Goal: Task Accomplishment & Management: Complete application form

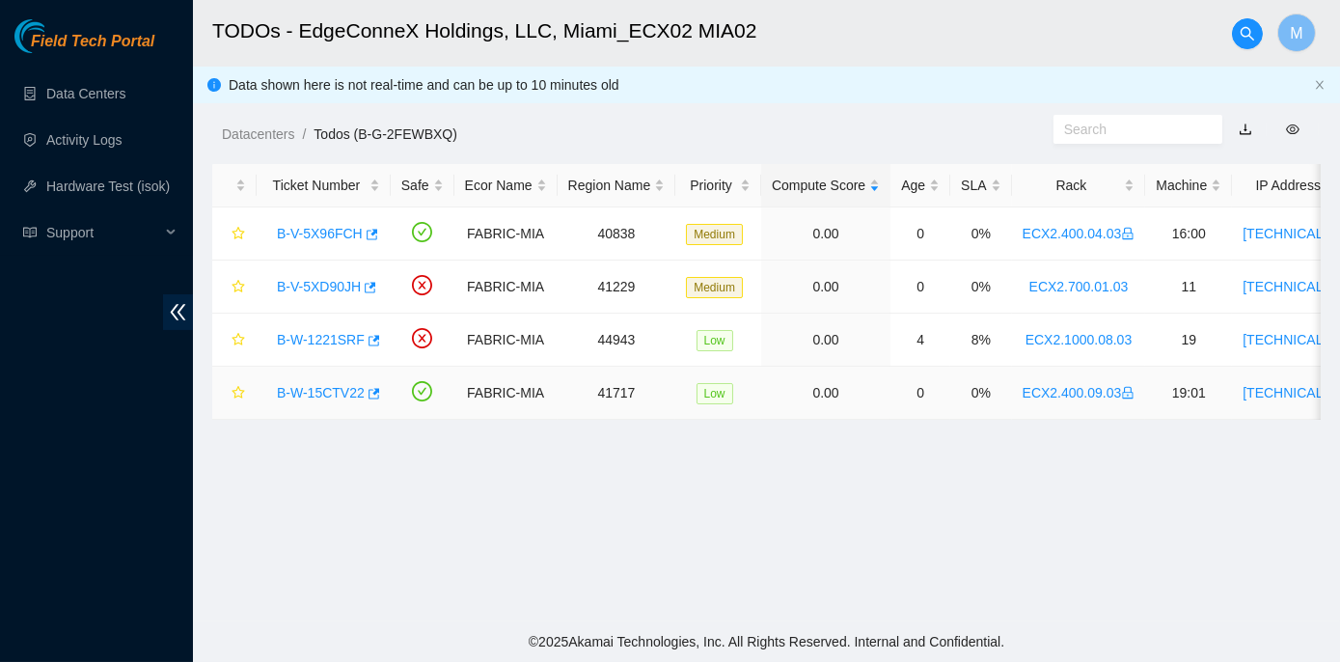
click at [318, 394] on link "B-W-15CTV22" at bounding box center [321, 392] width 88 height 15
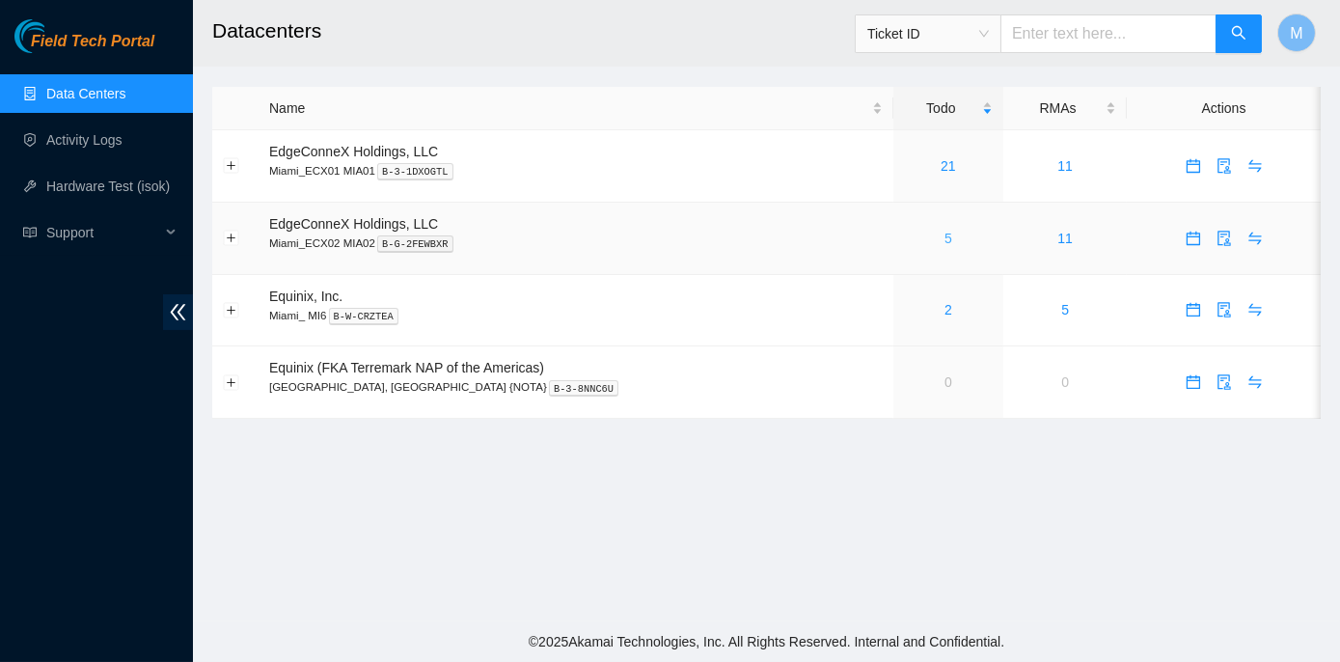
click at [944, 241] on link "5" at bounding box center [948, 237] width 8 height 15
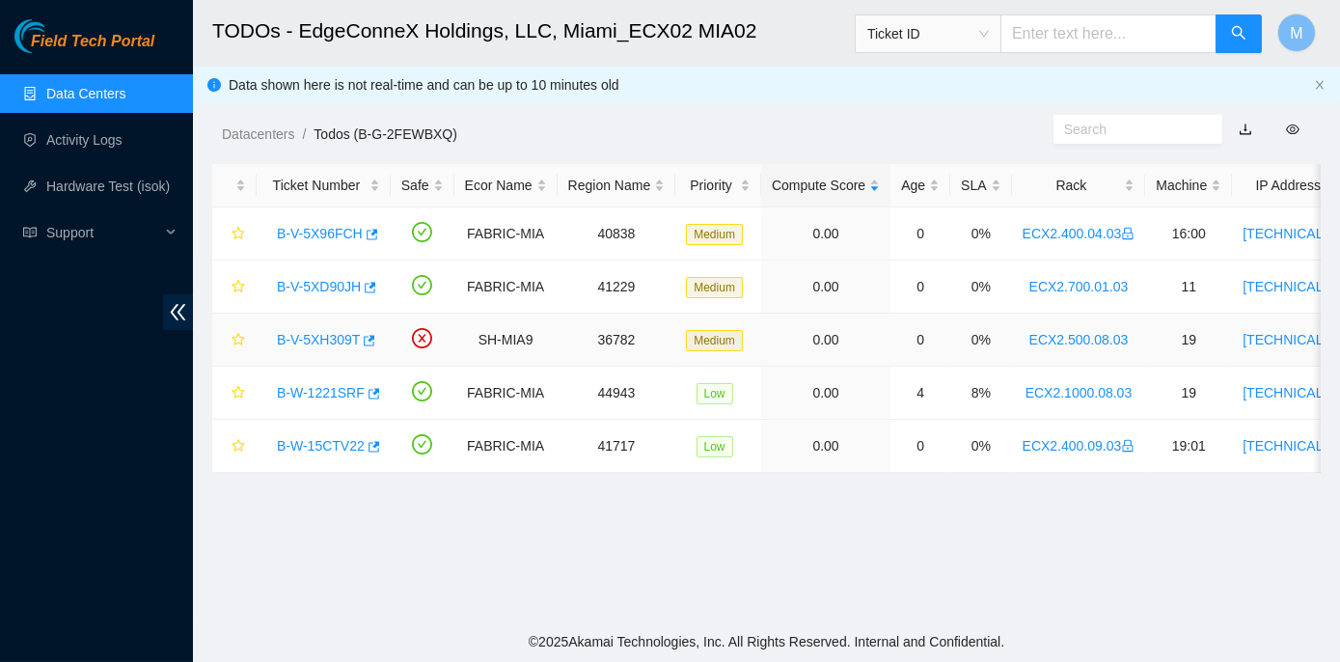
click at [332, 337] on link "B-V-5XH309T" at bounding box center [318, 339] width 83 height 15
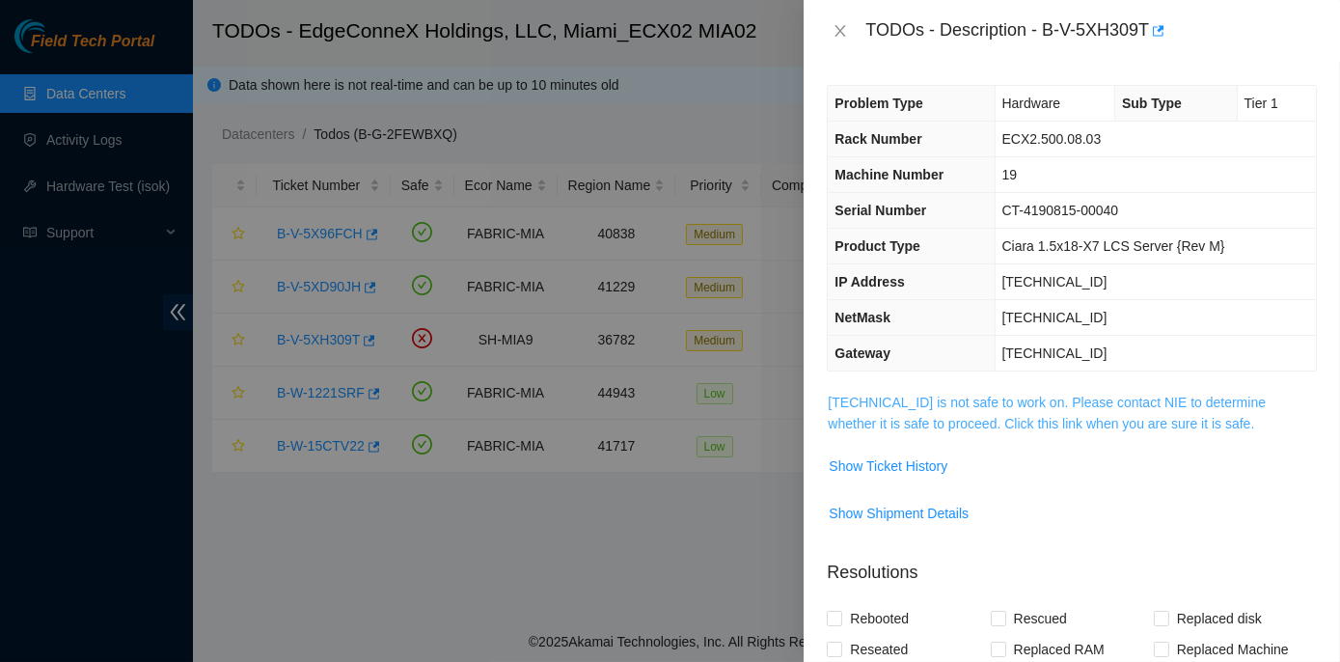
click at [1057, 404] on link "[TECHNICAL_ID] is not safe to work on. Please contact NIE to determine whether …" at bounding box center [1046, 412] width 438 height 37
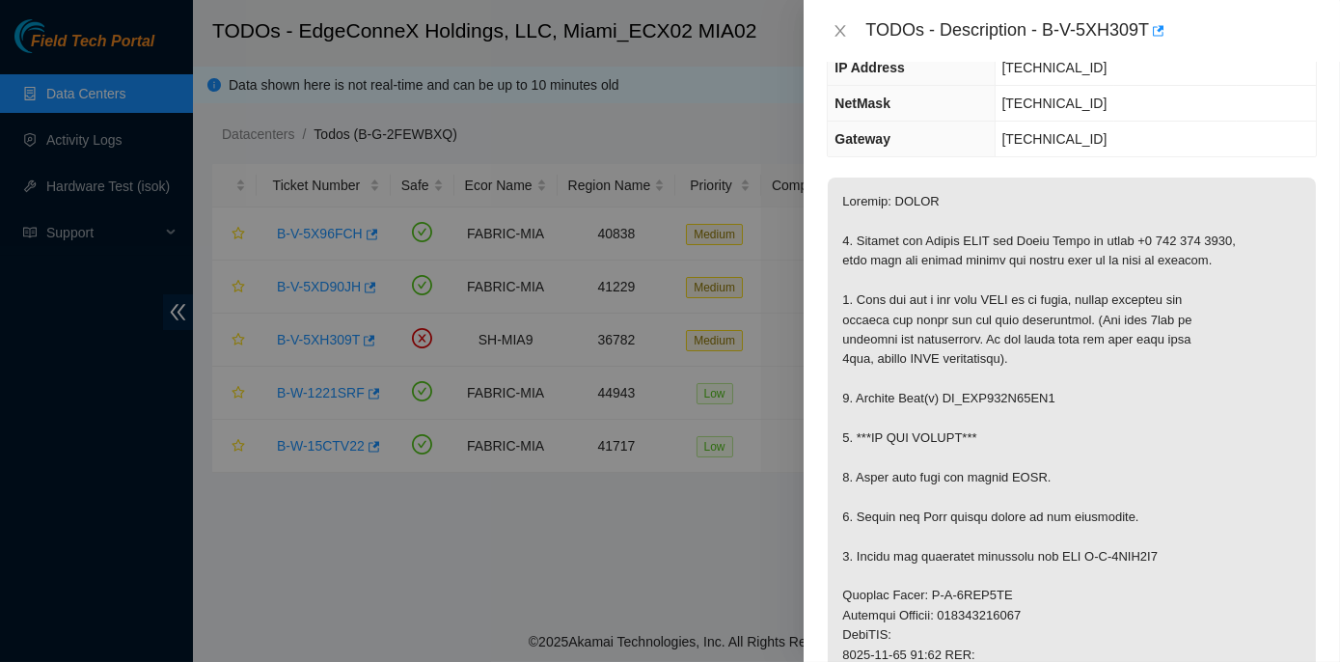
scroll to position [175, 0]
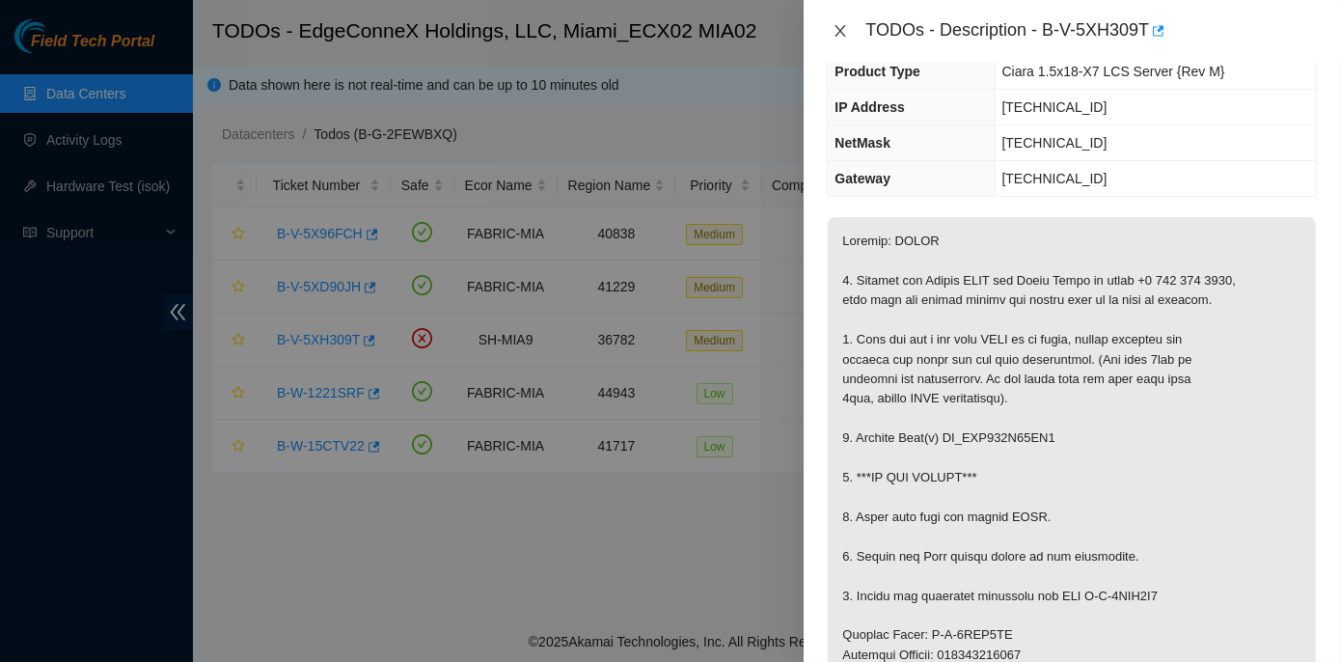
click at [839, 30] on icon "close" at bounding box center [840, 31] width 11 height 12
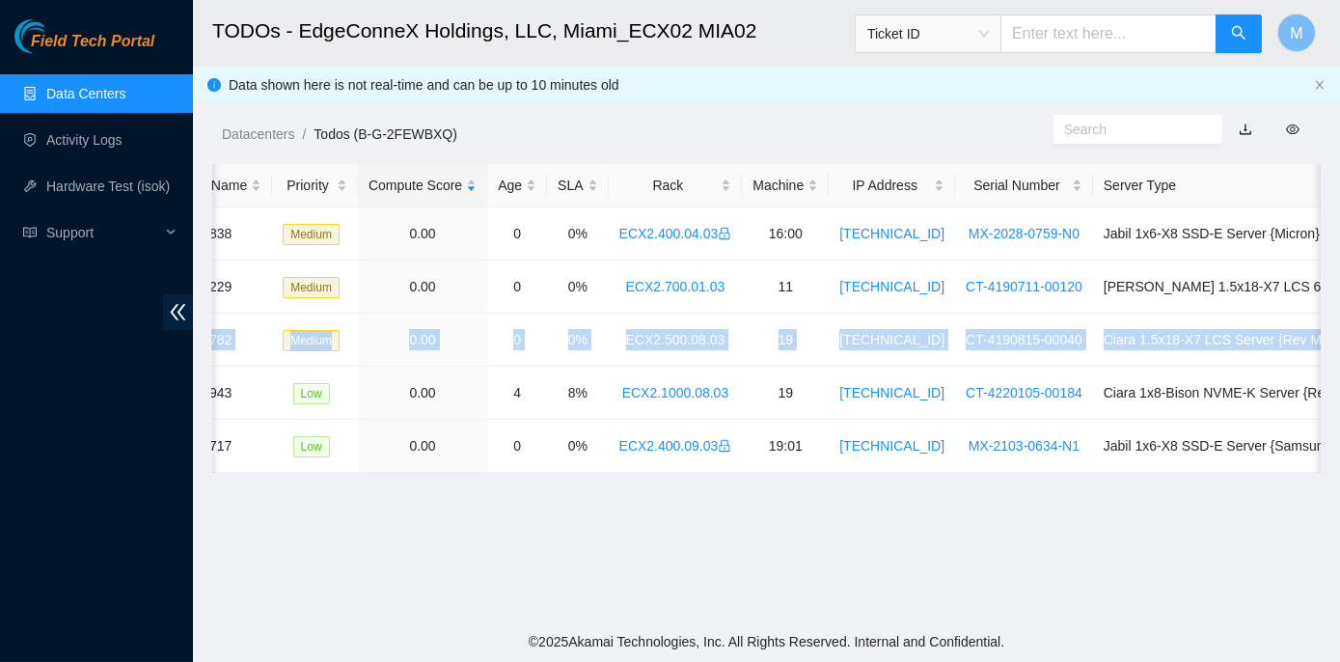
scroll to position [0, 554]
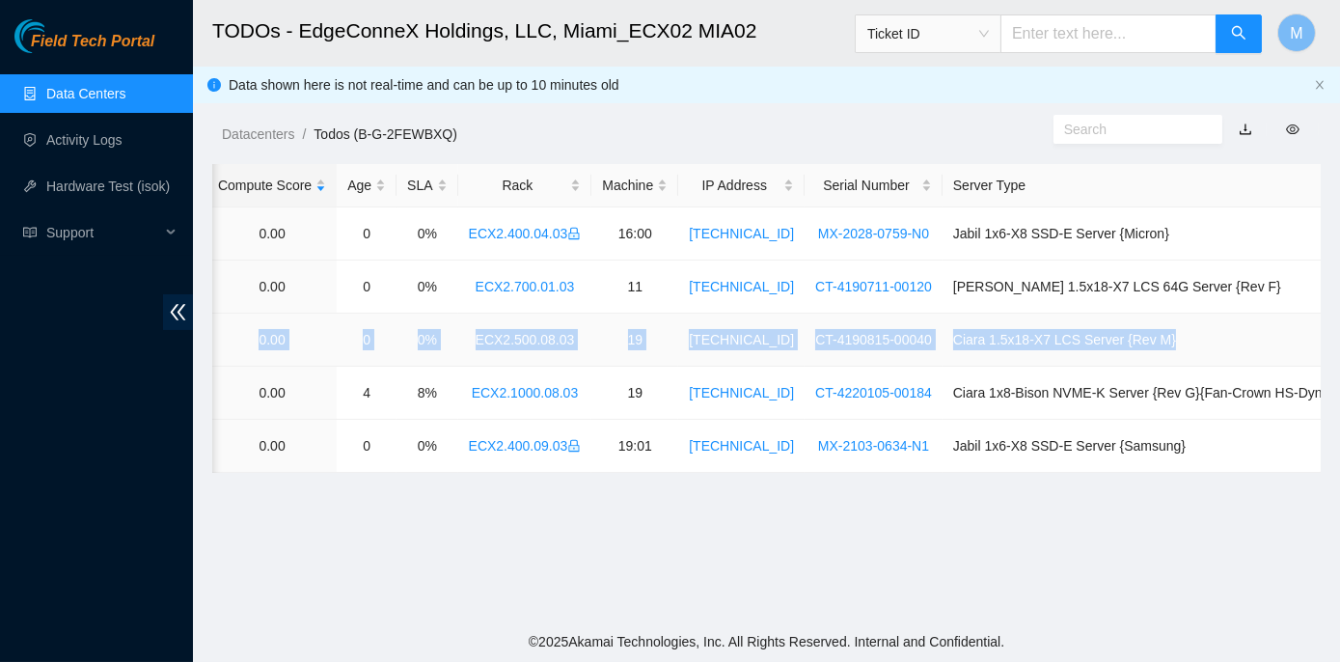
drag, startPoint x: 270, startPoint y: 338, endPoint x: 1265, endPoint y: 333, distance: 995.3
click at [1265, 333] on tr "B-V-5XH309T SH-MIA9 36782 Medium 0.00 0 0% ECX2.500.08.03 19 23.211.106.184 CT-…" at bounding box center [513, 339] width 1709 height 53
copy tr "B-V-5XH309T SH-MIA9 36782 Medium 0.00 0 0% ECX2.500.08.03 19 23.211.106.184 CT-…"
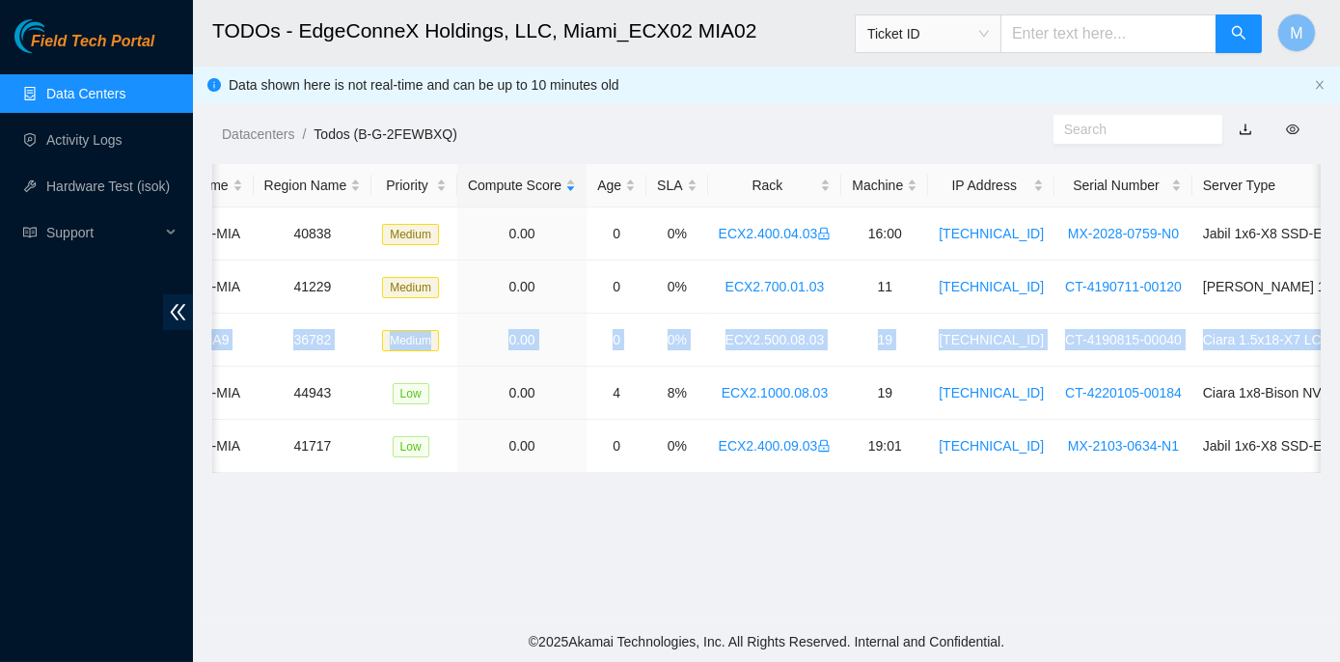
scroll to position [0, 0]
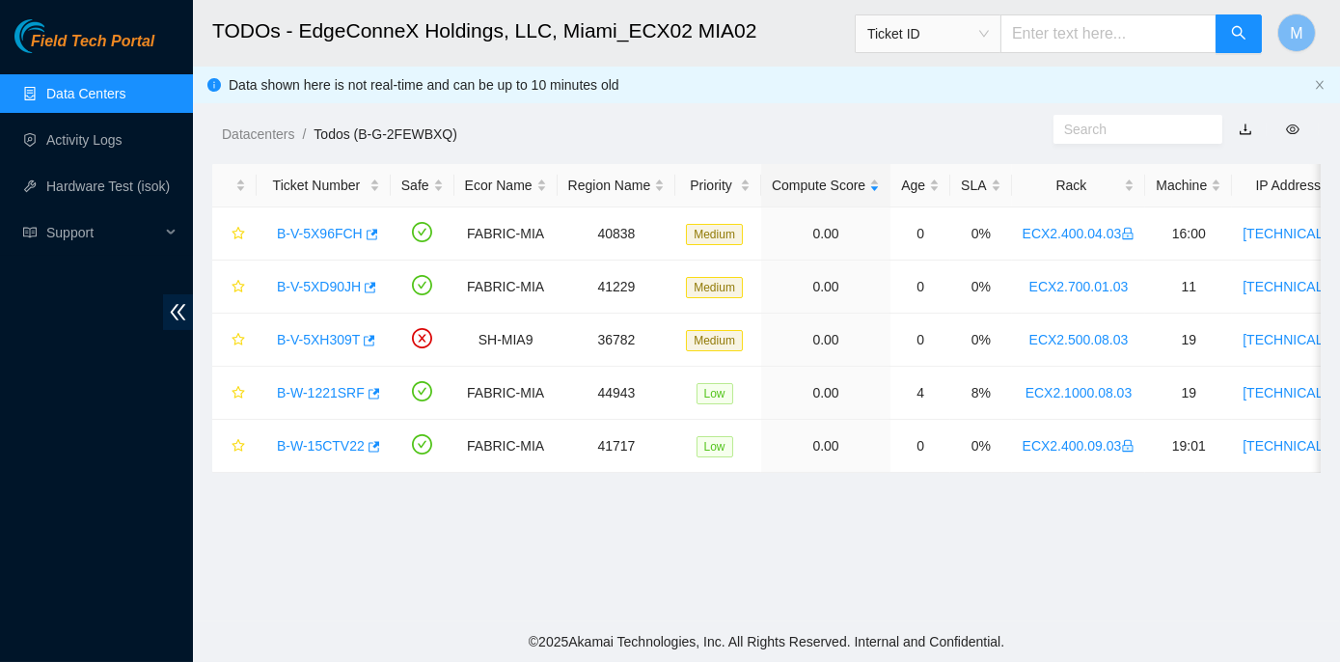
click at [275, 564] on main "TODOs - EdgeConneX Holdings, LLC, Miami_ECX02 MIA02 Ticket ID M Data shown here…" at bounding box center [766, 310] width 1147 height 621
click at [319, 334] on link "B-V-5XH309T" at bounding box center [318, 339] width 83 height 15
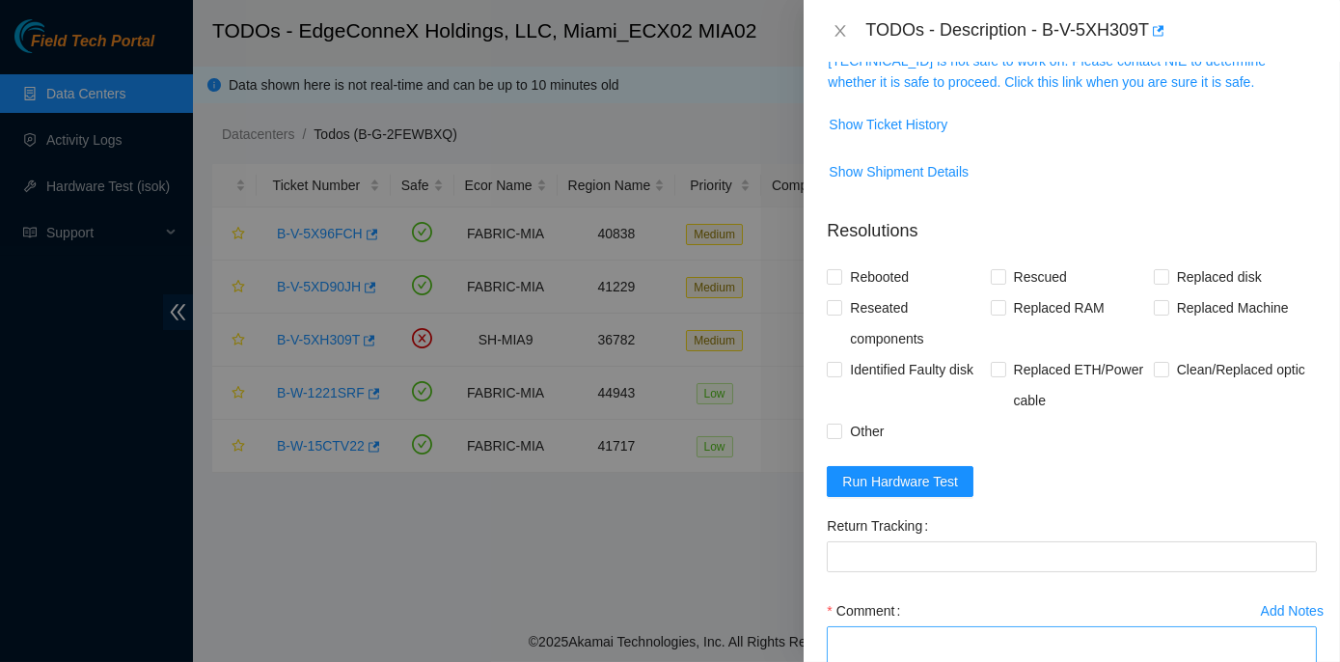
scroll to position [487, 0]
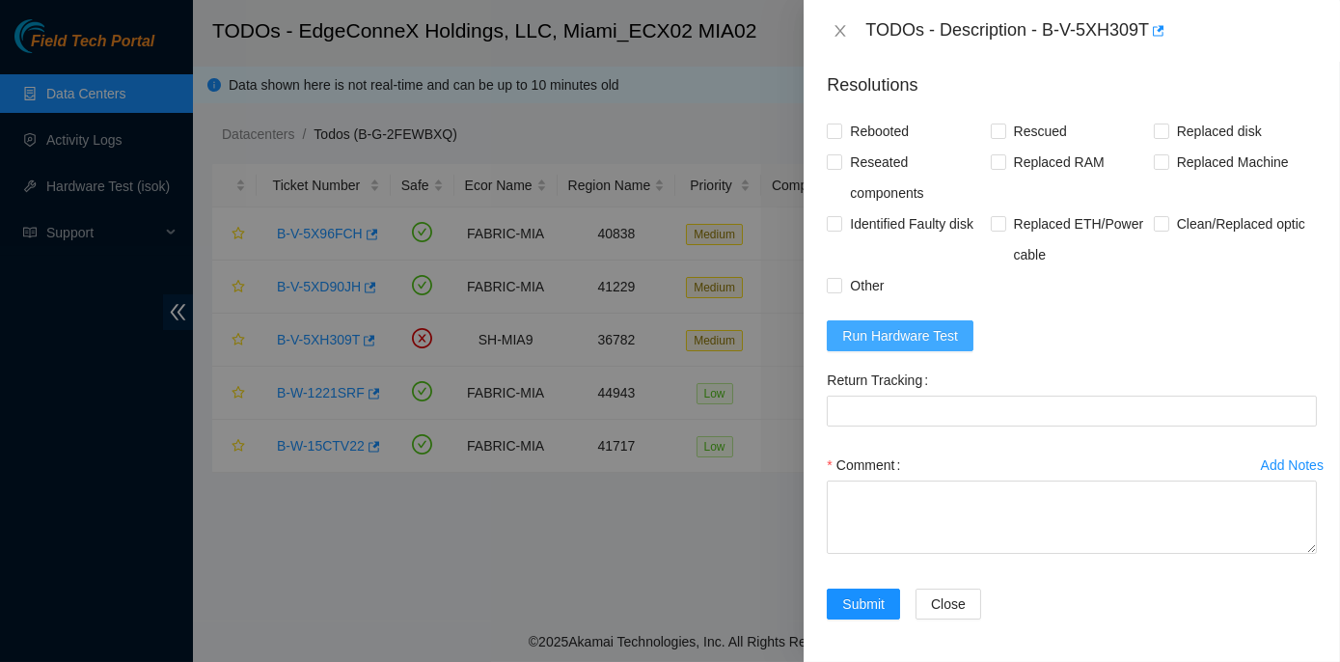
click at [874, 329] on span "Run Hardware Test" at bounding box center [900, 335] width 116 height 21
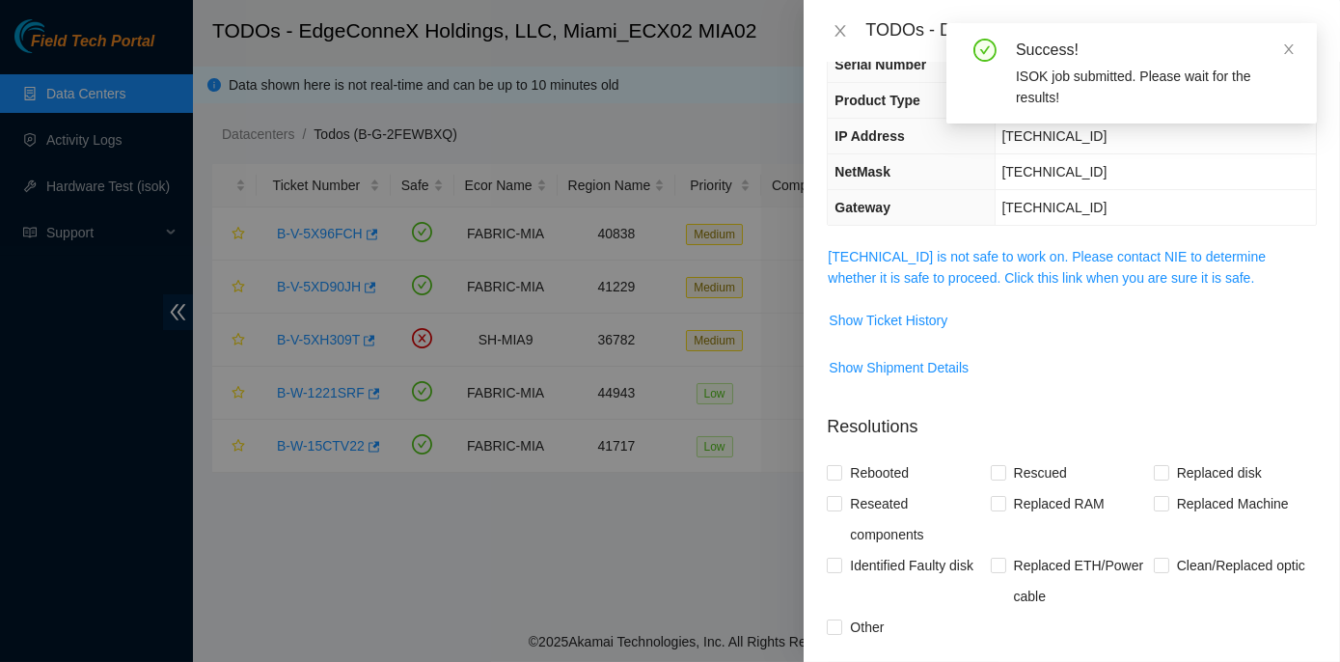
scroll to position [0, 0]
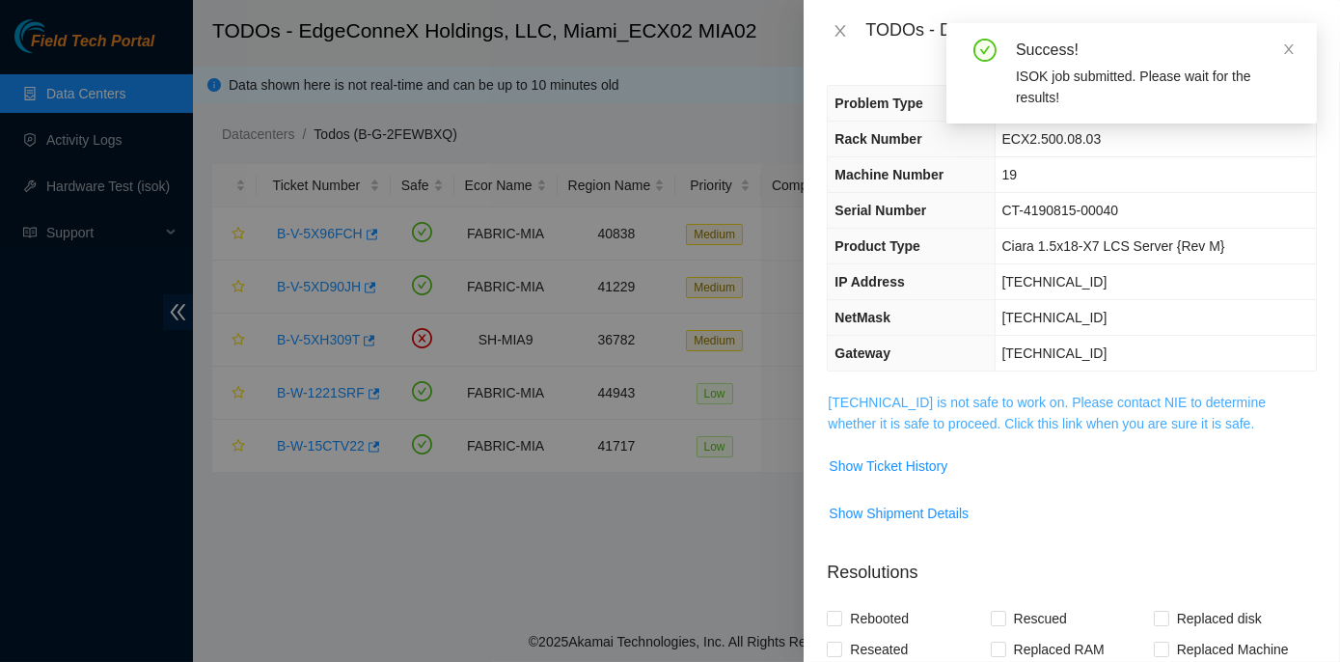
click at [988, 402] on link "[TECHNICAL_ID] is not safe to work on. Please contact NIE to determine whether …" at bounding box center [1046, 412] width 438 height 37
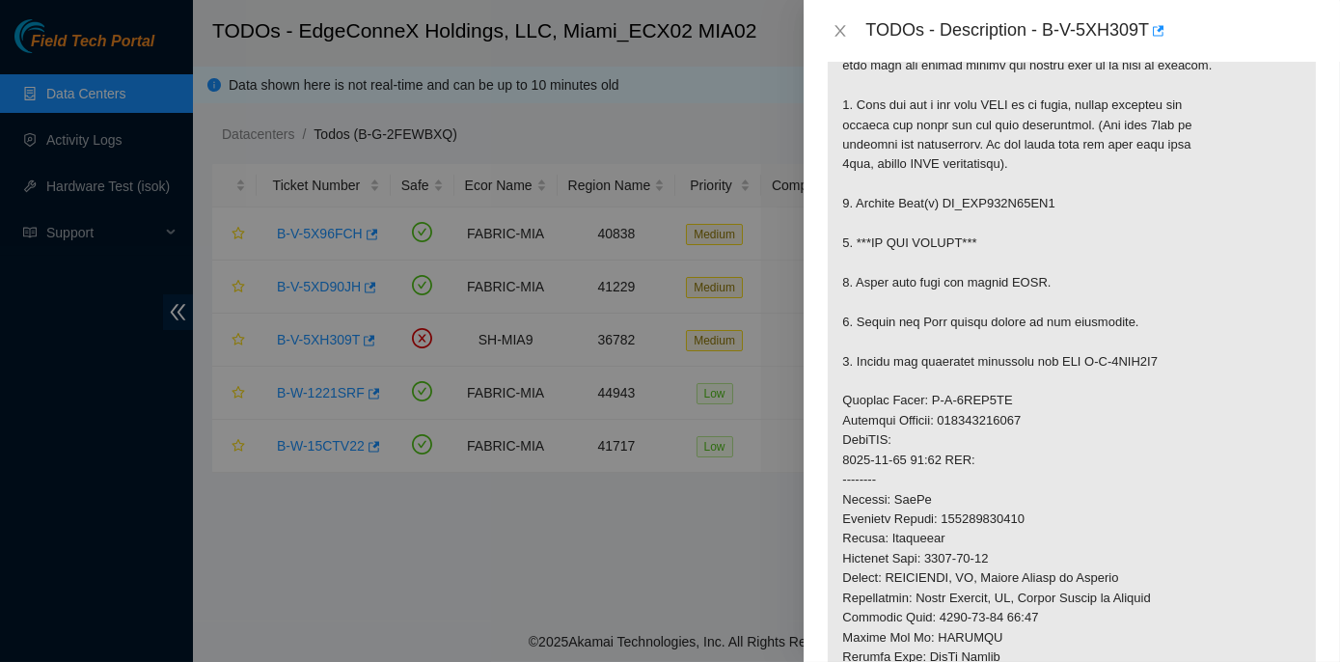
scroll to position [321, 0]
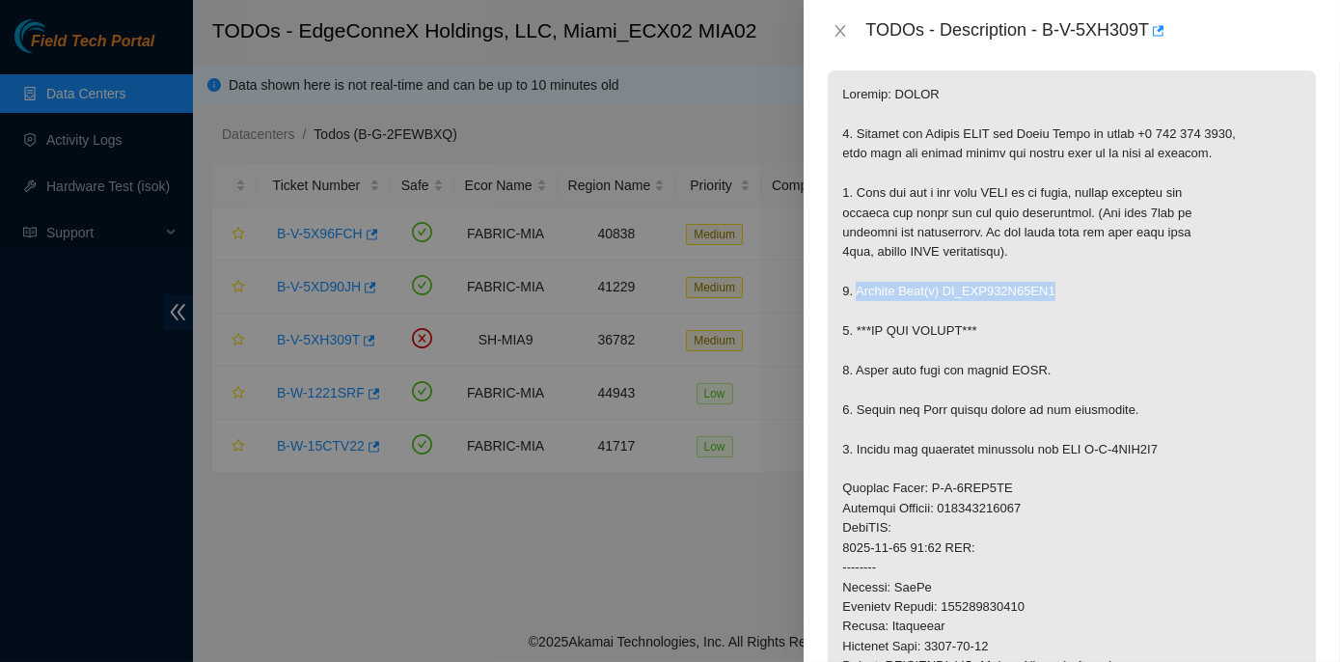
drag, startPoint x: 856, startPoint y: 285, endPoint x: 1062, endPoint y: 289, distance: 205.5
click at [1062, 289] on p at bounding box center [1071, 527] width 488 height 915
copy p "Replace Disk(s) WD_WMC130E22VD9"
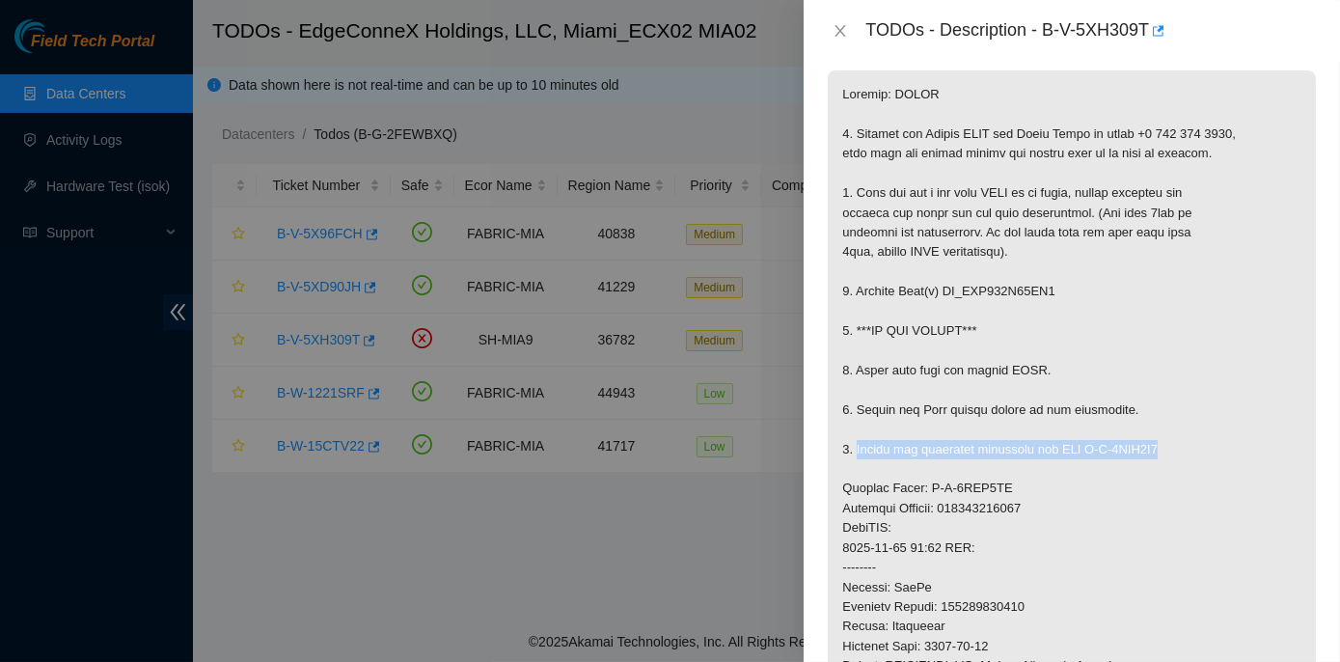
drag, startPoint x: 855, startPoint y: 449, endPoint x: 1151, endPoint y: 442, distance: 295.2
click at [1151, 442] on p at bounding box center [1071, 527] width 488 height 915
copy p "Return the defective equipment via RMA B-V-5XIC1I1"
drag, startPoint x: 951, startPoint y: 507, endPoint x: 1030, endPoint y: 510, distance: 79.1
click at [1030, 510] on p at bounding box center [1071, 527] width 488 height 915
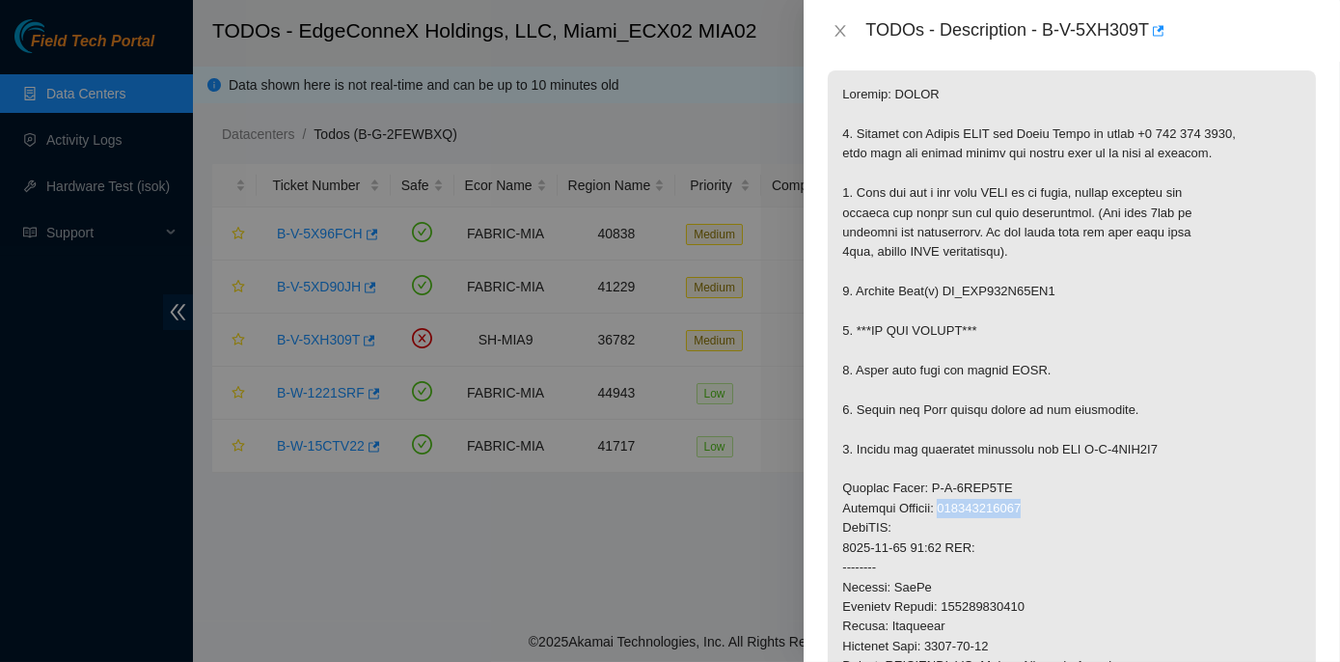
copy p "450826222800"
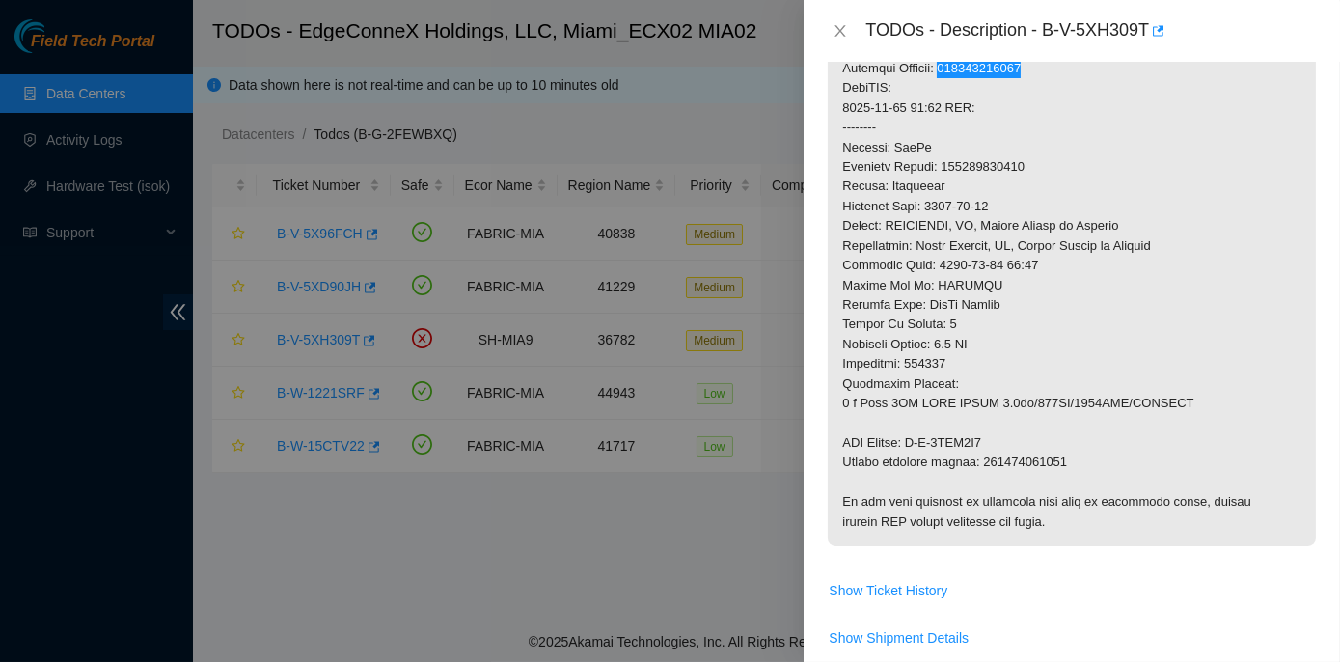
scroll to position [759, 0]
drag, startPoint x: 843, startPoint y: 440, endPoint x: 1062, endPoint y: 460, distance: 219.9
click at [1062, 460] on p at bounding box center [1071, 90] width 488 height 915
copy p "RMA Return: B-V-5XIC1I1 Return tracking number: 450826222810"
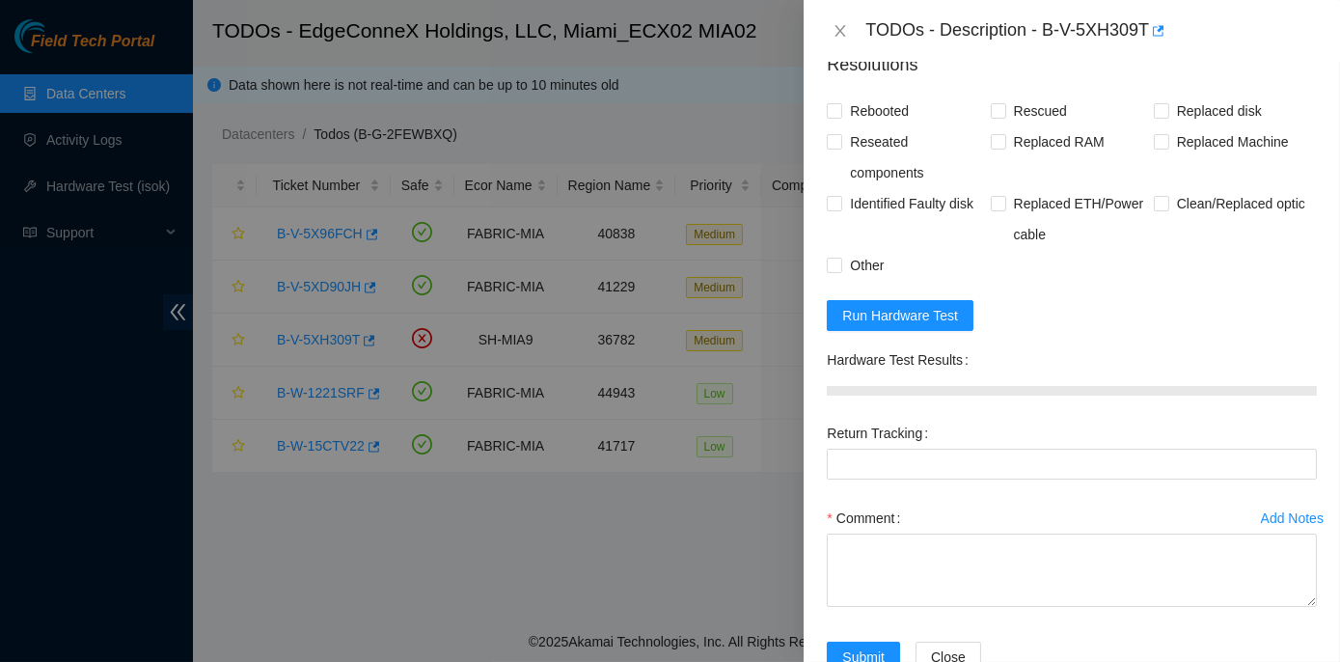
scroll to position [1446, 0]
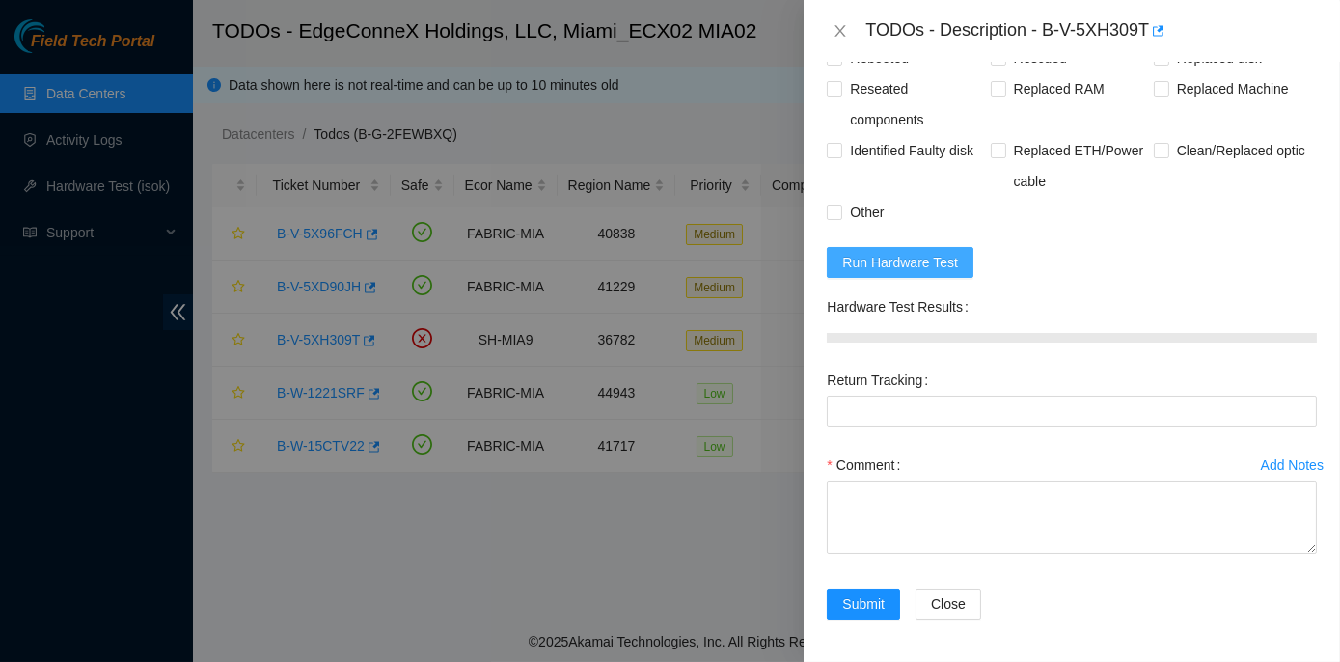
click at [881, 255] on span "Run Hardware Test" at bounding box center [900, 262] width 116 height 21
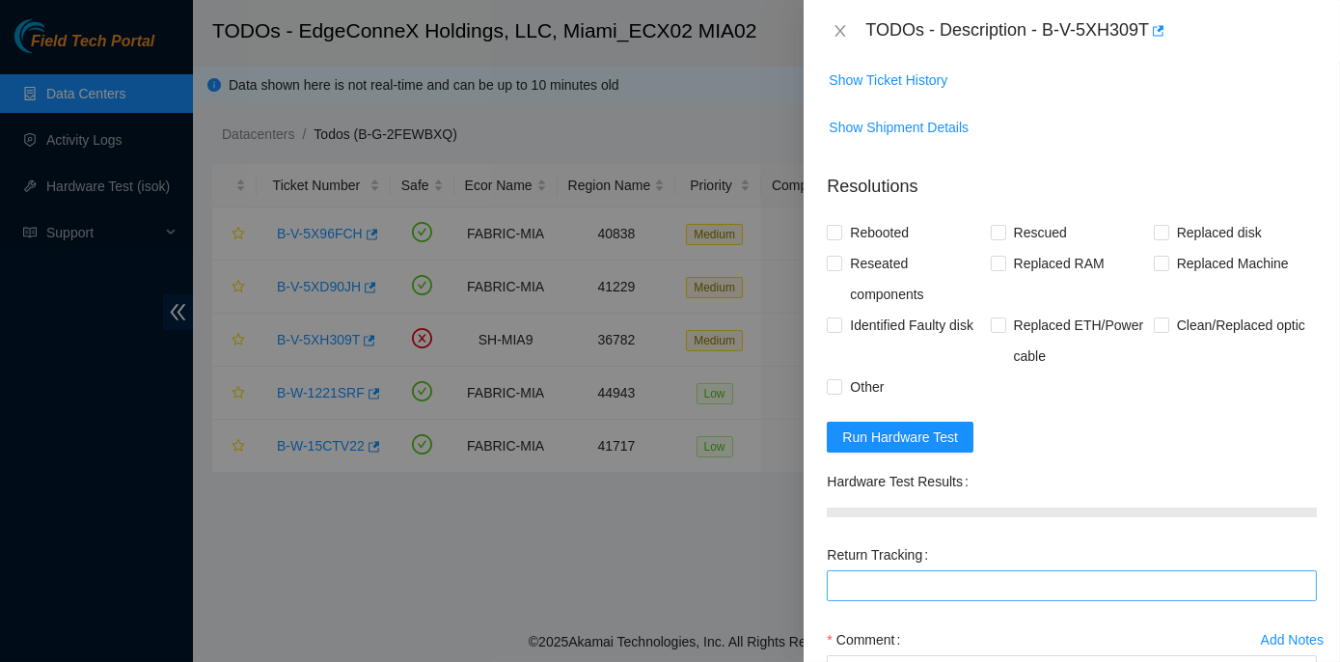
scroll to position [1270, 0]
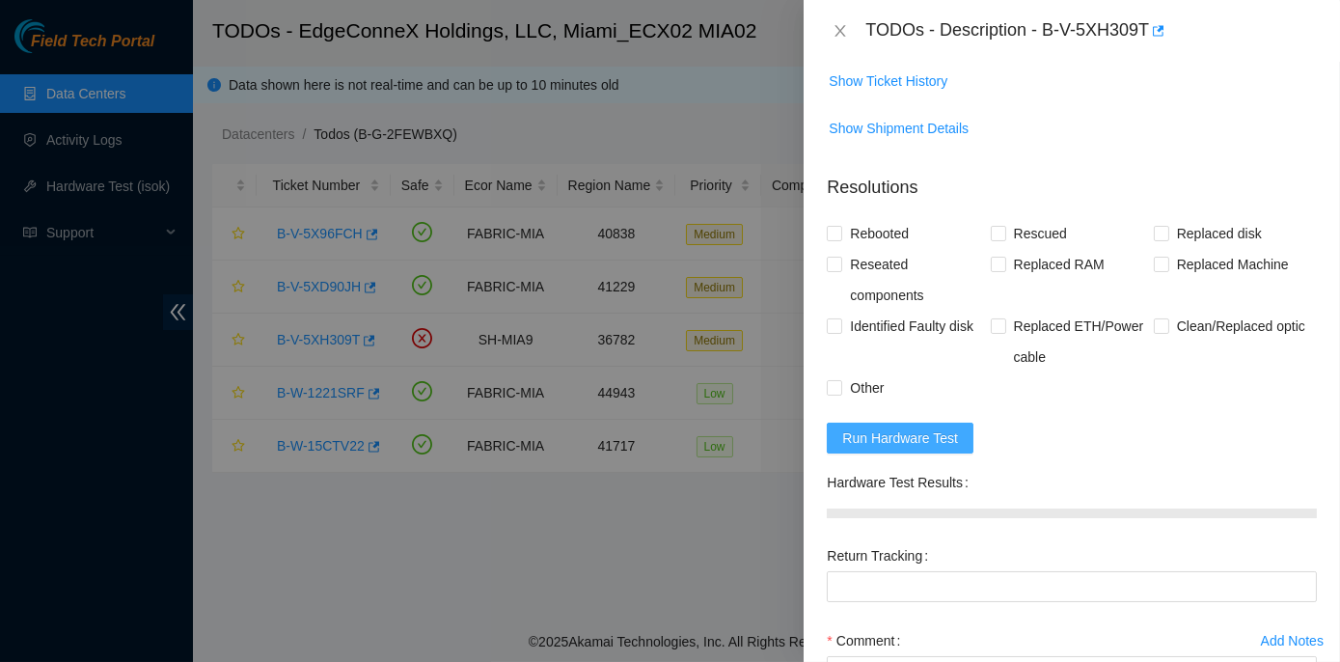
click at [866, 427] on span "Run Hardware Test" at bounding box center [900, 437] width 116 height 21
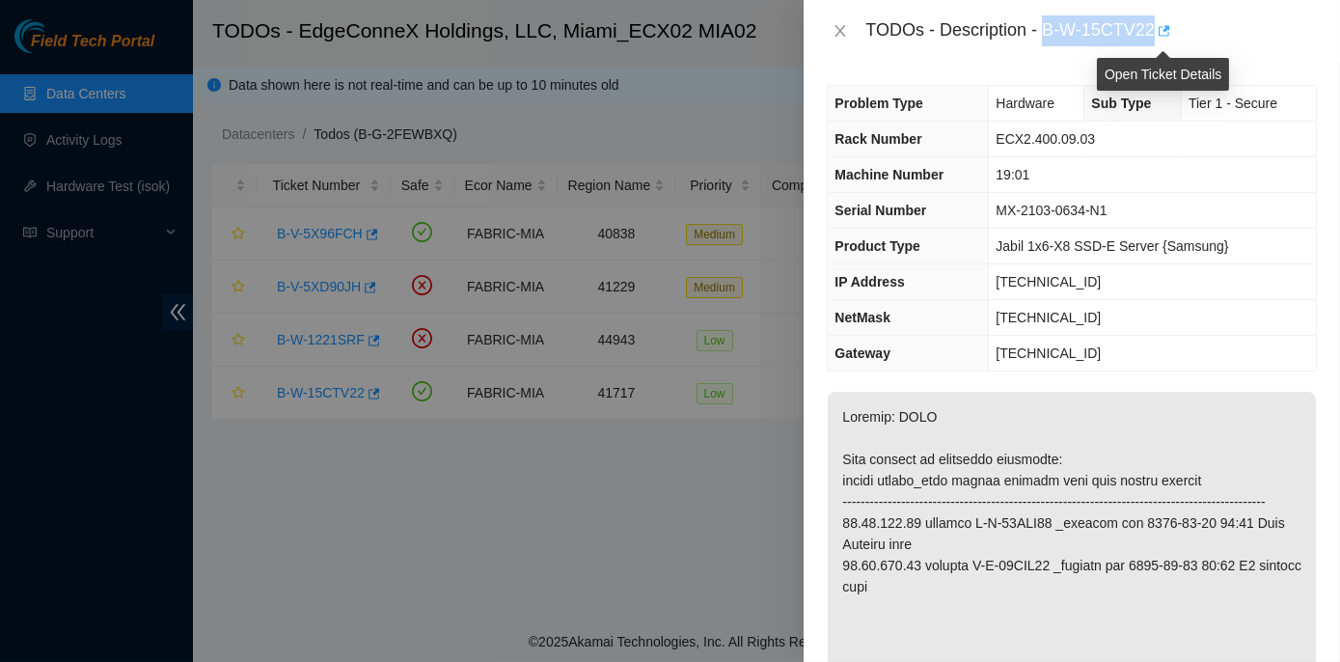
drag, startPoint x: 1044, startPoint y: 25, endPoint x: 1155, endPoint y: 33, distance: 111.2
click at [1155, 33] on div "TODOs - Description - B-W-15CTV22" at bounding box center [1090, 30] width 451 height 31
copy div "B-W-15CTV22"
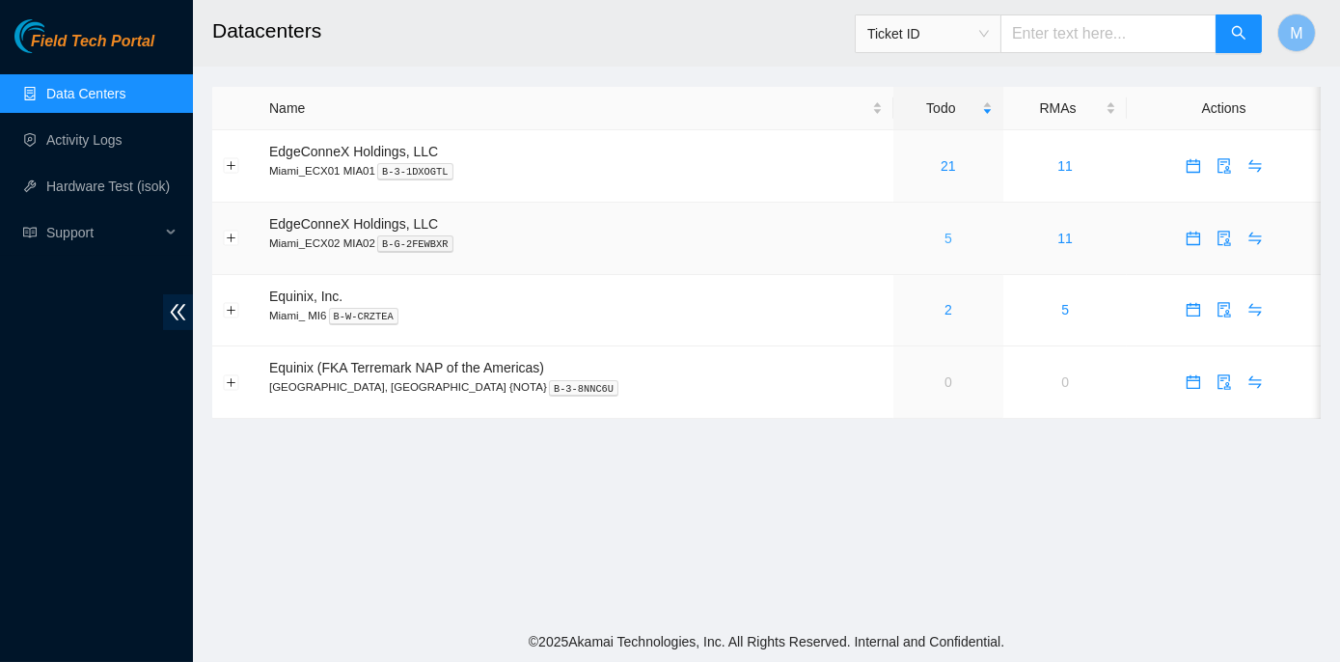
click at [944, 239] on link "5" at bounding box center [948, 237] width 8 height 15
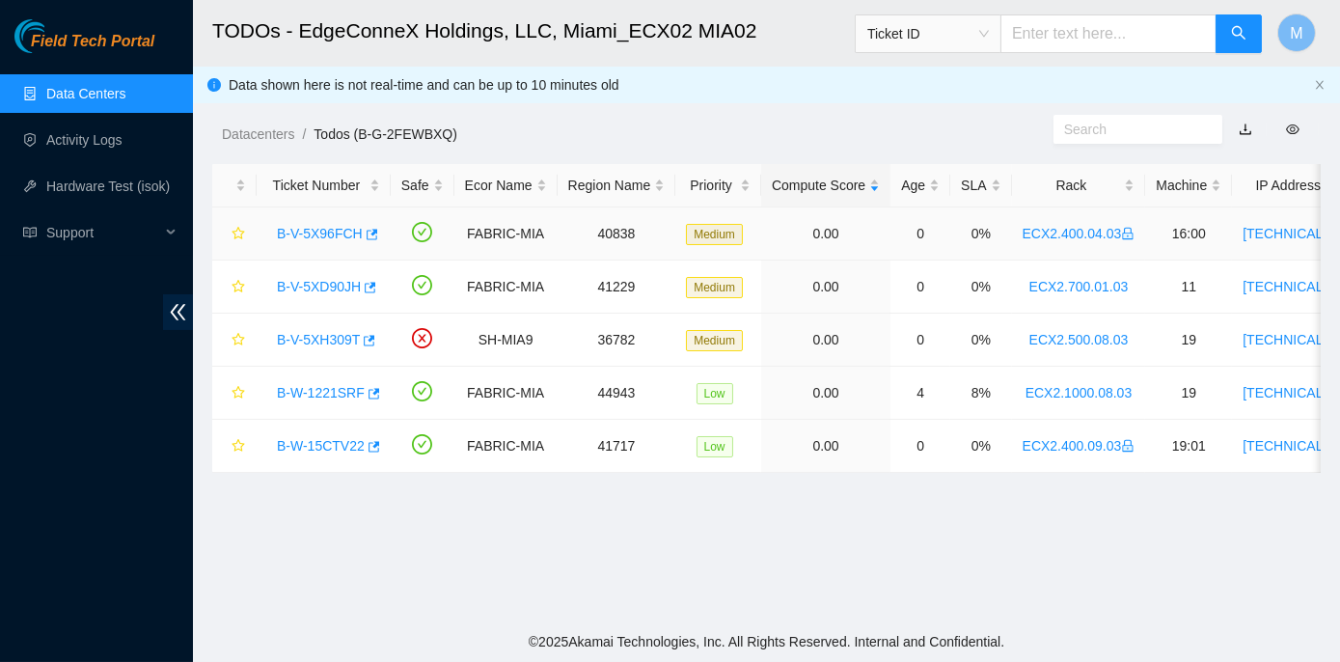
click at [298, 230] on link "B-V-5X96FCH" at bounding box center [320, 233] width 86 height 15
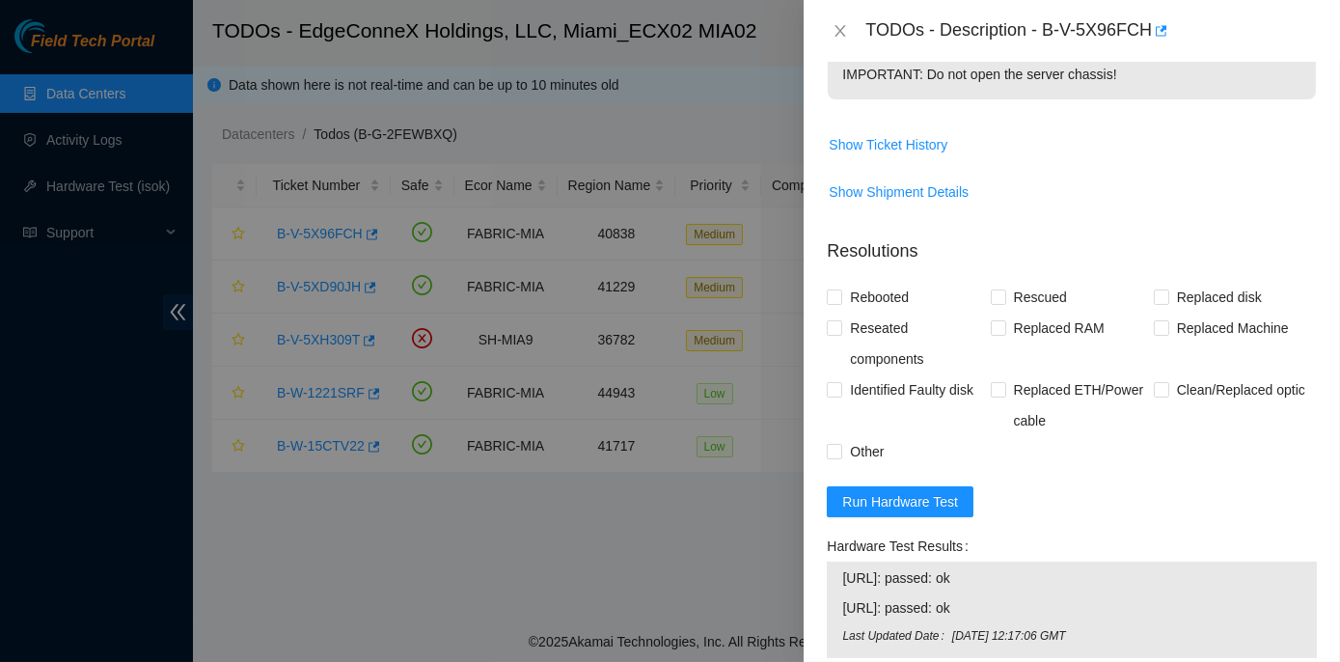
scroll to position [964, 0]
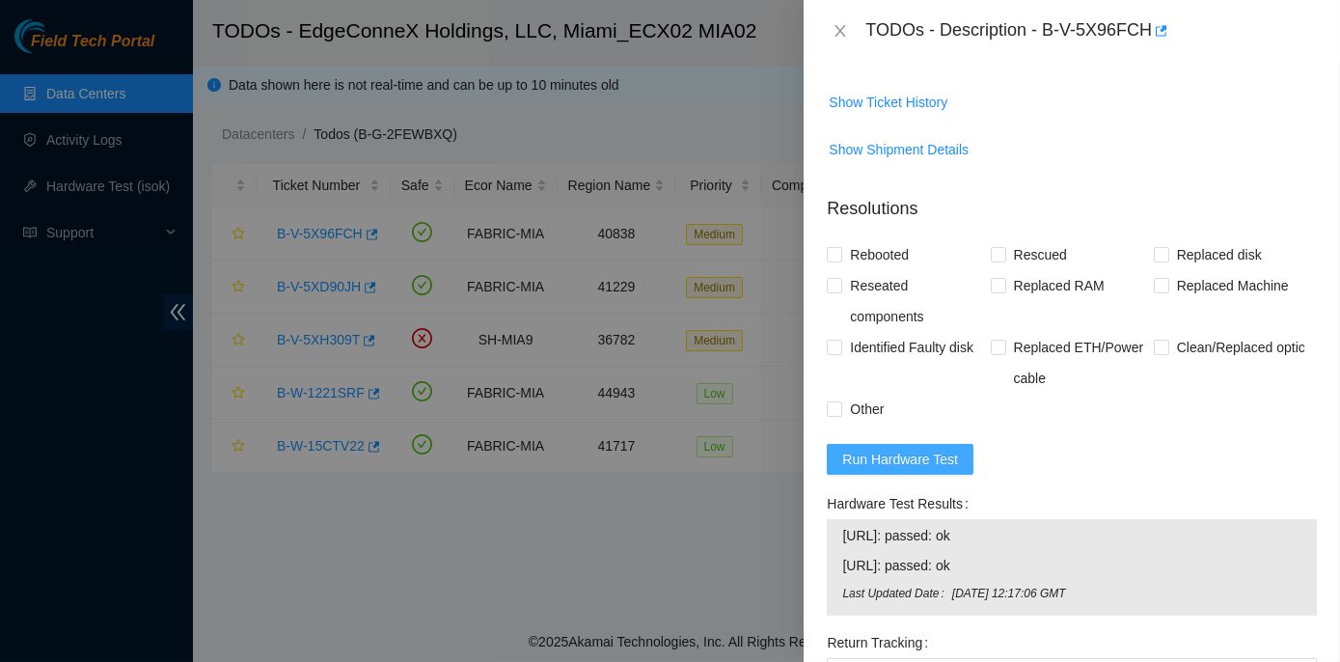
click at [928, 470] on span "Run Hardware Test" at bounding box center [900, 458] width 116 height 21
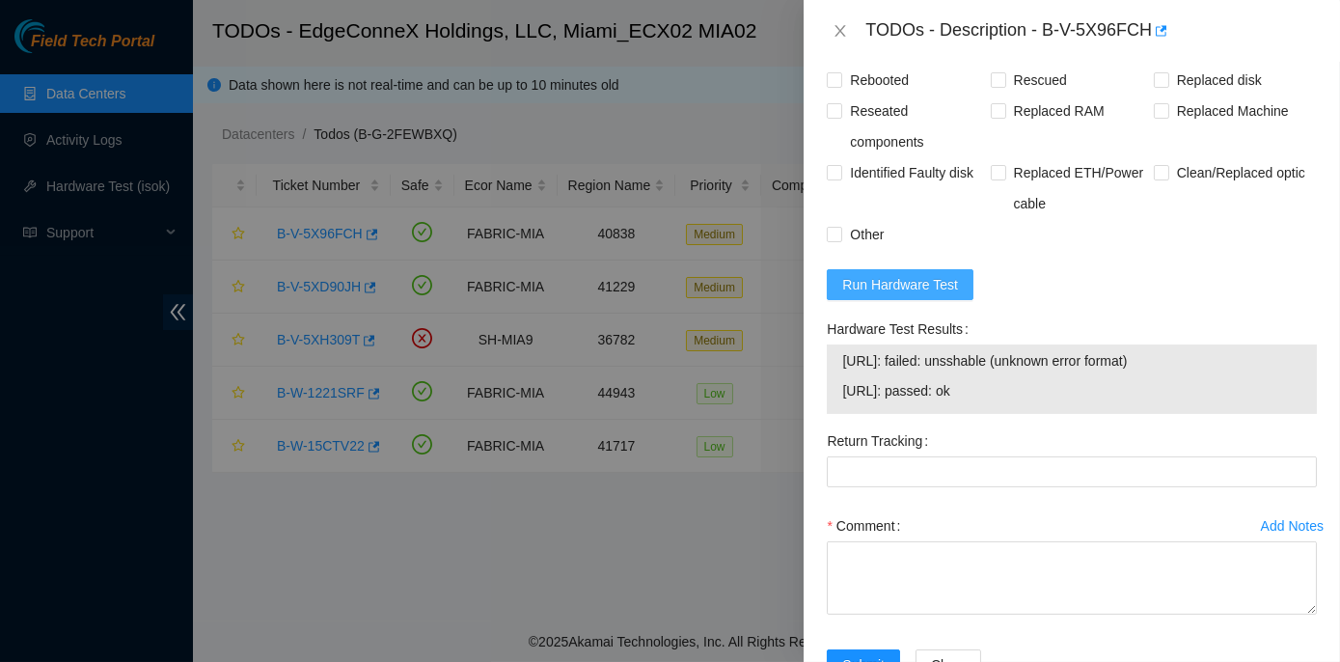
scroll to position [1139, 0]
click at [876, 295] on span "Run Hardware Test" at bounding box center [900, 284] width 116 height 21
drag, startPoint x: 823, startPoint y: 365, endPoint x: 1004, endPoint y: 447, distance: 199.4
click at [1004, 425] on div "Hardware Test Results 104.86.101.34: passed: ok 104.86.101.35: passed: ok" at bounding box center [1071, 369] width 505 height 112
copy div "Hardware Test Results 104.86.101.34: passed: ok 104.86.101.35: passed: ok"
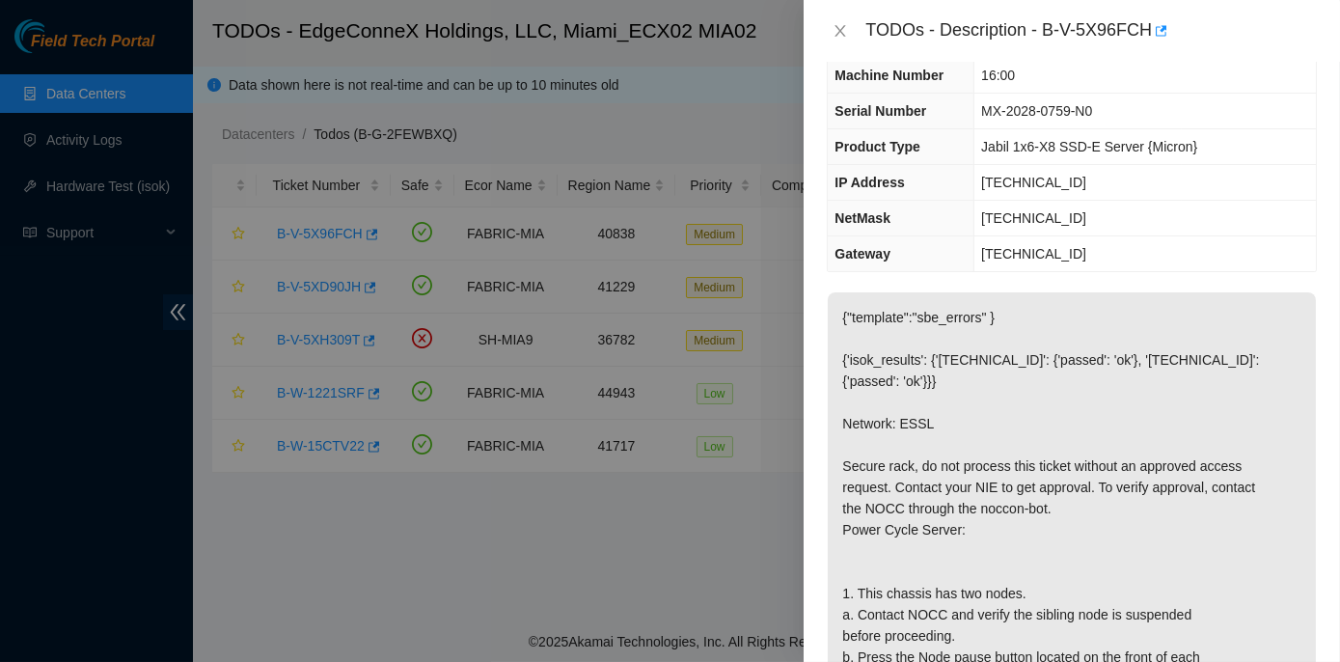
scroll to position [0, 0]
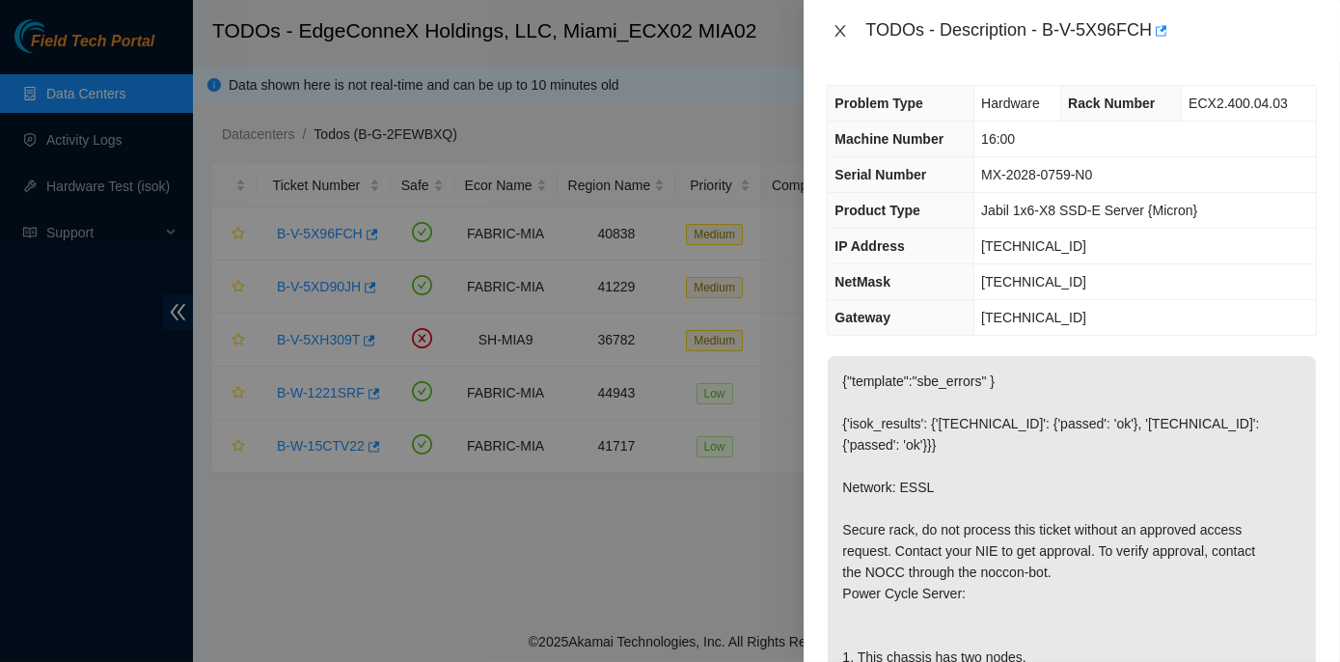
click at [836, 32] on icon "close" at bounding box center [839, 30] width 15 height 15
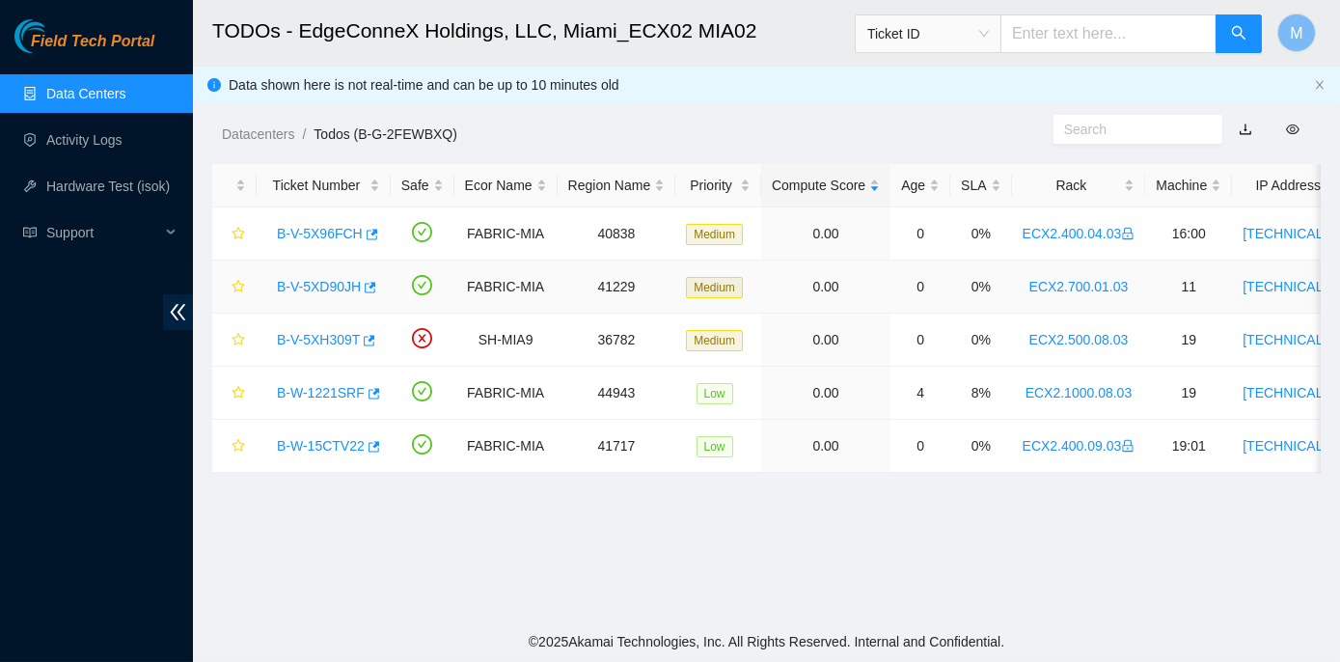
click at [336, 279] on link "B-V-5XD90JH" at bounding box center [319, 286] width 84 height 15
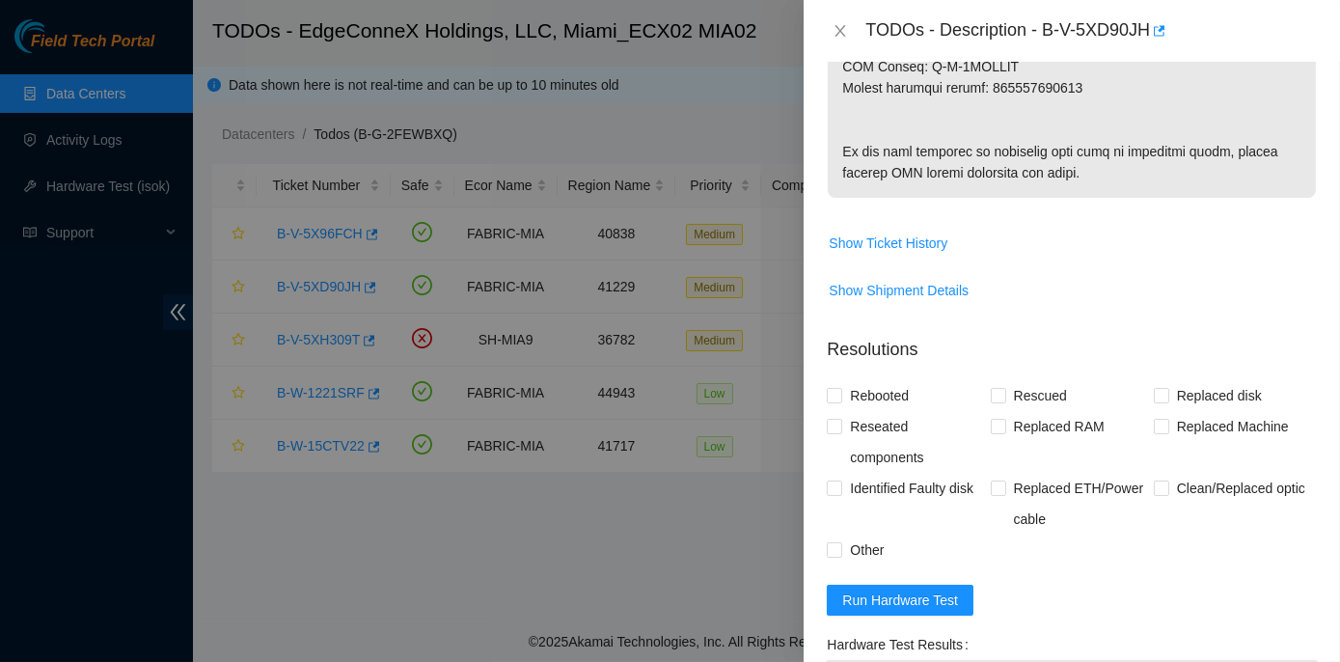
scroll to position [1572, 0]
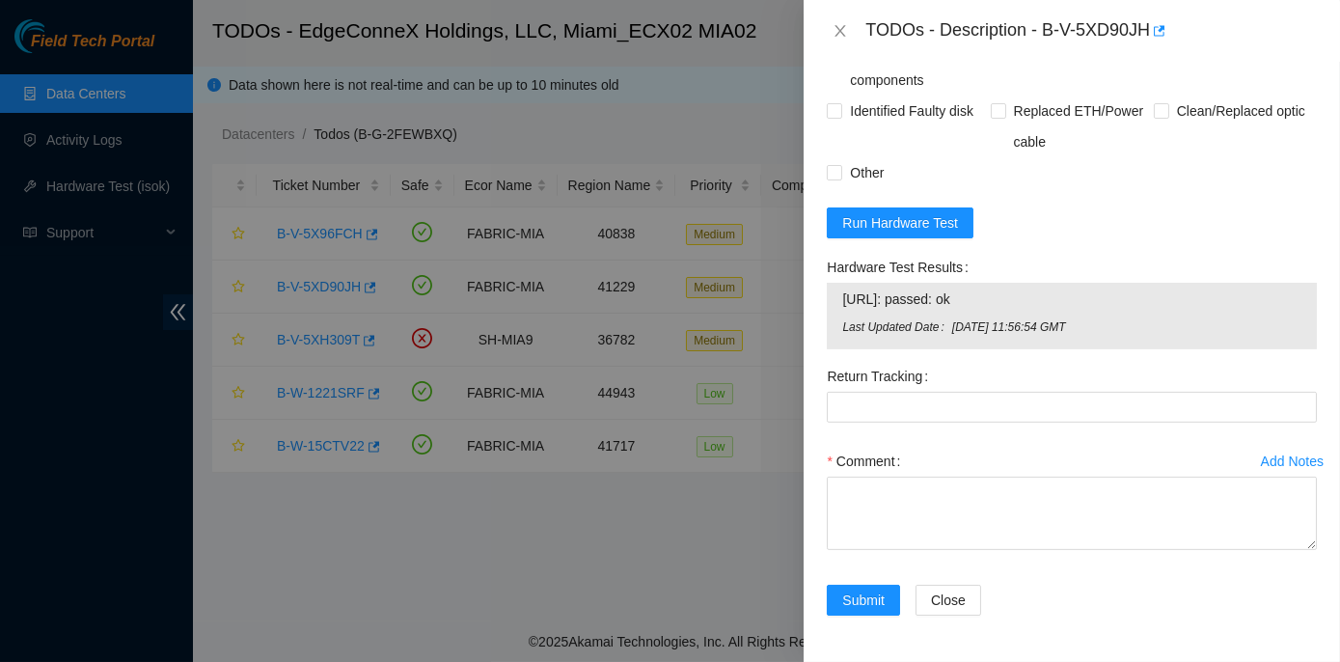
drag, startPoint x: 825, startPoint y: 264, endPoint x: 1049, endPoint y: 317, distance: 230.9
click at [1049, 317] on div "Hardware Test Results 23.50.116.14: passed: ok Last Updated Date Tue, 07 Oct 20…" at bounding box center [1071, 306] width 505 height 109
copy div "Hardware Test Results 23.50.116.14: passed: ok"
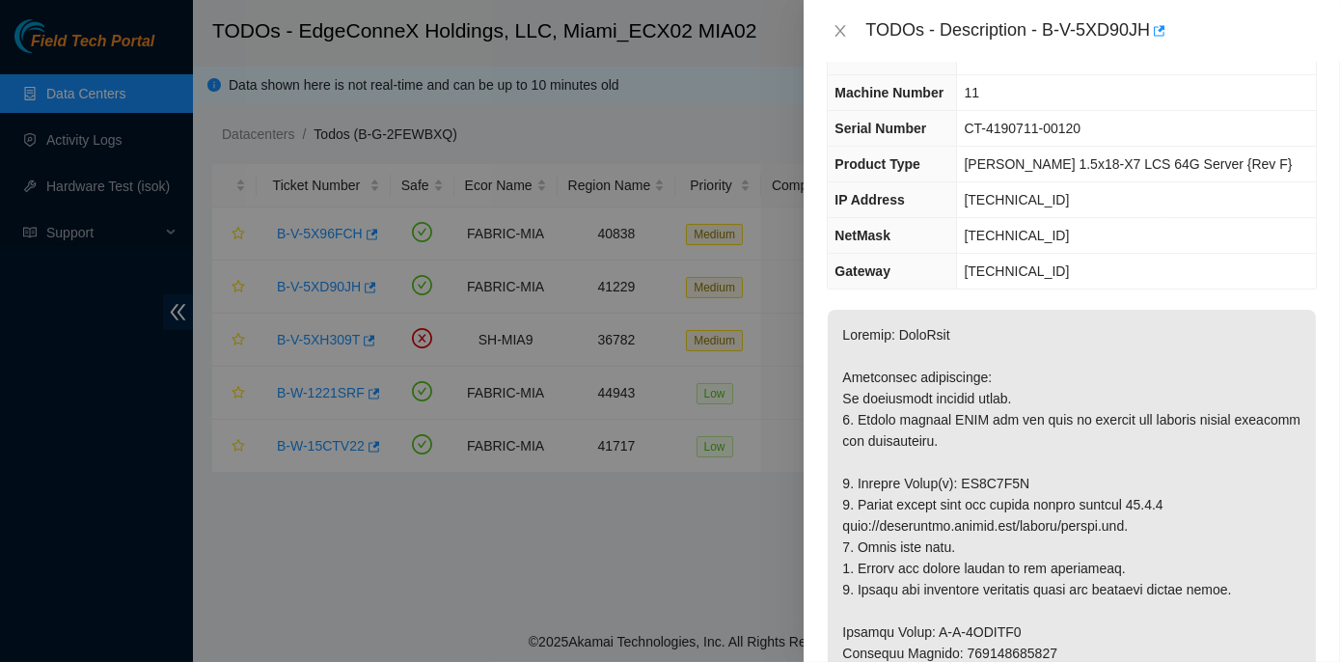
scroll to position [82, 0]
click at [834, 33] on icon "close" at bounding box center [839, 30] width 15 height 15
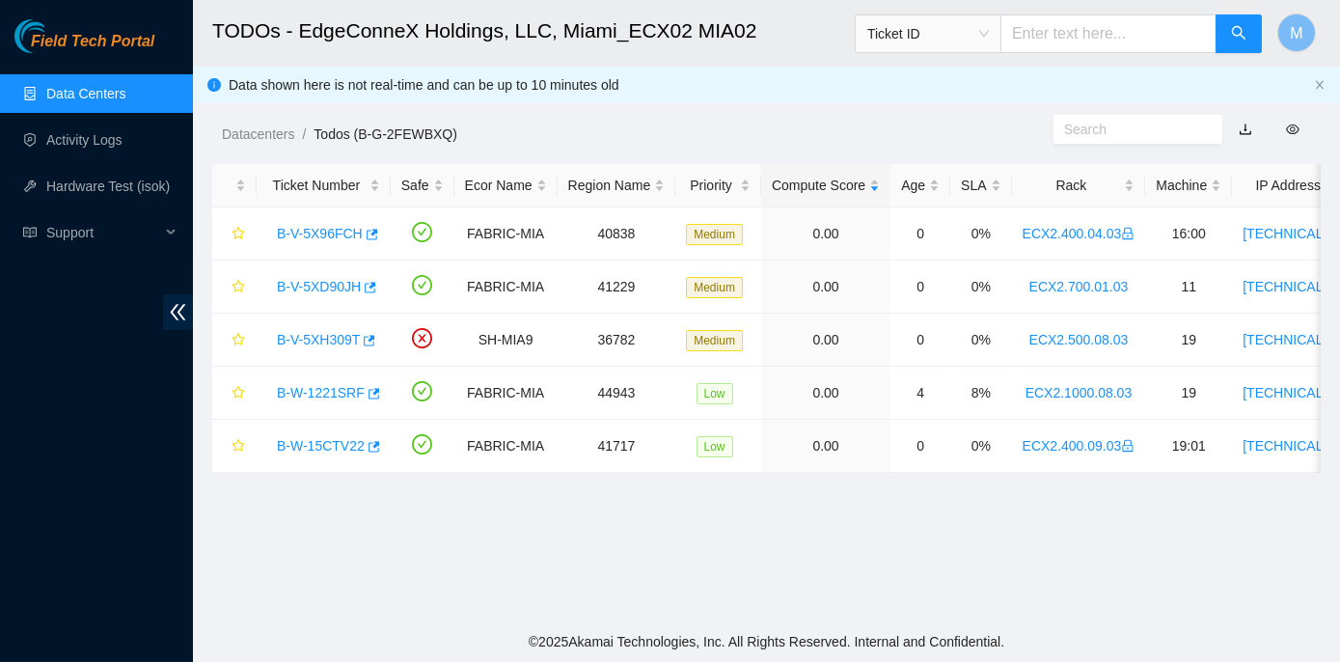
scroll to position [102, 0]
click at [319, 337] on link "B-V-5XH309T" at bounding box center [318, 339] width 83 height 15
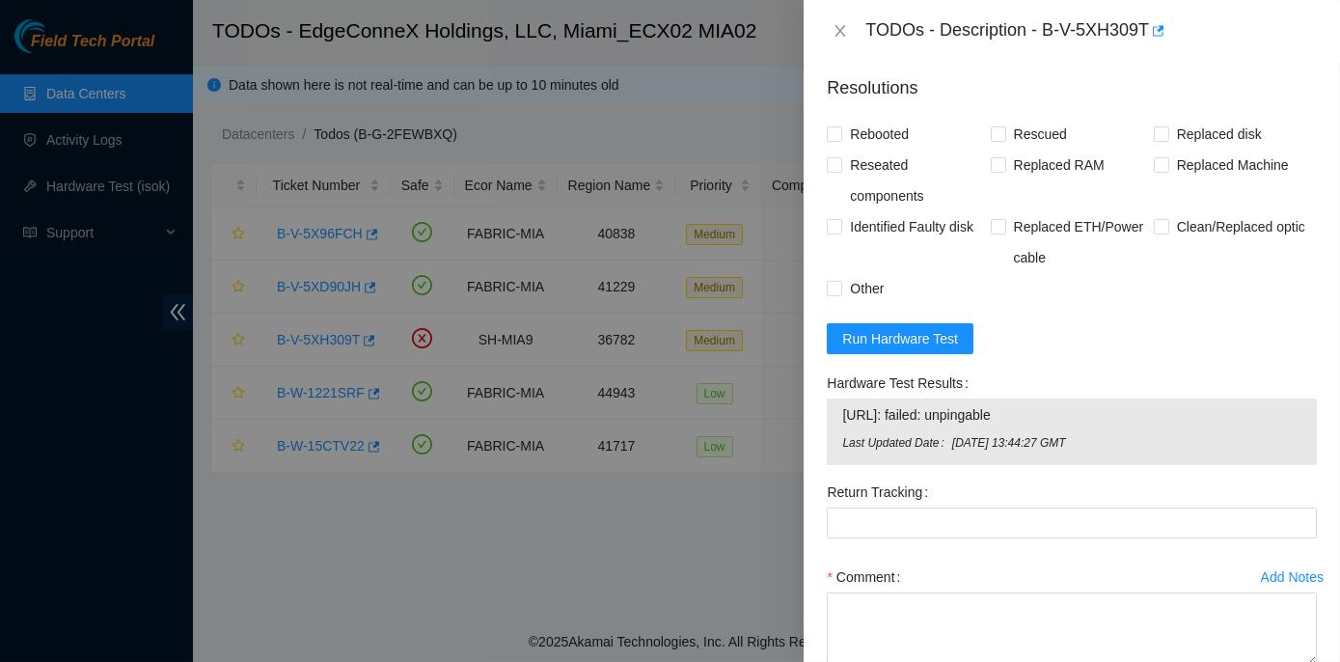
scroll to position [487, 0]
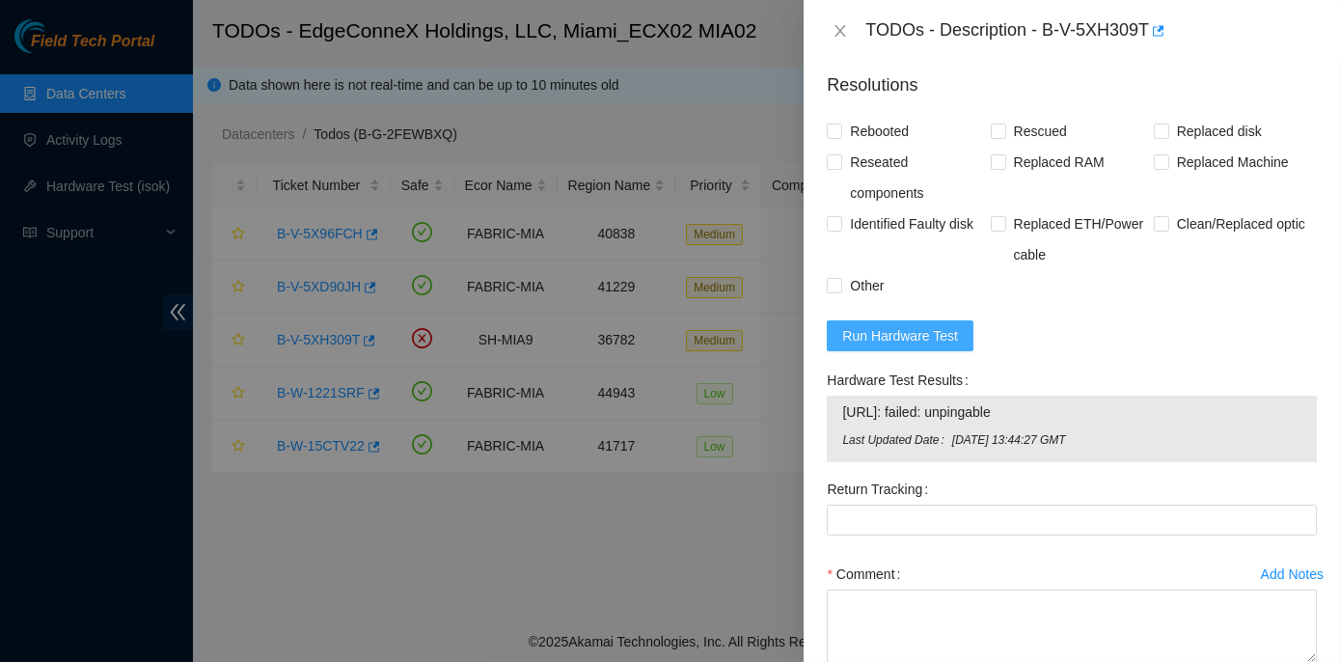
click at [869, 330] on span "Run Hardware Test" at bounding box center [900, 335] width 116 height 21
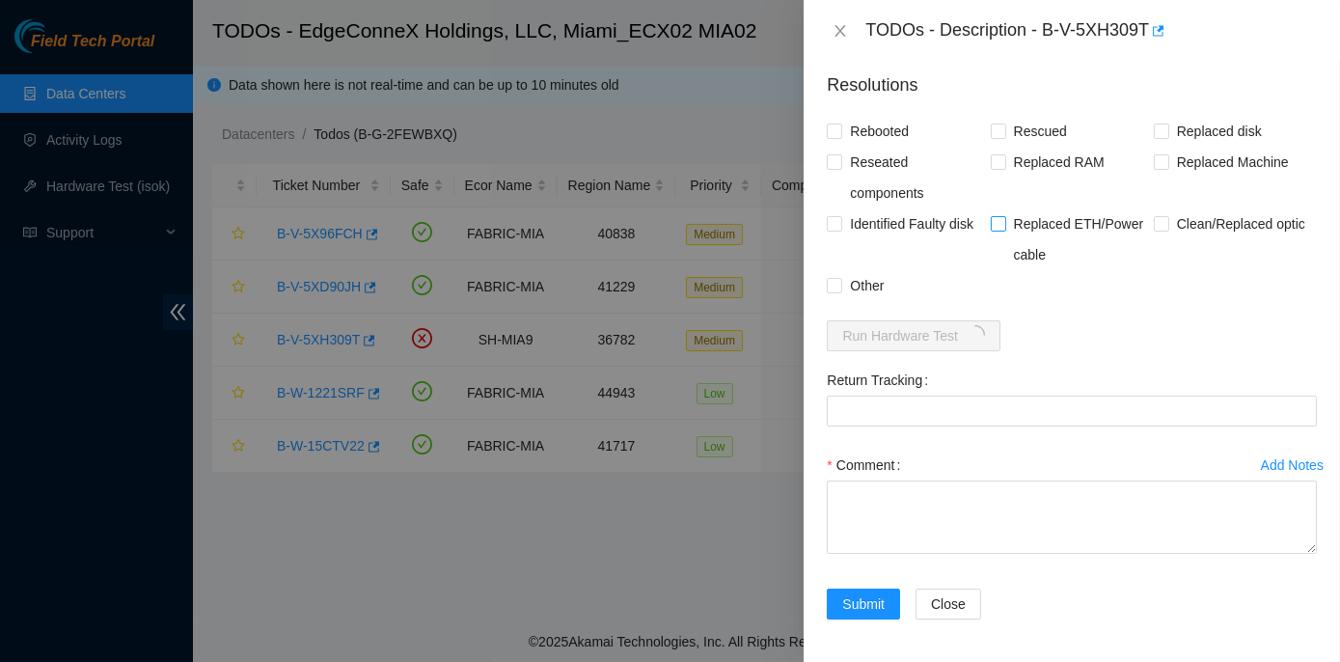
scroll to position [0, 0]
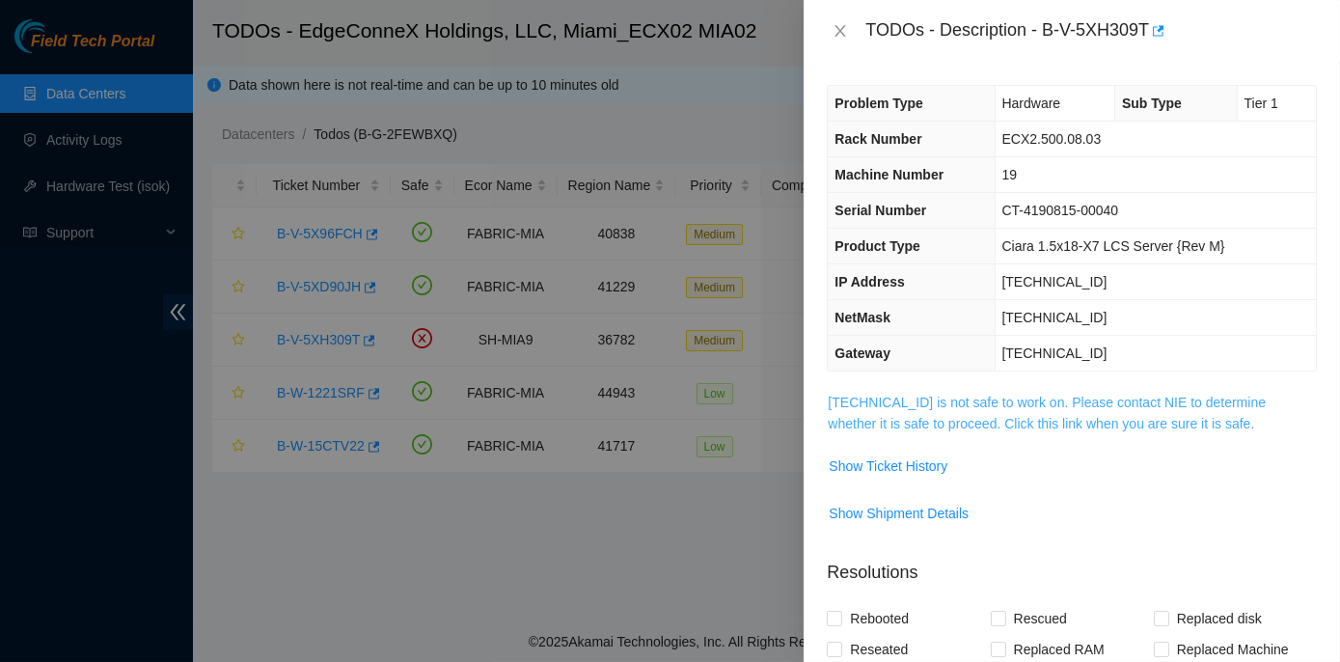
click at [1016, 404] on link "23.211.106.184 is not safe to work on. Please contact NIE to determine whether …" at bounding box center [1046, 412] width 438 height 37
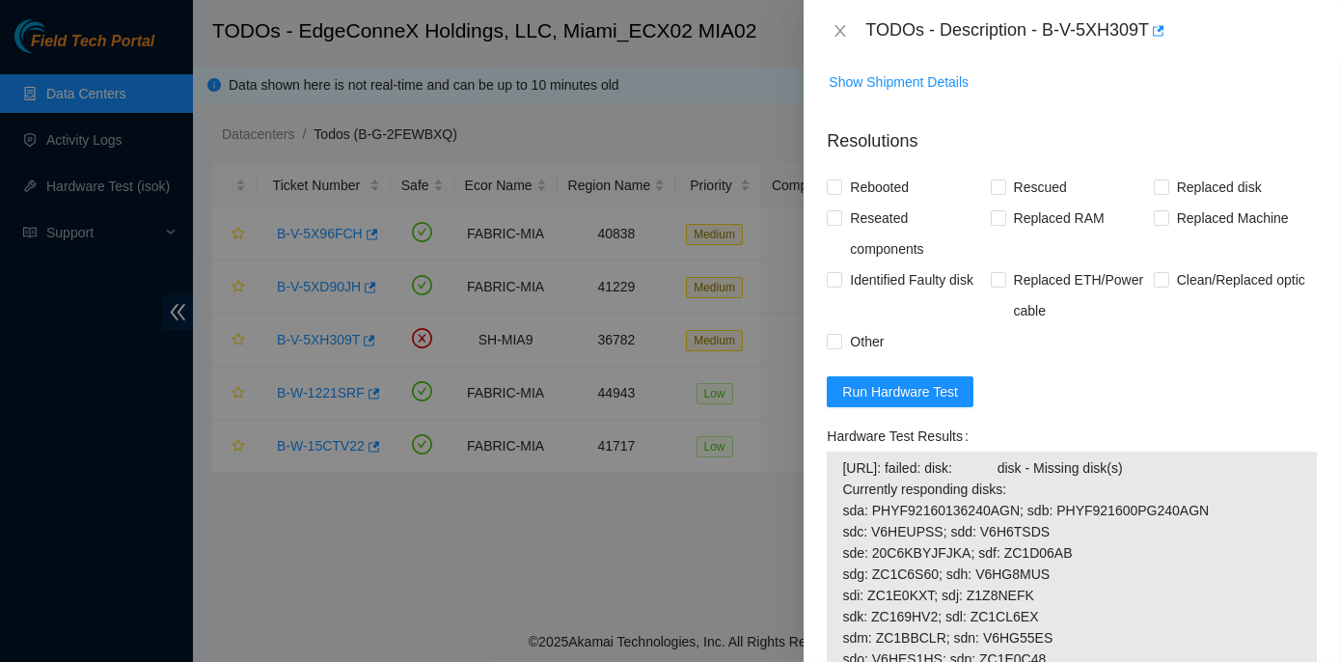
scroll to position [1314, 0]
click at [884, 388] on span "Run Hardware Test" at bounding box center [900, 393] width 116 height 21
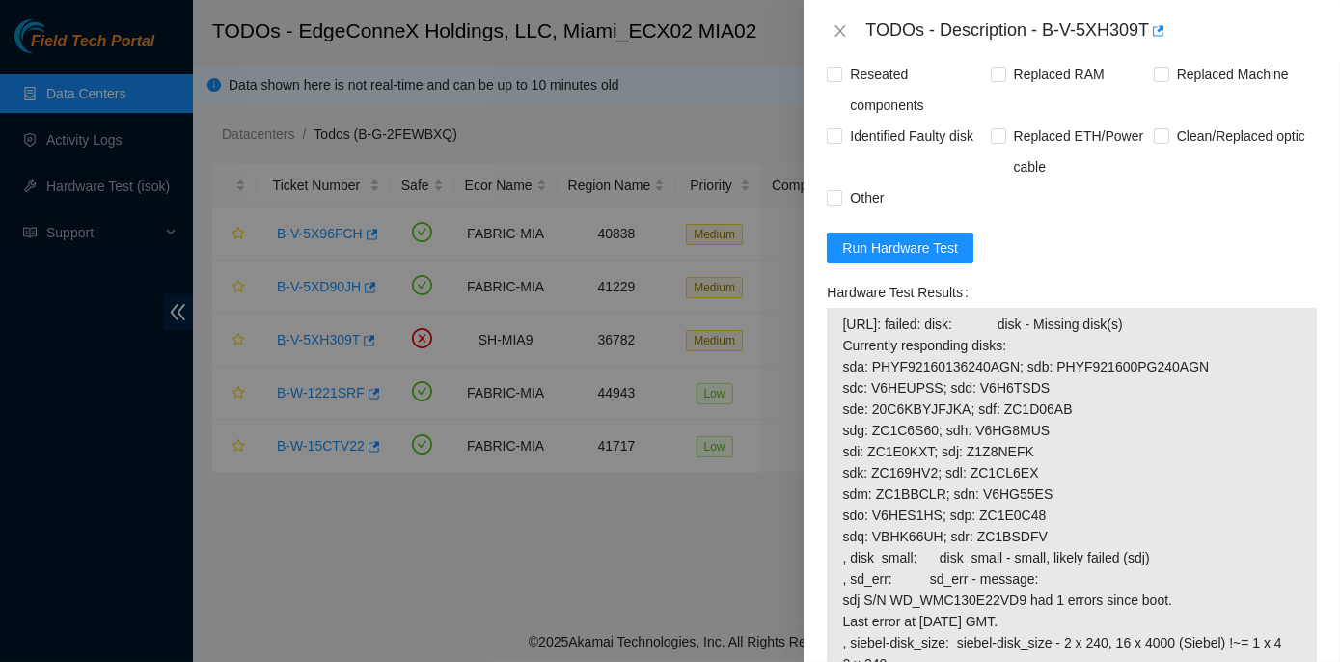
scroll to position [1548, 0]
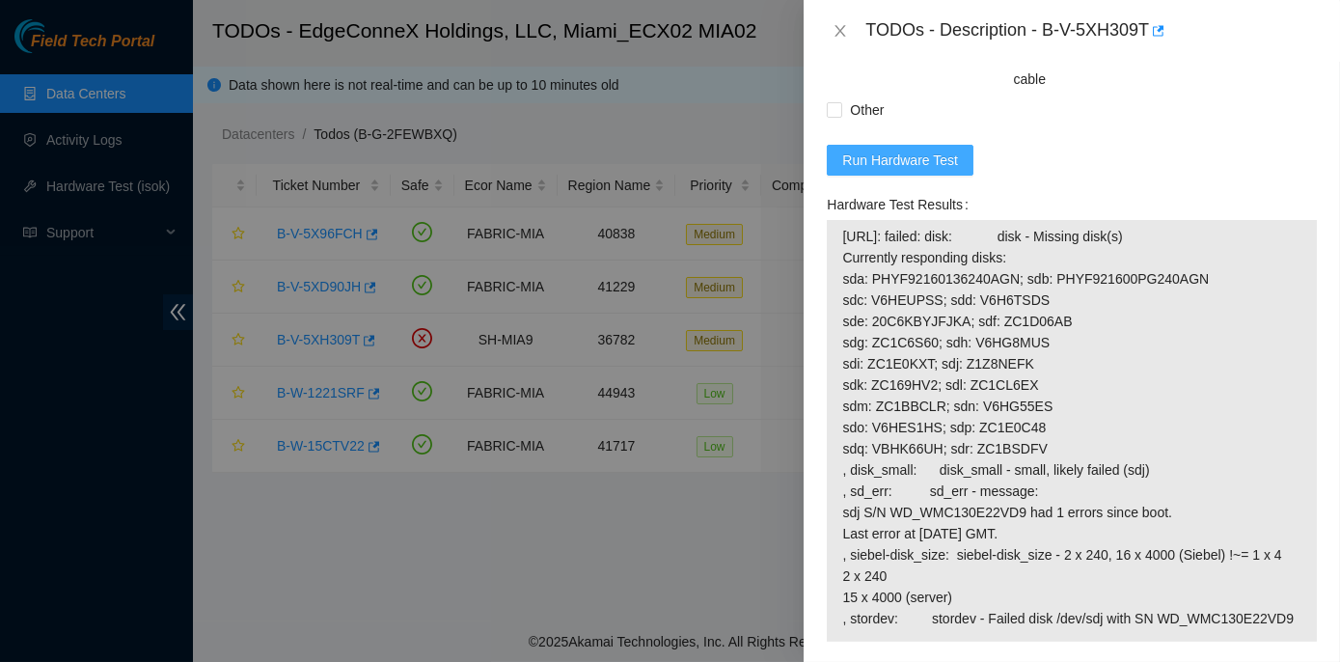
click at [859, 159] on span "Run Hardware Test" at bounding box center [900, 159] width 116 height 21
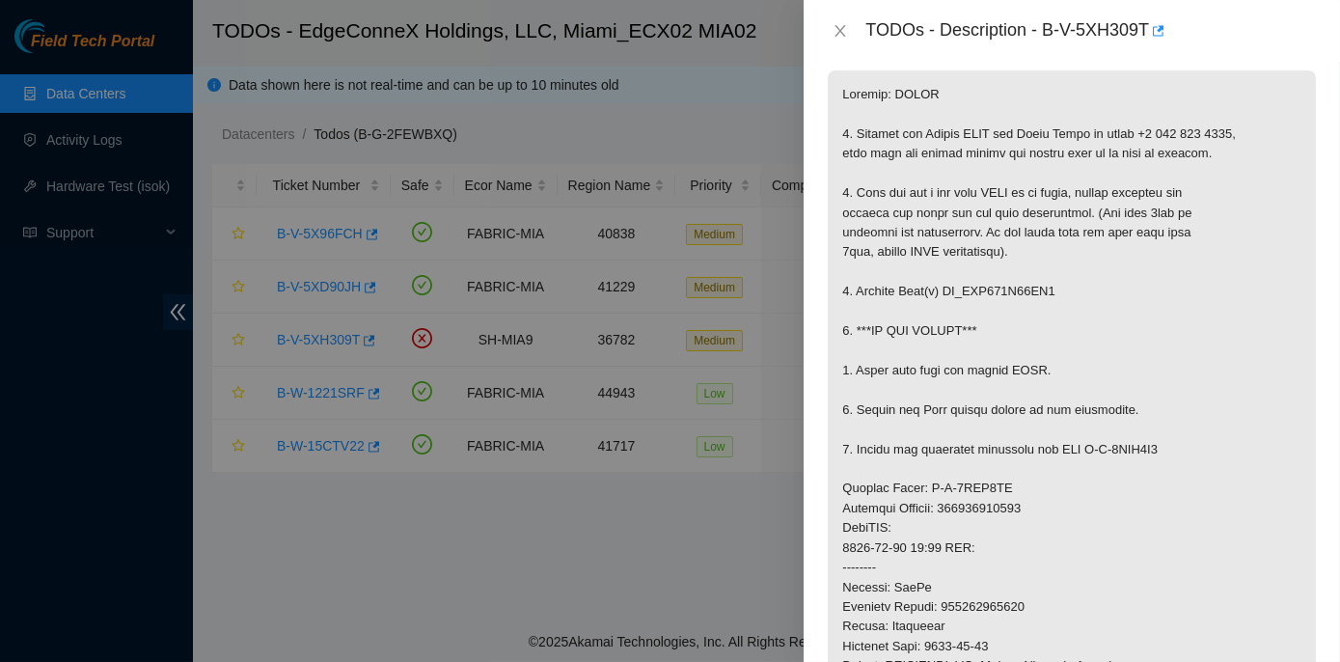
scroll to position [0, 0]
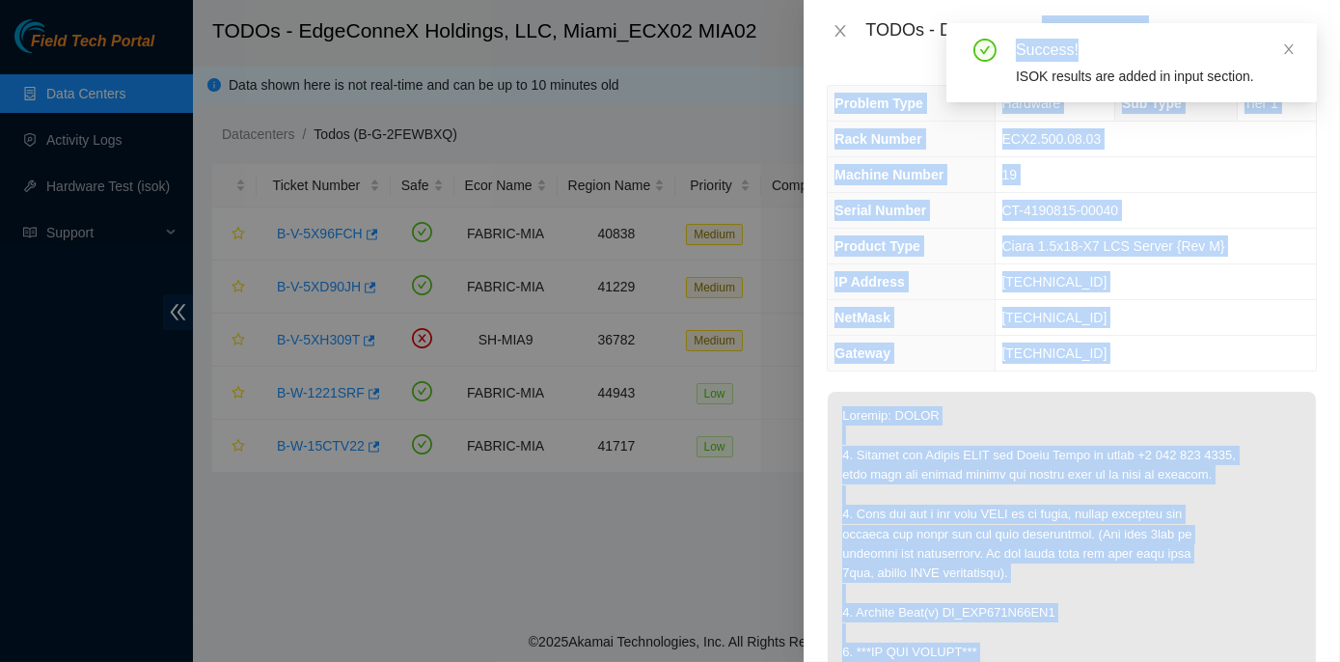
drag, startPoint x: 1042, startPoint y: 30, endPoint x: 1086, endPoint y: 39, distance: 45.2
click at [1086, 39] on body "Field Tech Portal Data Centers Activity Logs Hardware Test (isok) Support TODOs…" at bounding box center [670, 331] width 1340 height 662
click at [1299, 210] on td "CT-4190815-00040" at bounding box center [1154, 211] width 321 height 36
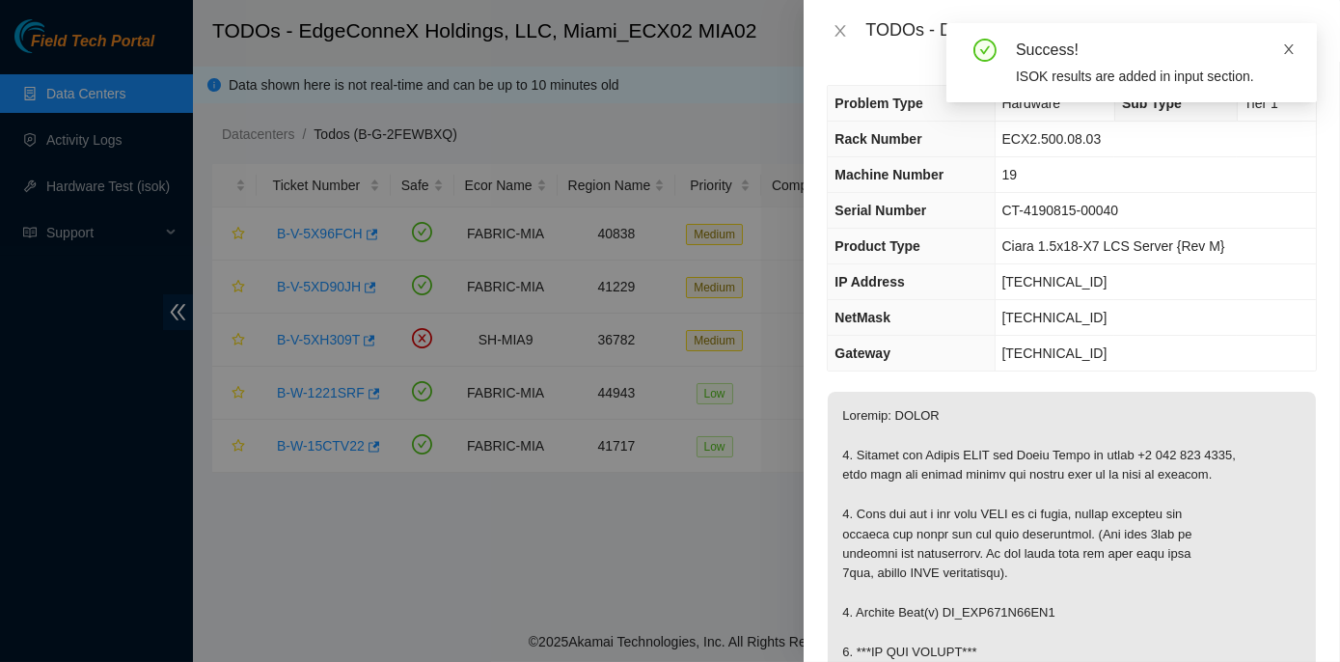
click at [1285, 46] on icon "close" at bounding box center [1289, 49] width 10 height 10
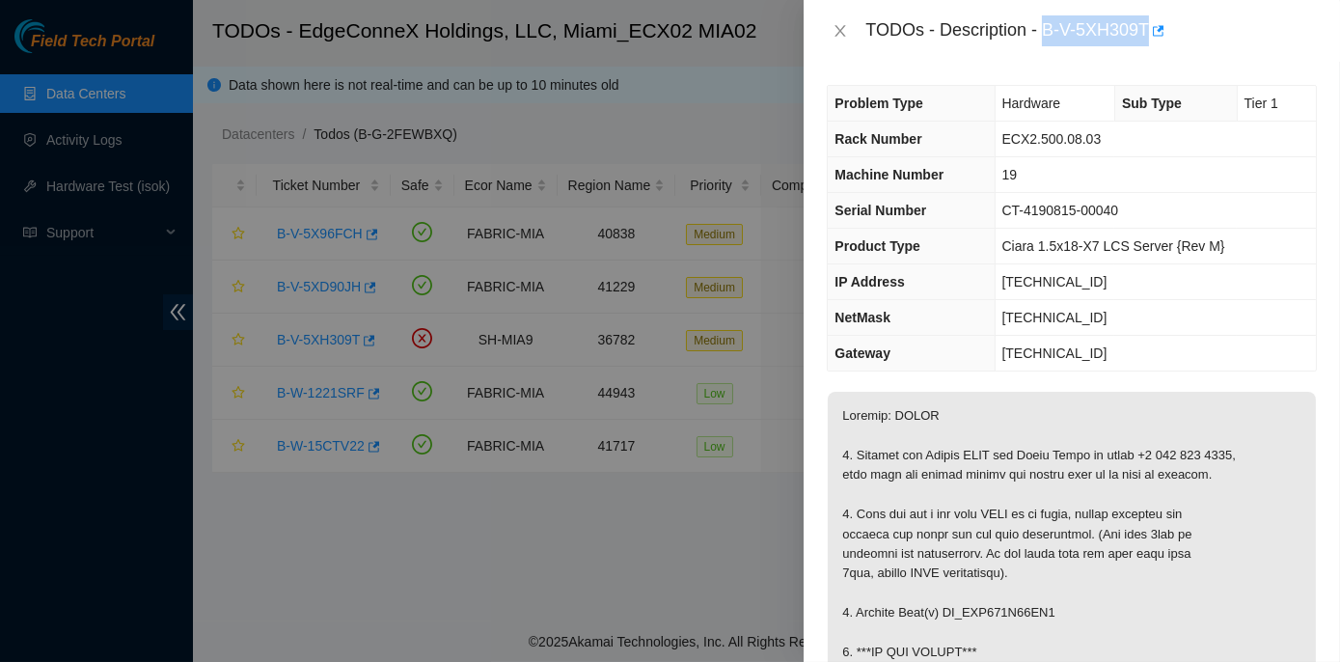
drag, startPoint x: 1045, startPoint y: 22, endPoint x: 1149, endPoint y: 26, distance: 103.3
click at [1149, 26] on div "TODOs - Description - B-V-5XH309T" at bounding box center [1090, 30] width 451 height 31
copy div "B-V-5XH309T"
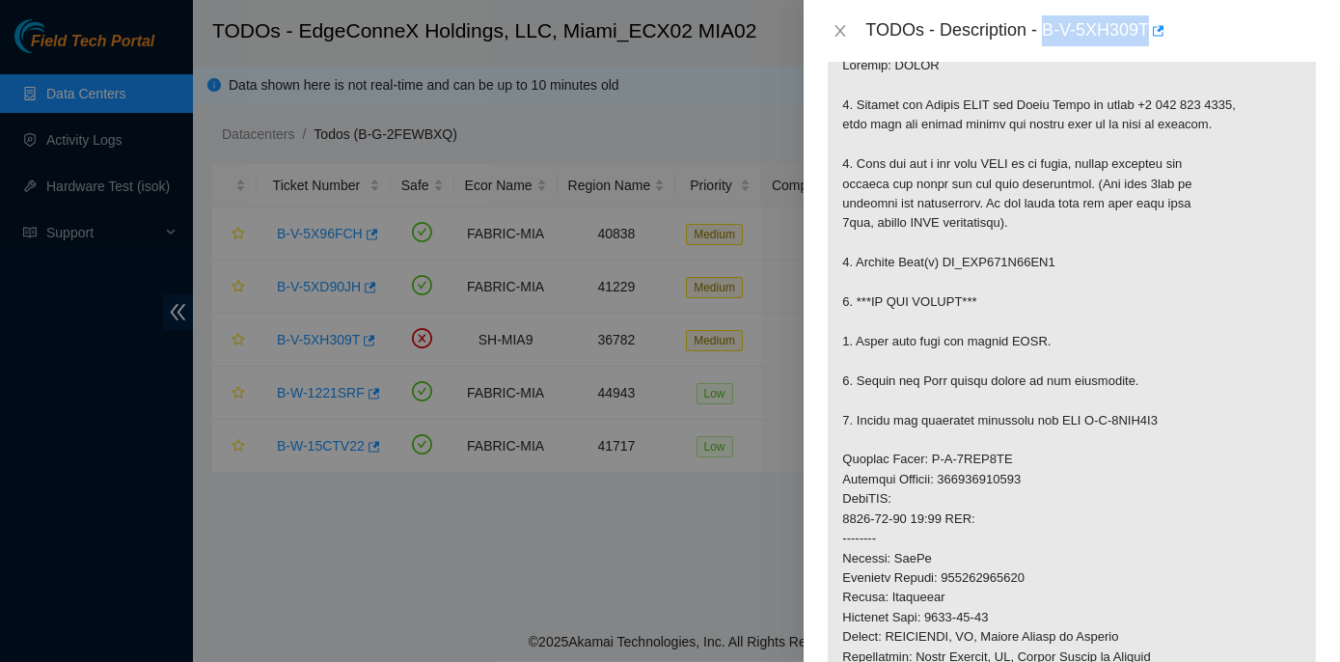
scroll to position [262, 0]
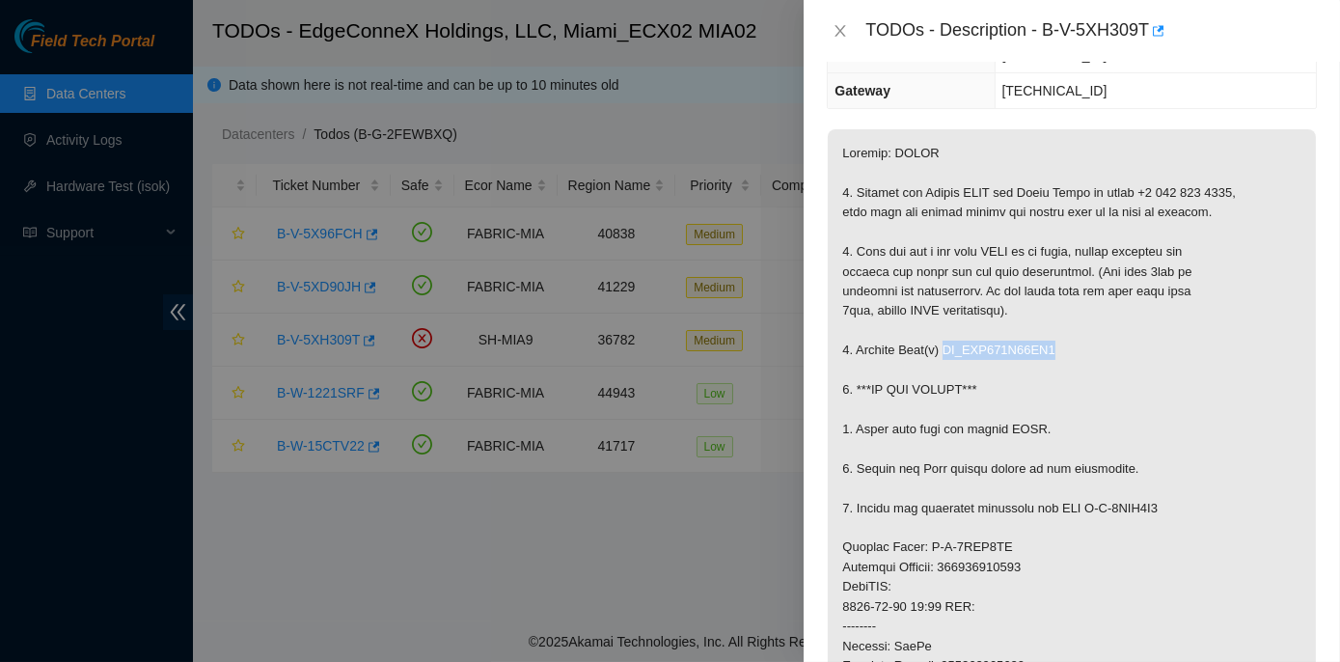
drag, startPoint x: 942, startPoint y: 345, endPoint x: 1059, endPoint y: 353, distance: 116.9
click at [1059, 353] on p at bounding box center [1071, 586] width 488 height 915
copy p "WD_WMC130E22VD9"
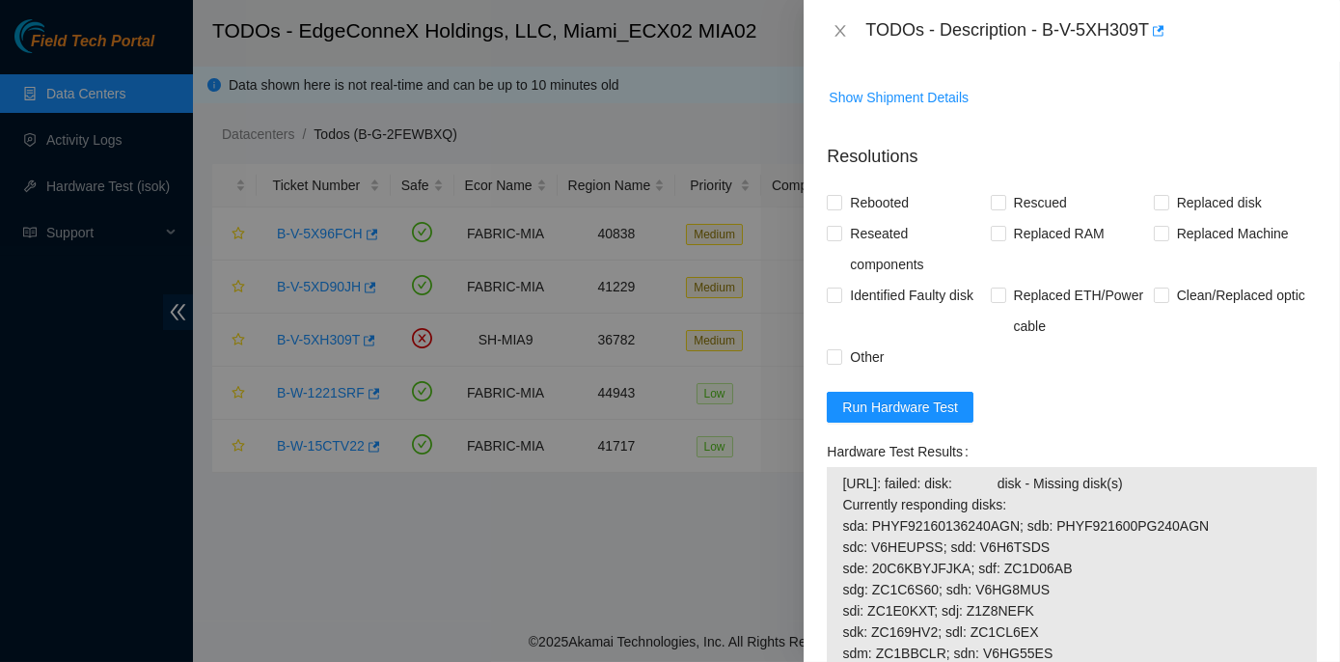
scroll to position [1314, 0]
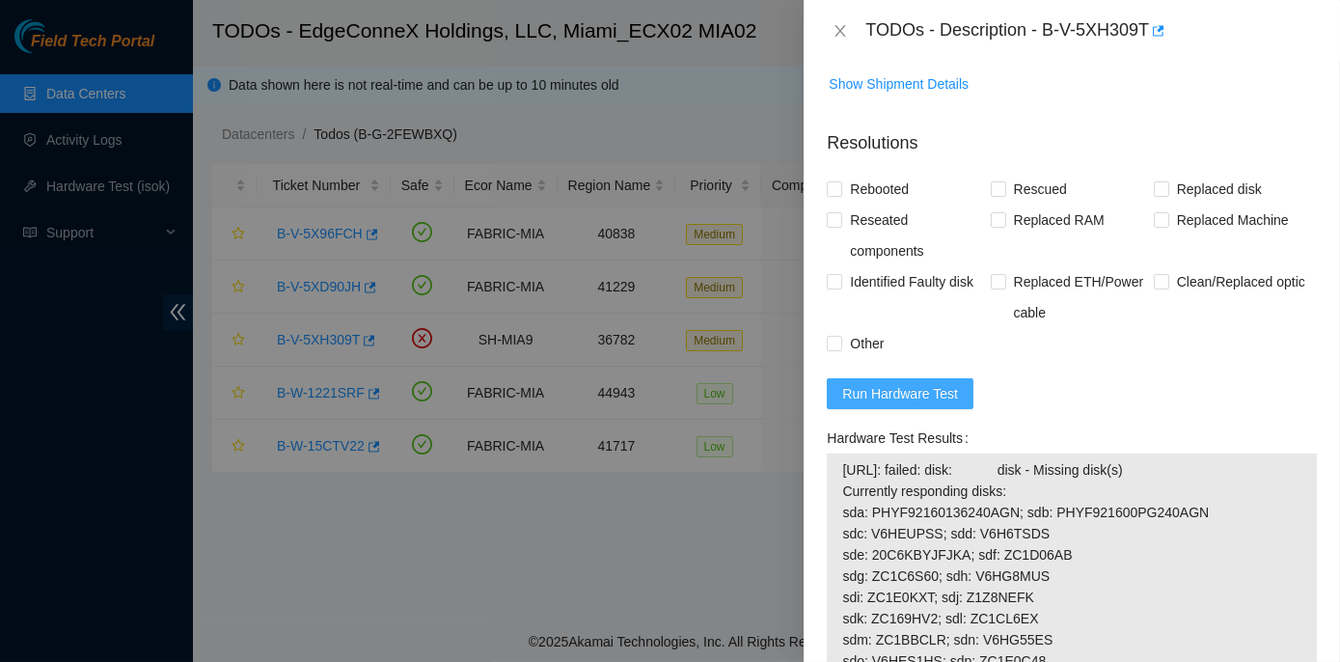
click at [870, 383] on span "Run Hardware Test" at bounding box center [900, 393] width 116 height 21
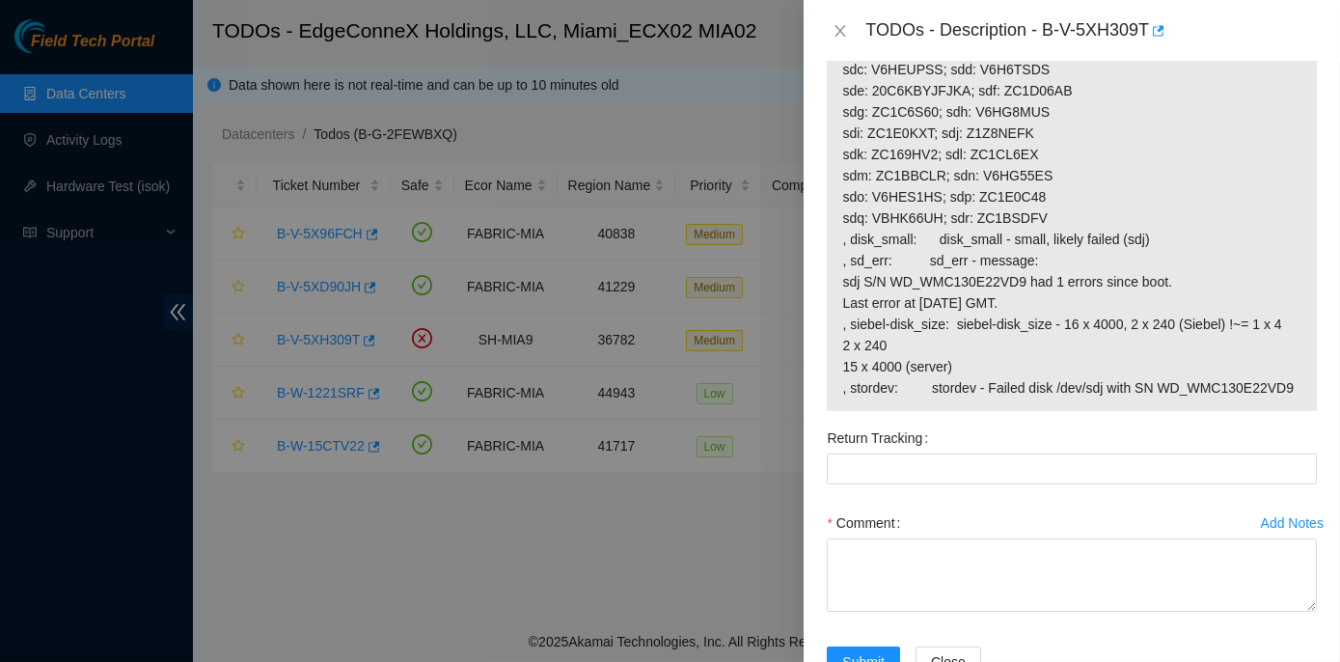
scroll to position [1836, 0]
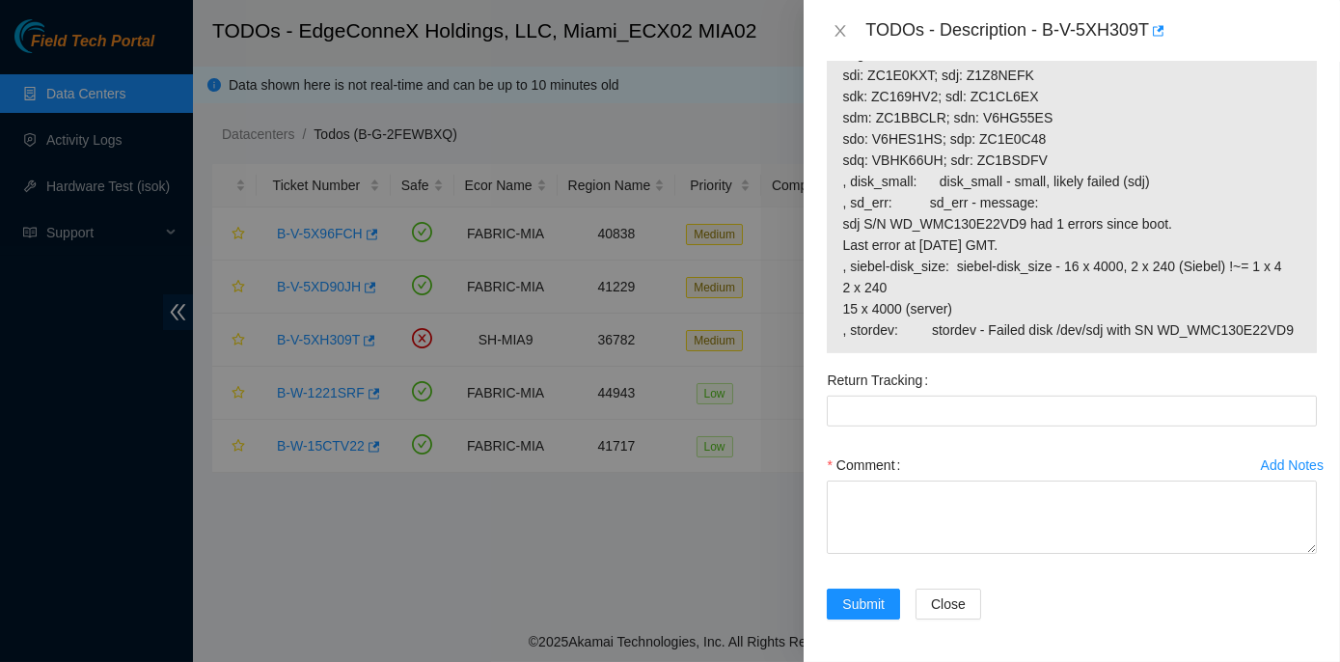
drag, startPoint x: 825, startPoint y: 380, endPoint x: 1296, endPoint y: 334, distance: 473.9
click at [1296, 334] on div "Hardware Test Results 23.211.106.184: failed: disk: disk - Missing disk(s) Curr…" at bounding box center [1071, 133] width 505 height 464
copy label "Hardware Test Results"
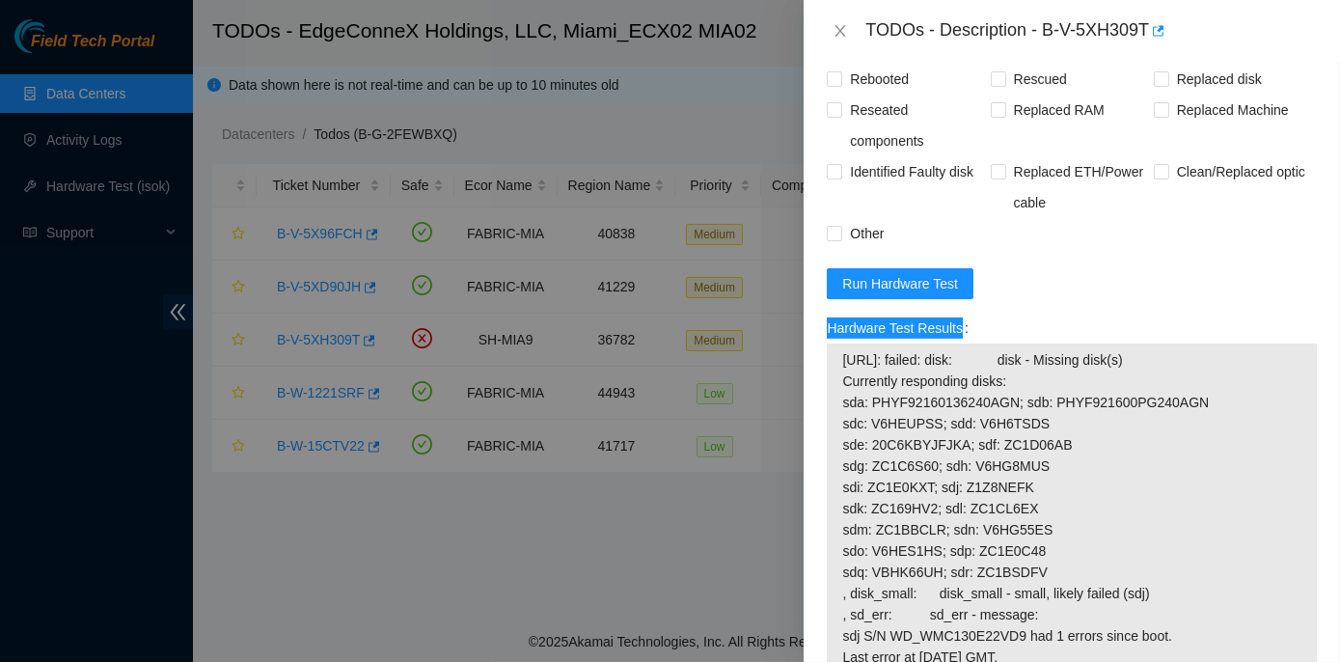
scroll to position [1398, 0]
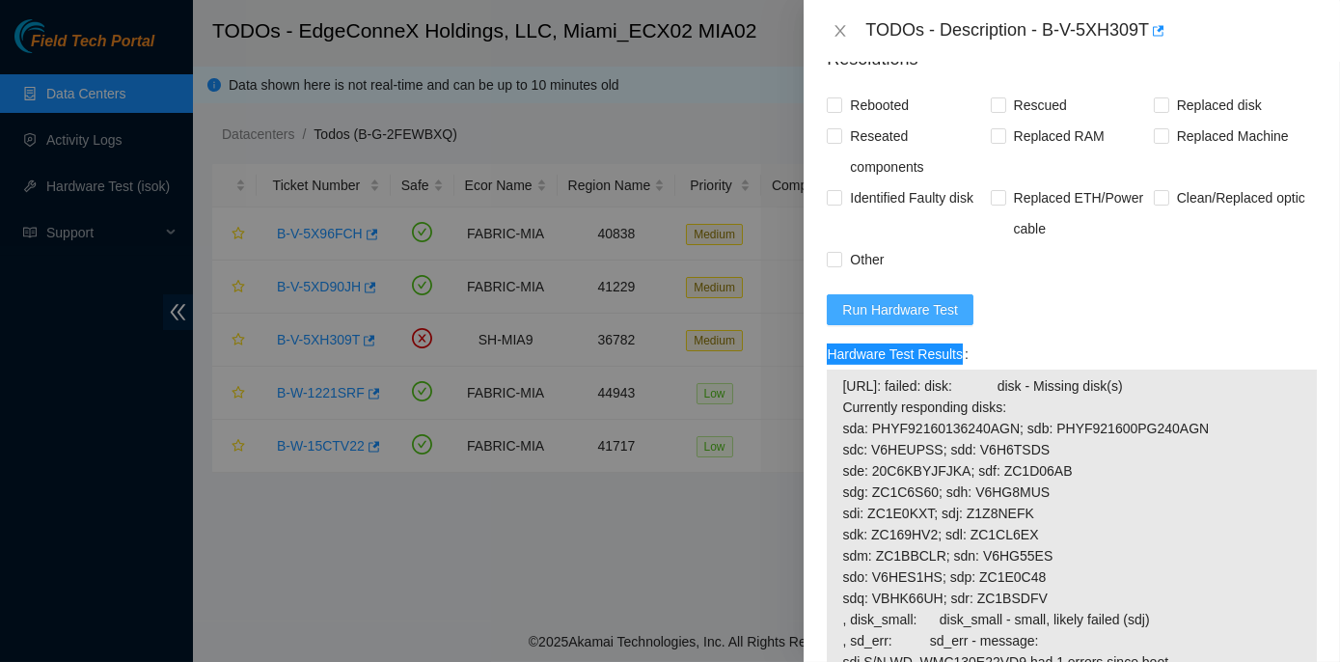
click at [866, 309] on span "Run Hardware Test" at bounding box center [900, 309] width 116 height 21
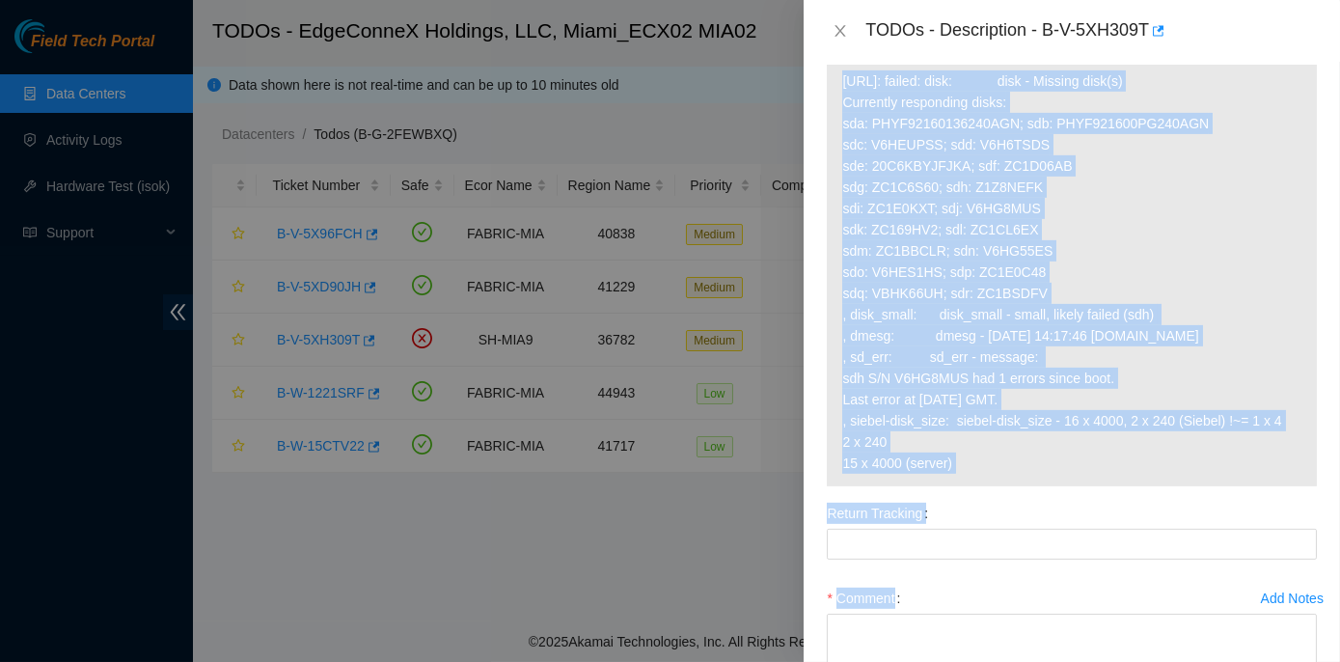
scroll to position [1805, 0]
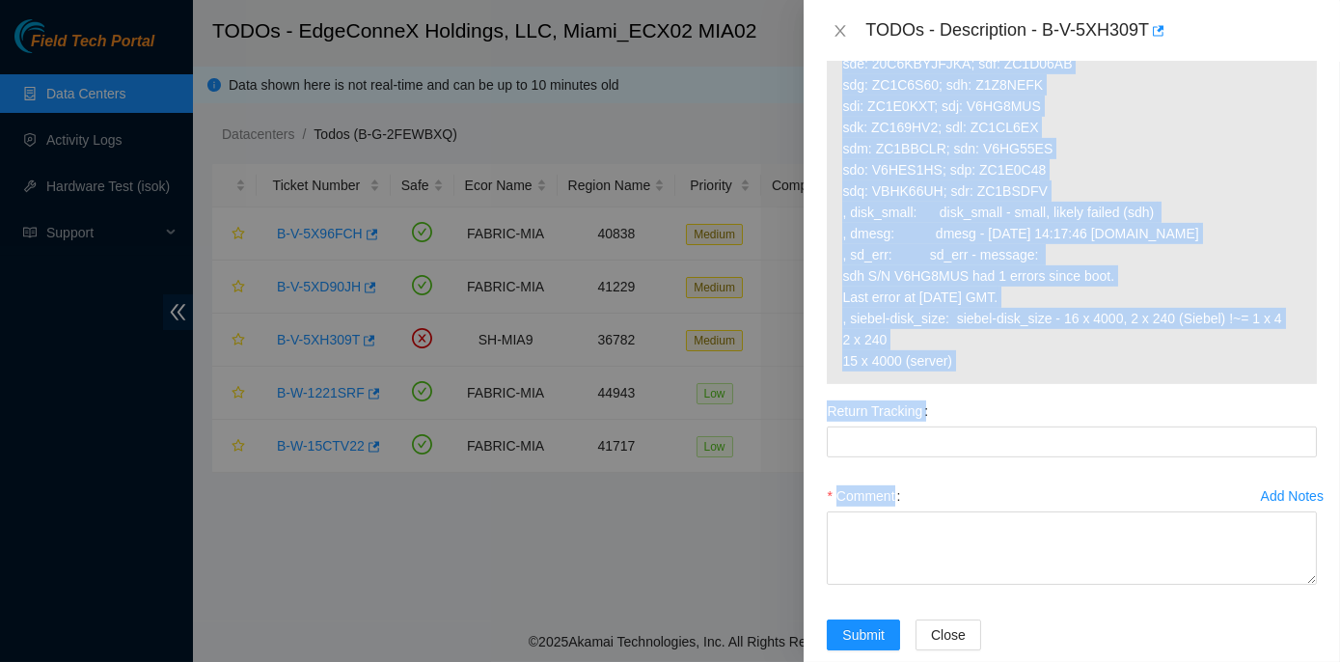
drag, startPoint x: 827, startPoint y: 349, endPoint x: 1153, endPoint y: 380, distance: 328.4
click at [1153, 380] on div "Hardware Test Results 23.211.106.184: failed: disk: disk - Missing disk(s) Curr…" at bounding box center [1072, 158] width 490 height 452
copy div "Hardware Test Results 23.211.106.184: failed: disk: disk - Missing disk(s) Curr…"
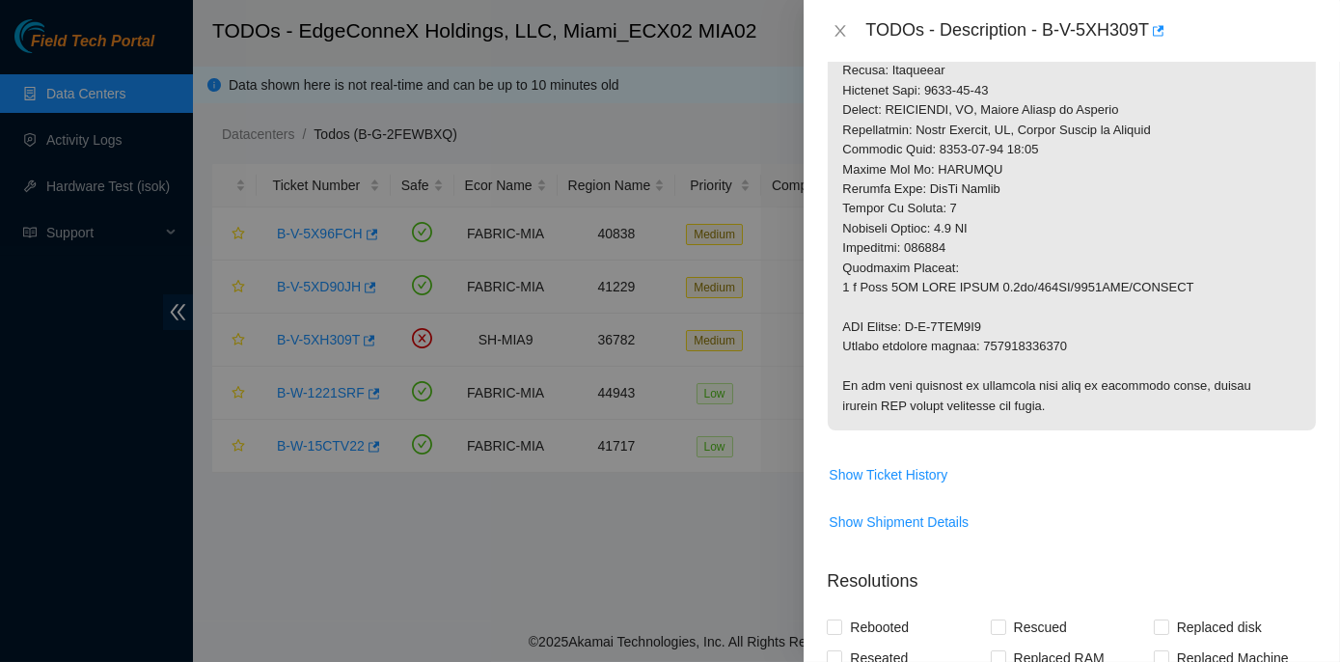
scroll to position [1139, 0]
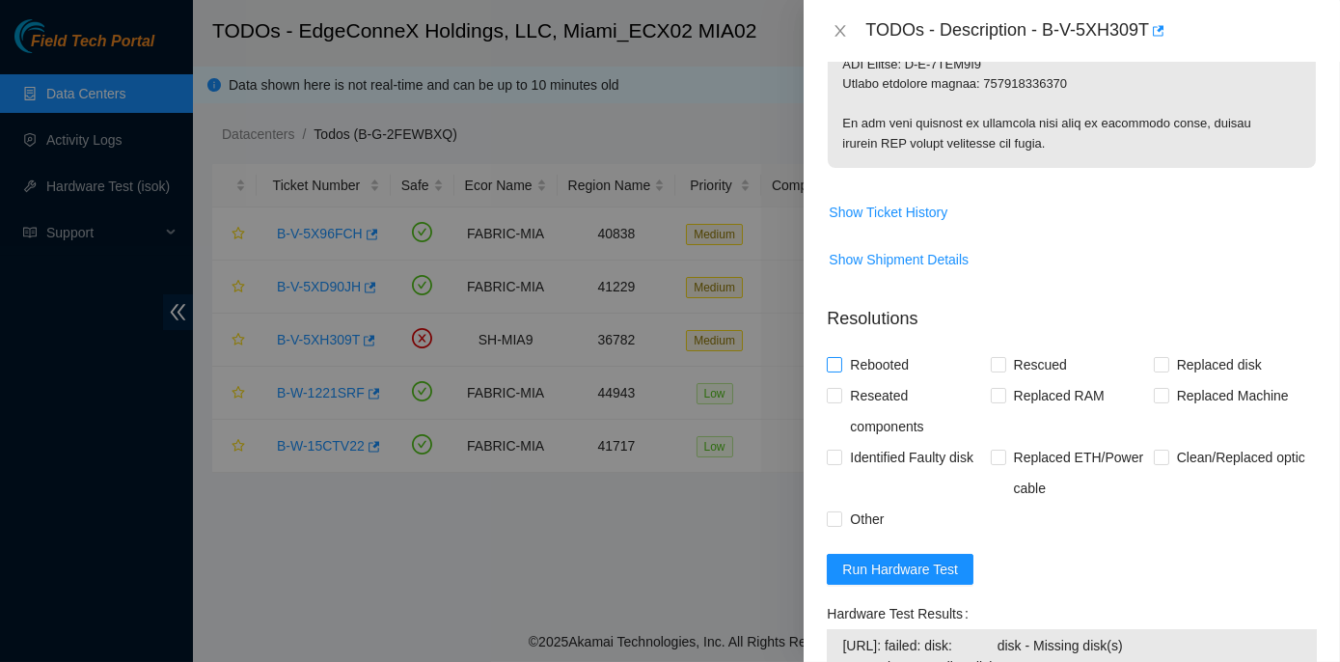
click at [832, 368] on span at bounding box center [834, 364] width 15 height 15
click at [832, 368] on input "Rebooted" at bounding box center [834, 364] width 14 height 14
checkbox input "true"
click at [1153, 365] on input "Replaced disk" at bounding box center [1160, 364] width 14 height 14
checkbox input "true"
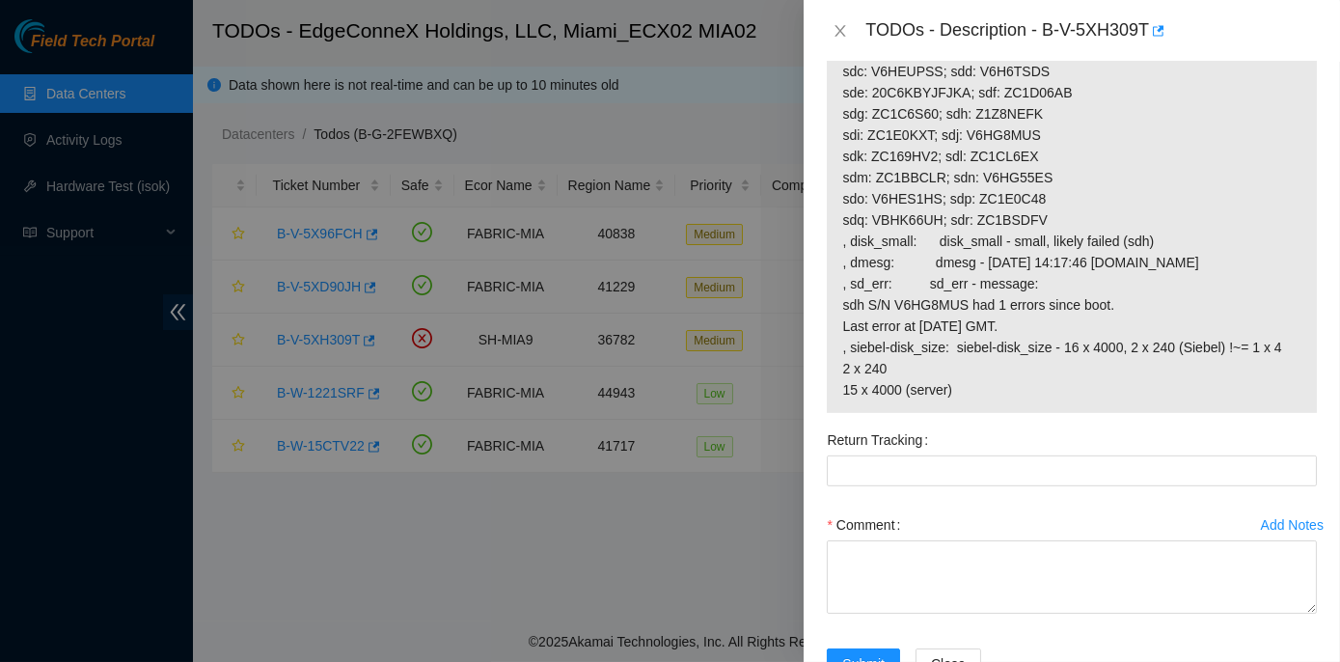
scroll to position [1857, 0]
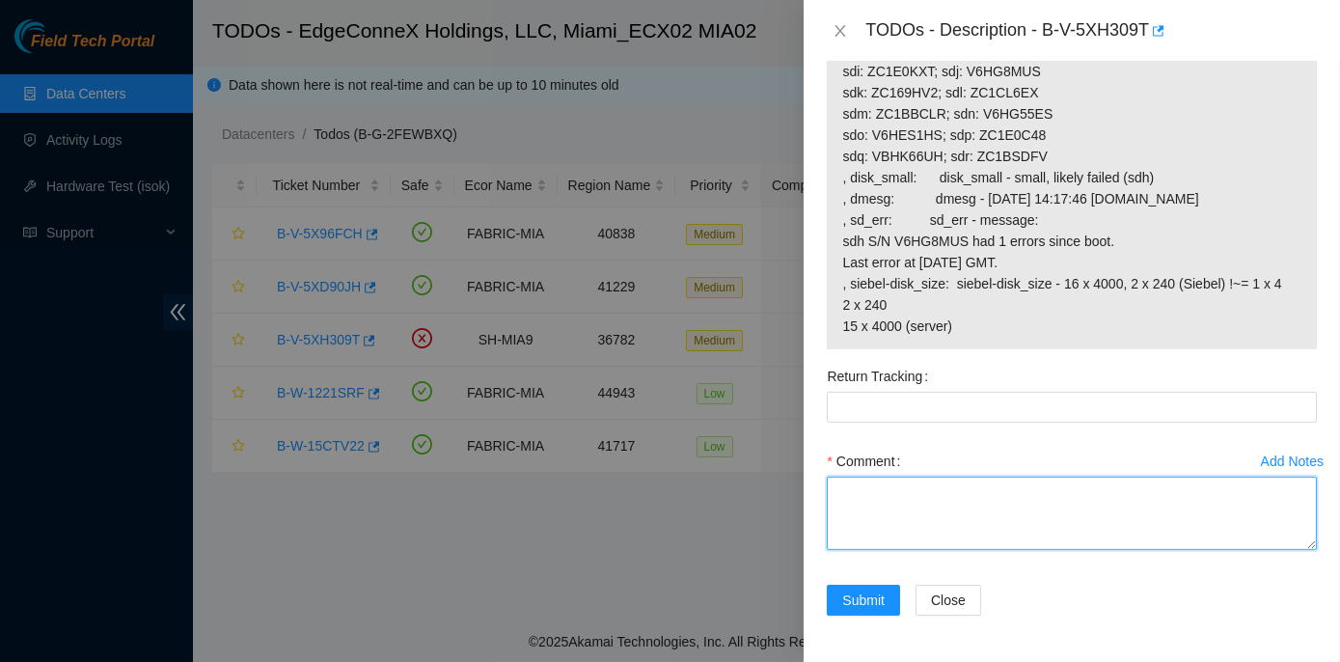
click at [869, 488] on textarea "Comment" at bounding box center [1072, 512] width 490 height 73
paste textarea "Rack No: ECX2.500.08.03 Machine No: 19 IP: 23.211.106.184 Serial No: CT-4190815…"
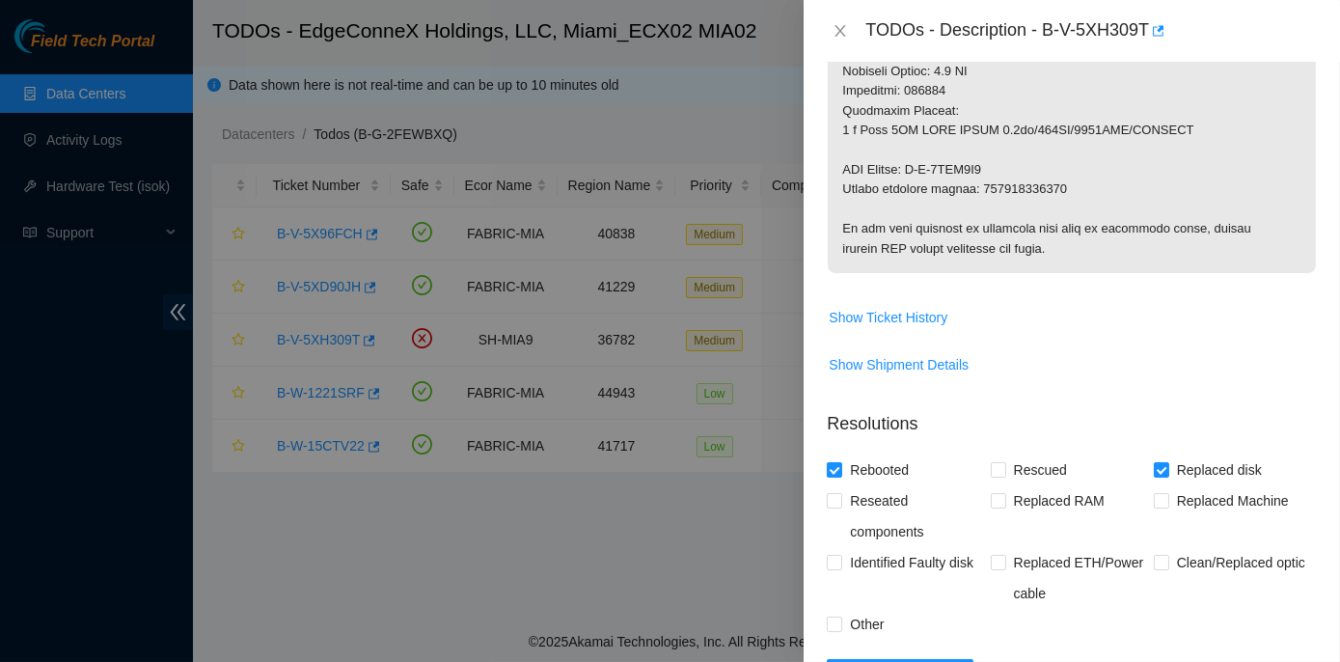
scroll to position [981, 0]
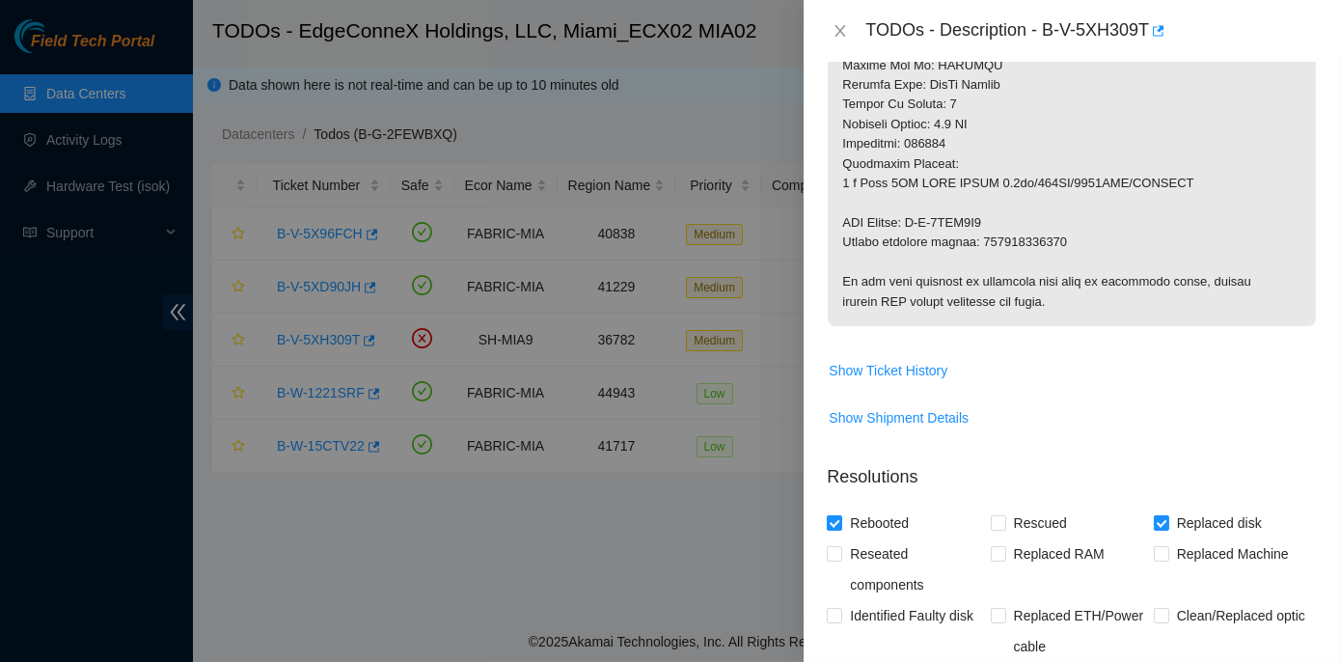
type textarea "Rack No: ECX2.500.08.03 Machine No: 19 IP: 23.211.106.184 Serial No: CT-4190815…"
drag, startPoint x: 981, startPoint y: 237, endPoint x: 1065, endPoint y: 242, distance: 84.0
copy p "450826222810"
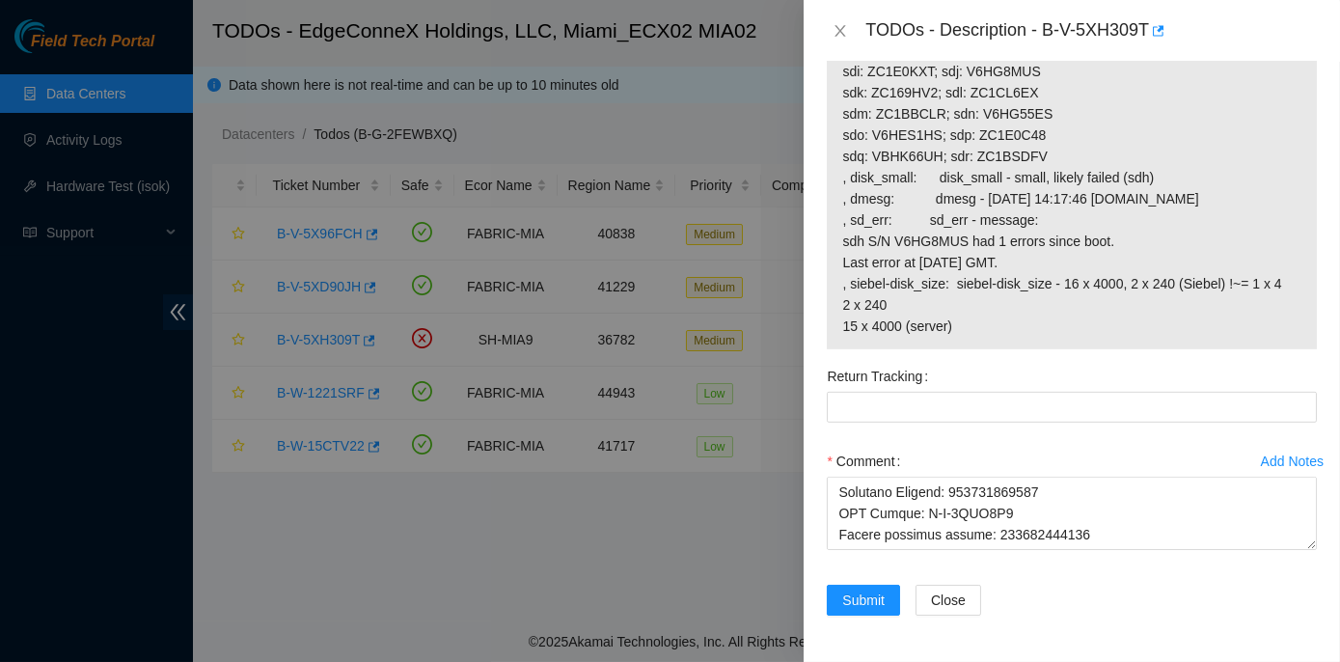
scroll to position [1857, 0]
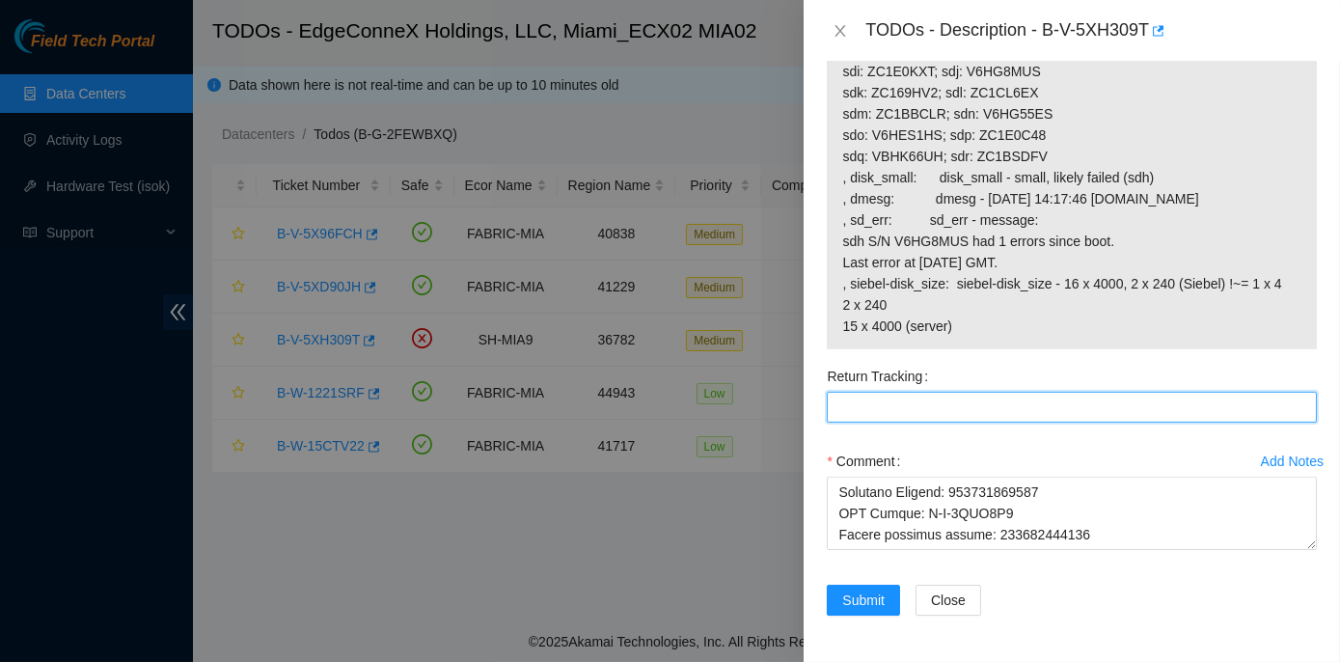
click at [846, 406] on Tracking "Return Tracking" at bounding box center [1072, 407] width 490 height 31
paste Tracking "450826222810"
type Tracking "450826222810"
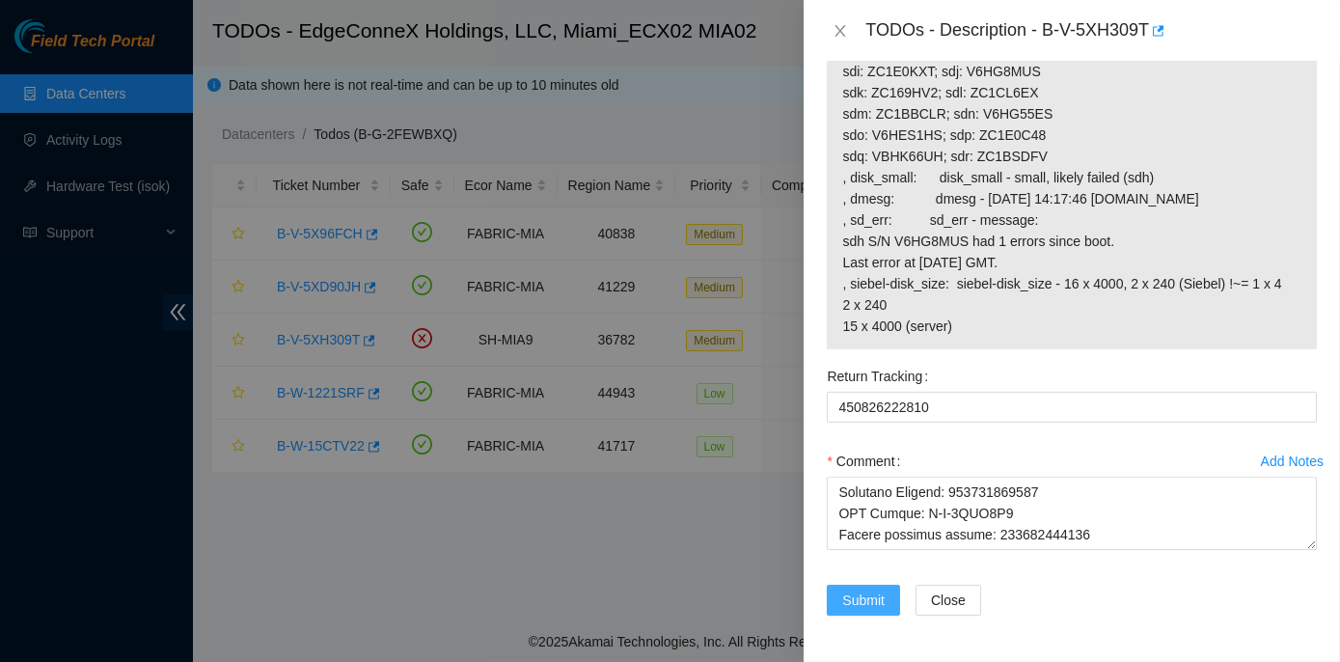
click at [885, 600] on button "Submit" at bounding box center [863, 599] width 73 height 31
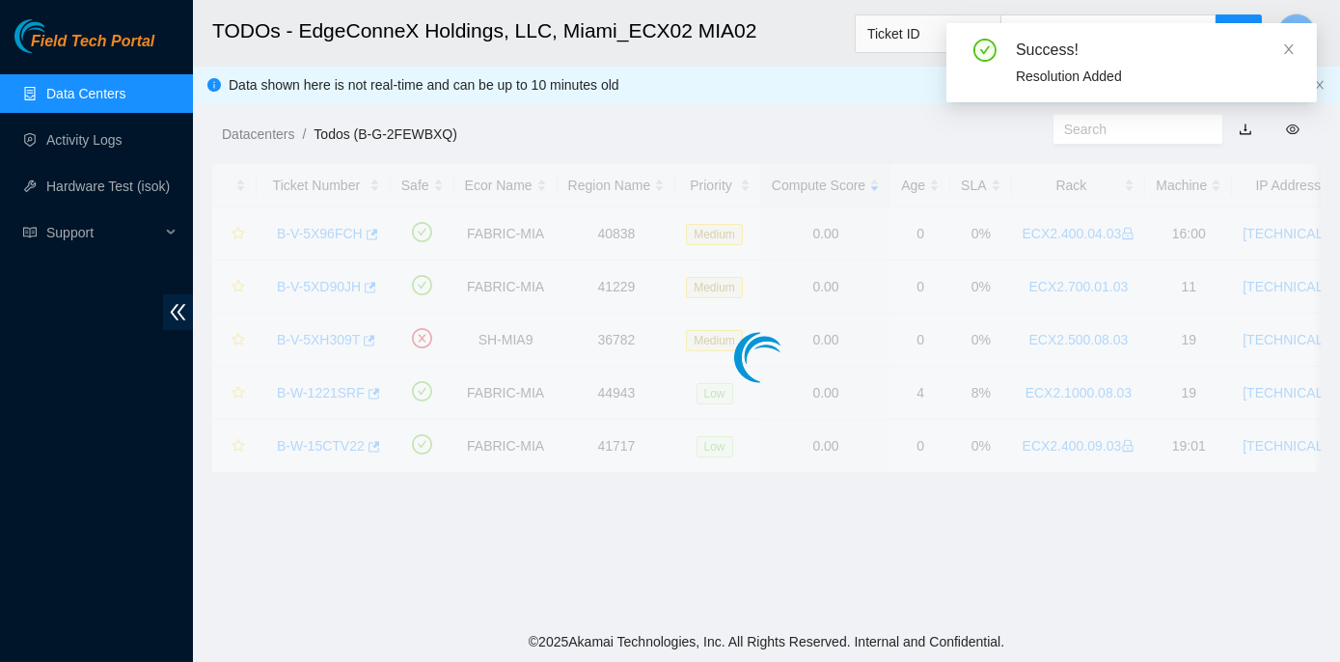
scroll to position [537, 0]
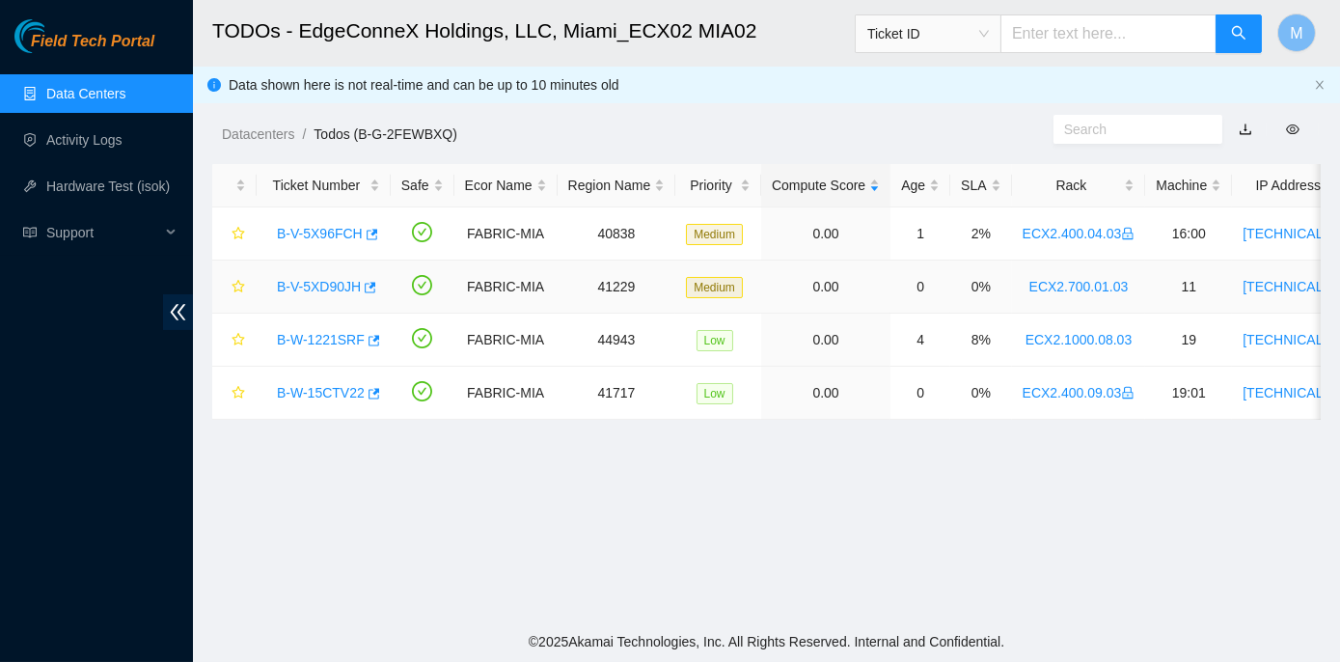
click at [334, 285] on link "B-V-5XD90JH" at bounding box center [319, 286] width 84 height 15
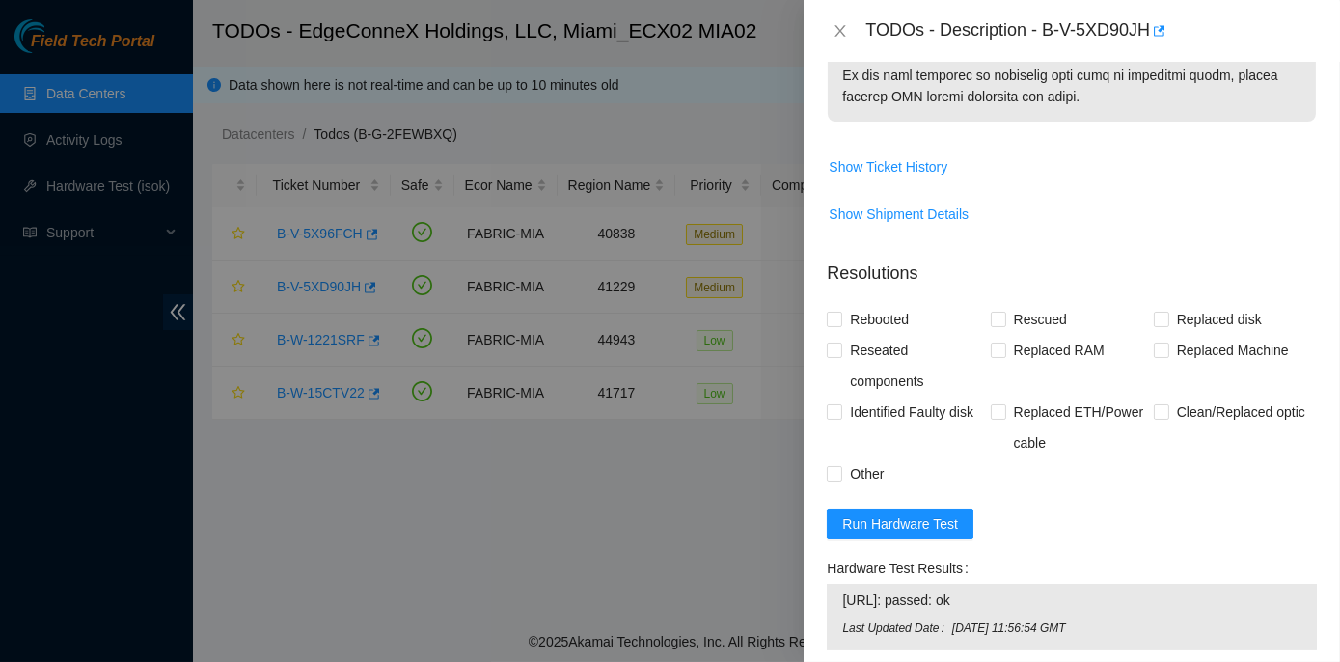
scroll to position [1221, 0]
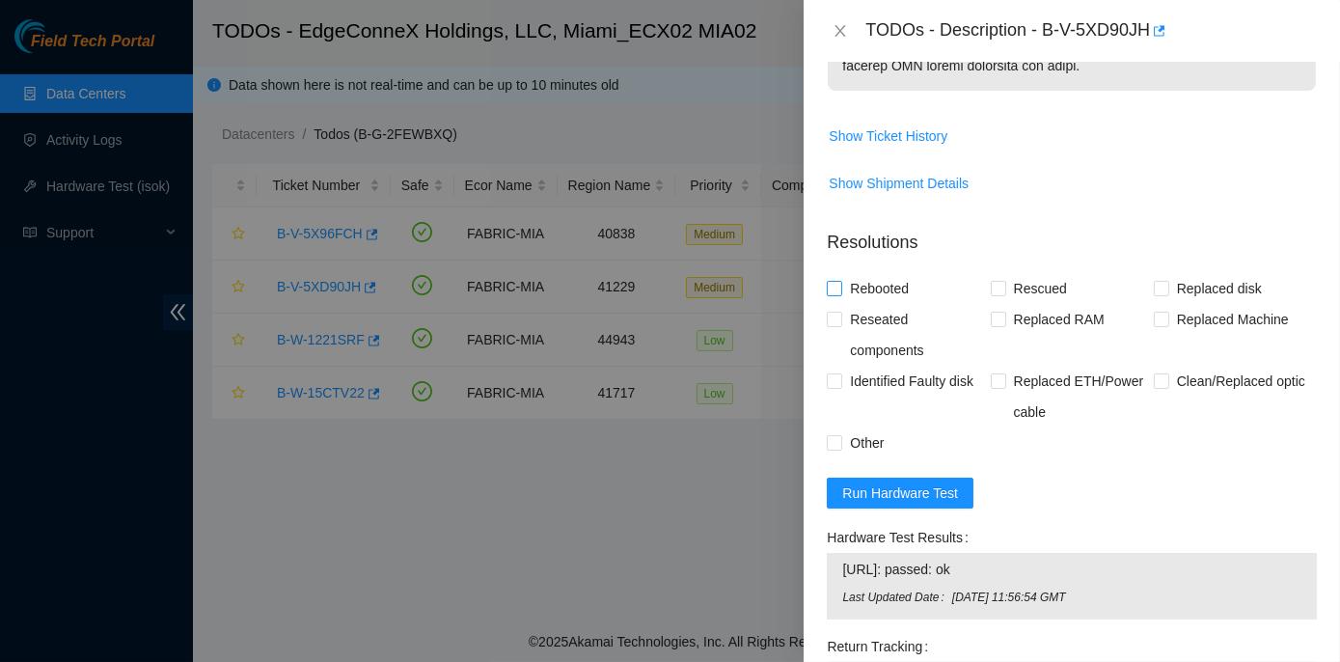
click at [833, 294] on input "Rebooted" at bounding box center [834, 288] width 14 height 14
checkbox input "true"
click at [994, 294] on input "Rescued" at bounding box center [997, 288] width 14 height 14
checkbox input "true"
click at [1153, 294] on input "Replaced disk" at bounding box center [1160, 288] width 14 height 14
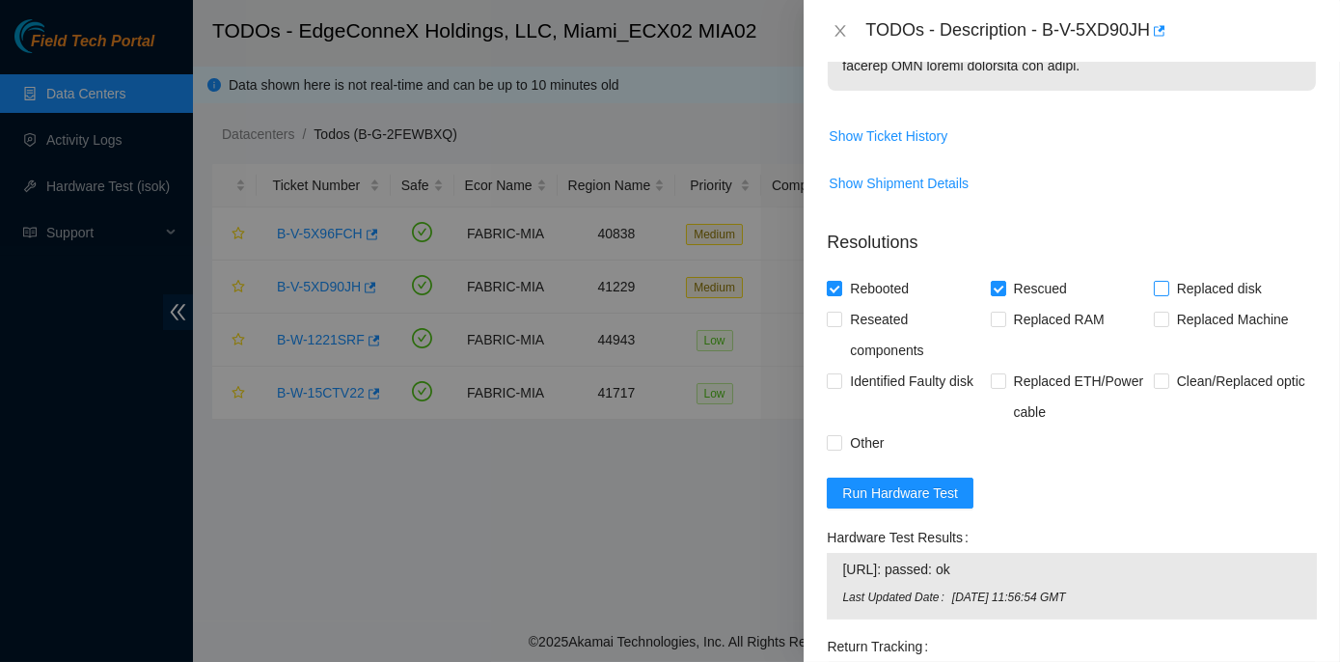
checkbox input "true"
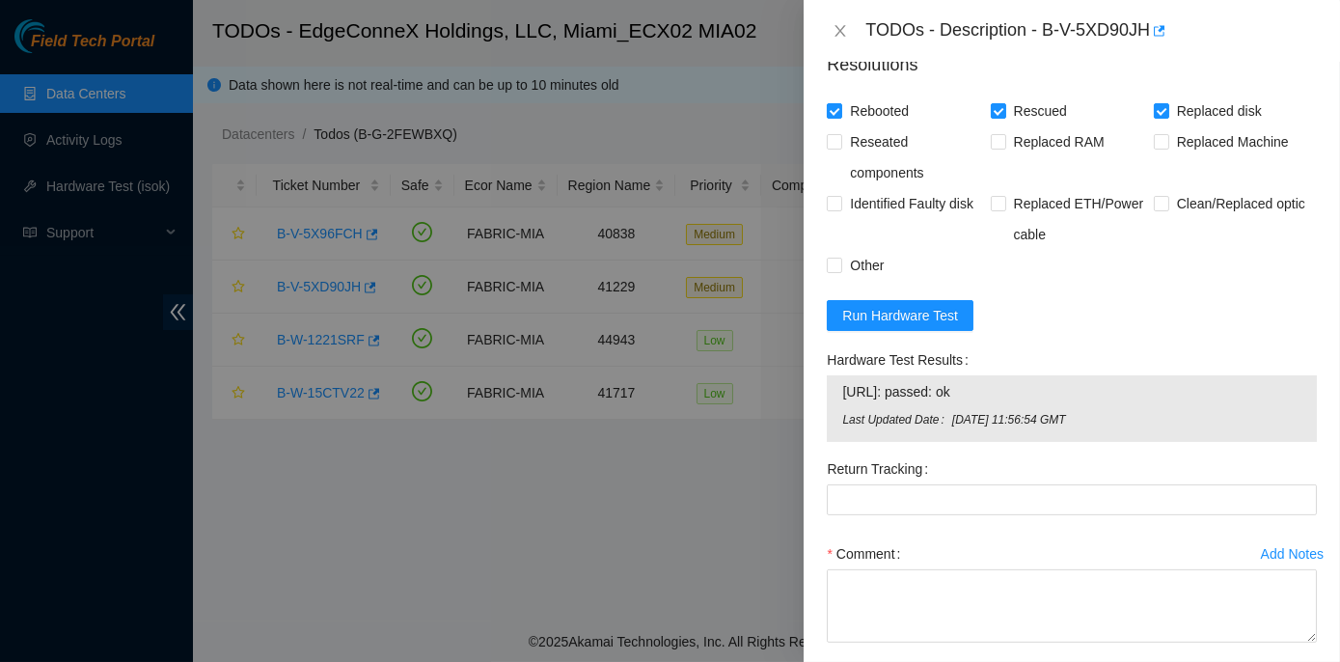
scroll to position [1572, 0]
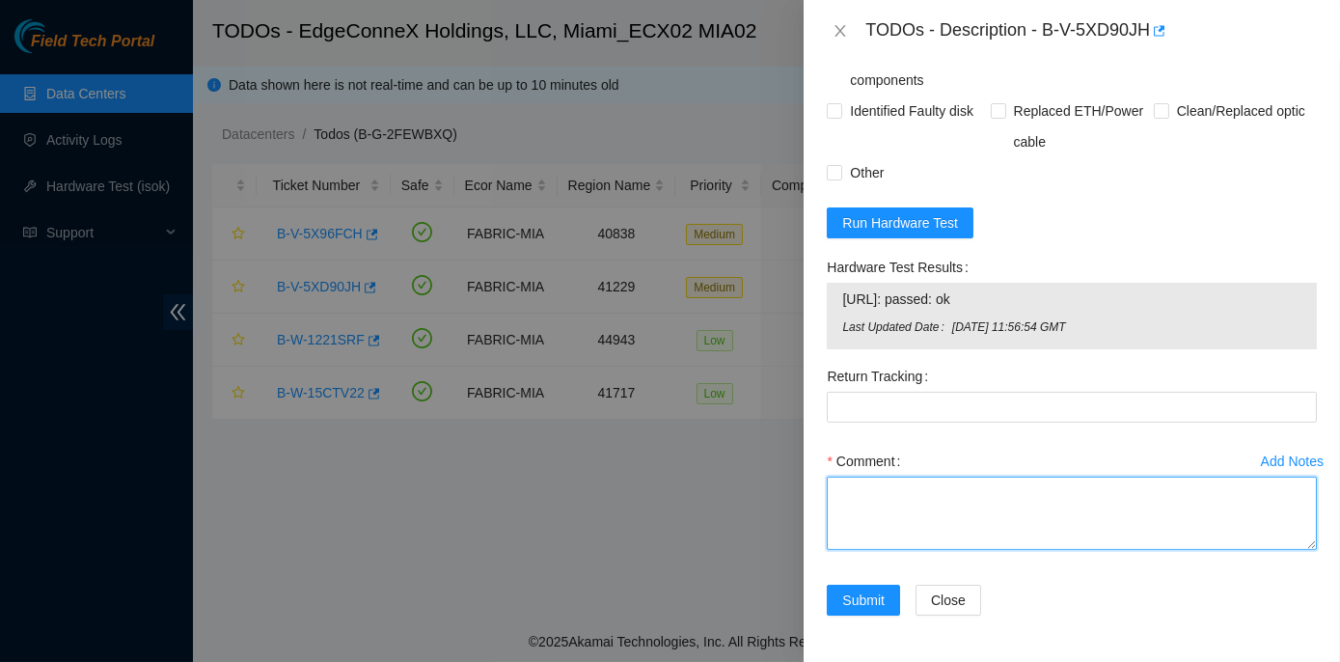
click at [881, 500] on textarea "Comment" at bounding box center [1072, 512] width 490 height 73
paste textarea "Rack No: ECX2.700.01.03 Machine No: 11 IP: 23.50.116.14 Serial No: CT-4190711-0…"
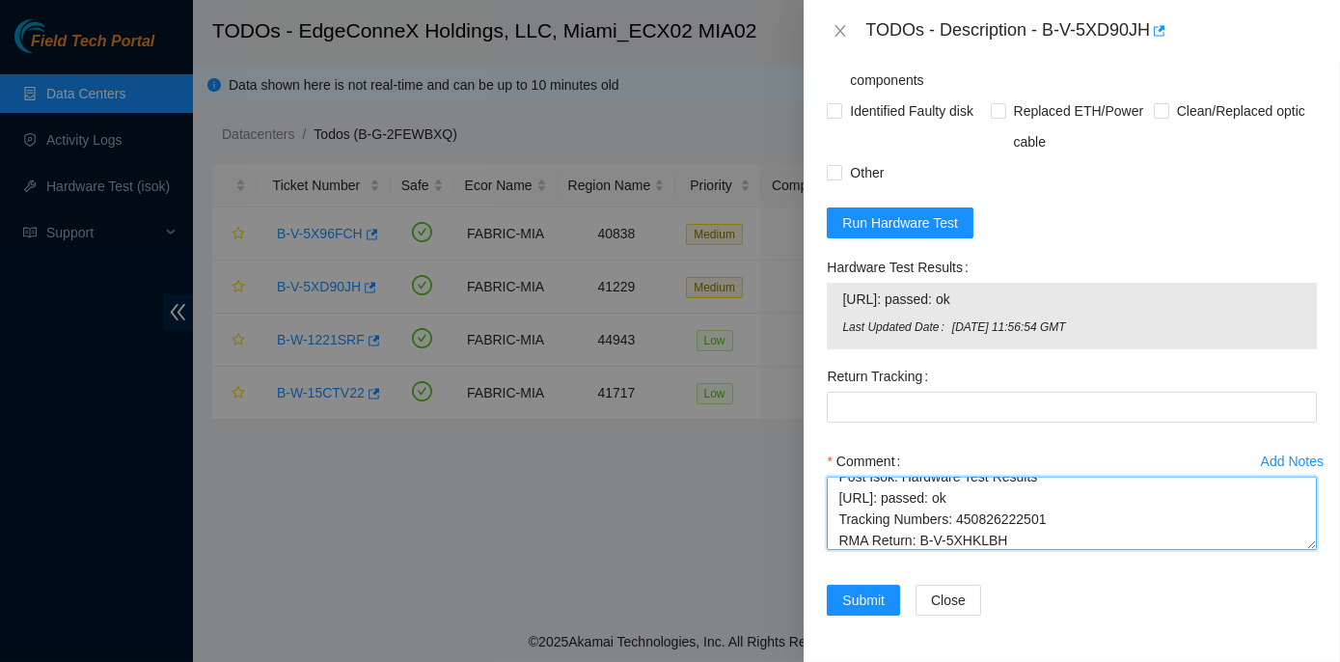
click at [987, 541] on textarea "Rack No: ECX2.700.01.03 Machine No: 11 IP: 23.50.116.14 Serial No: CT-4190711-0…" at bounding box center [1072, 512] width 490 height 73
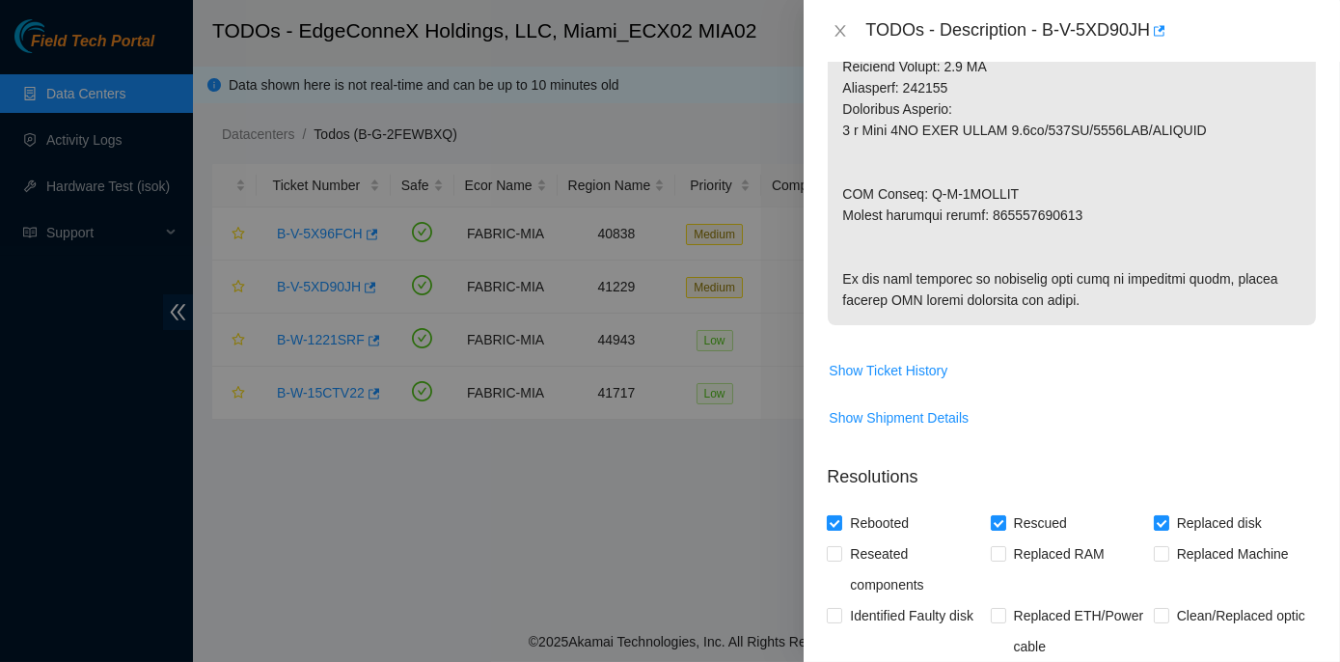
scroll to position [959, 0]
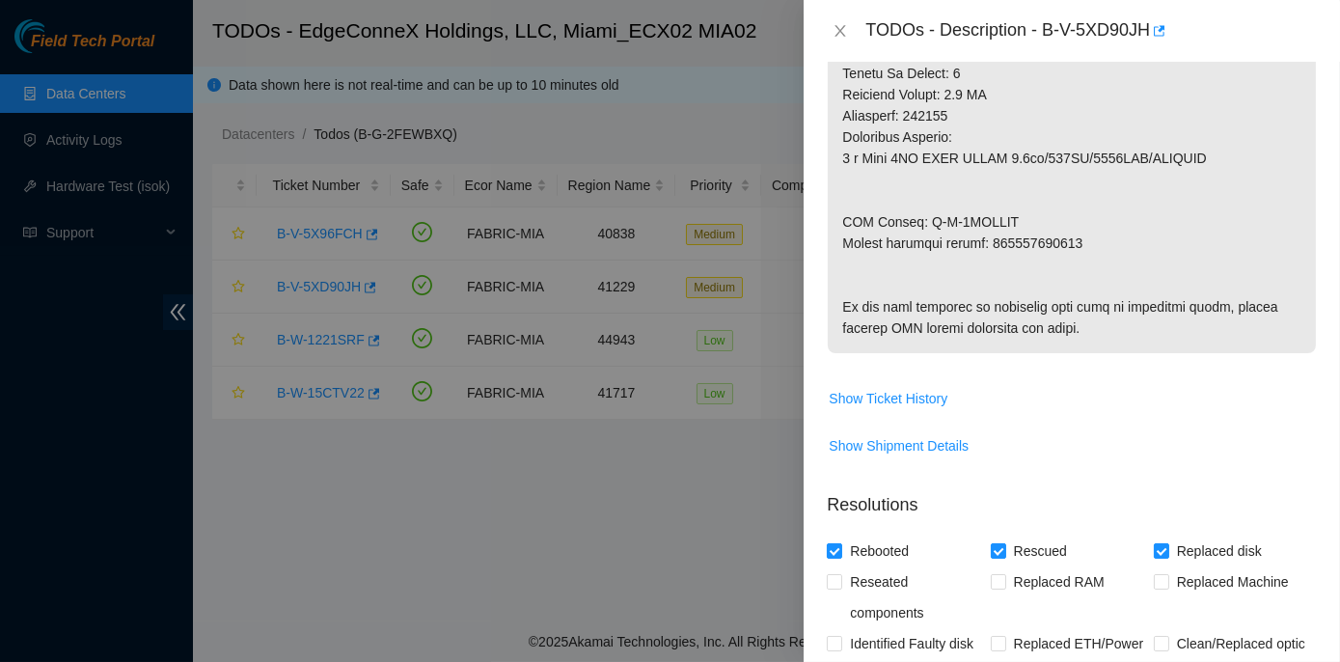
type textarea "Rack No: ECX2.700.01.03 Machine No: 11 IP: 23.50.116.14 Serial No: CT-4190711-0…"
drag, startPoint x: 989, startPoint y: 236, endPoint x: 1078, endPoint y: 244, distance: 89.1
copy p "450826222512"
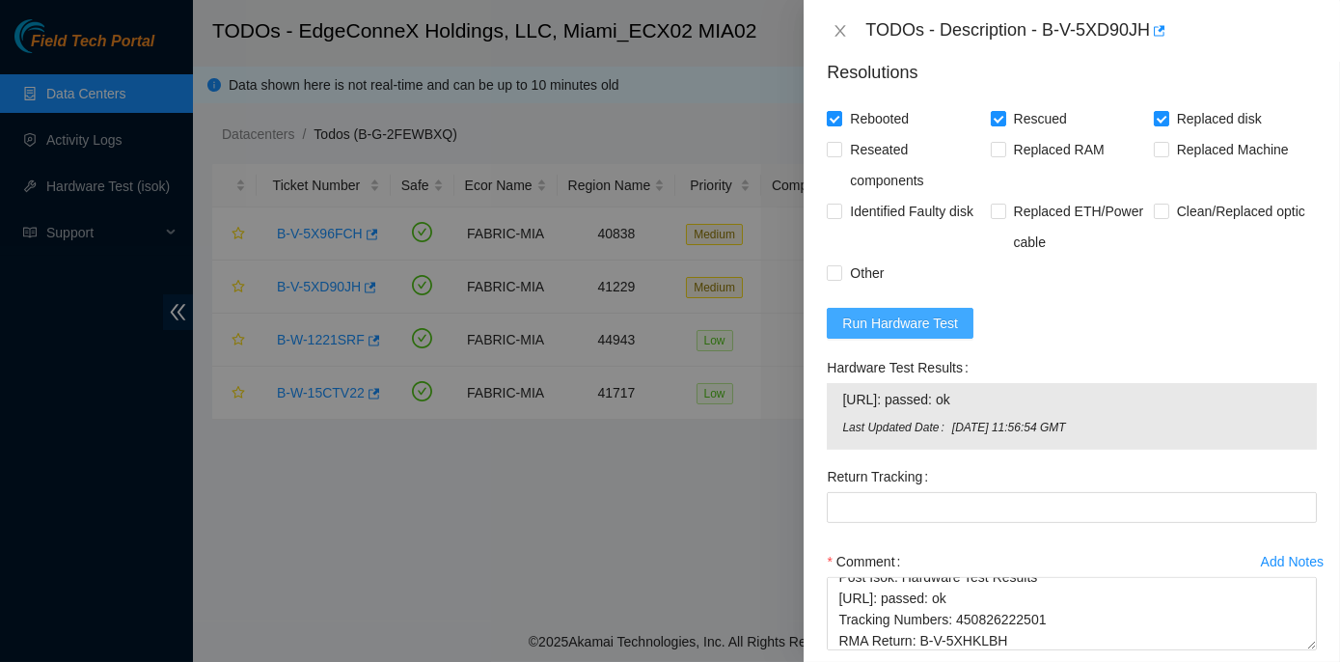
scroll to position [1484, 0]
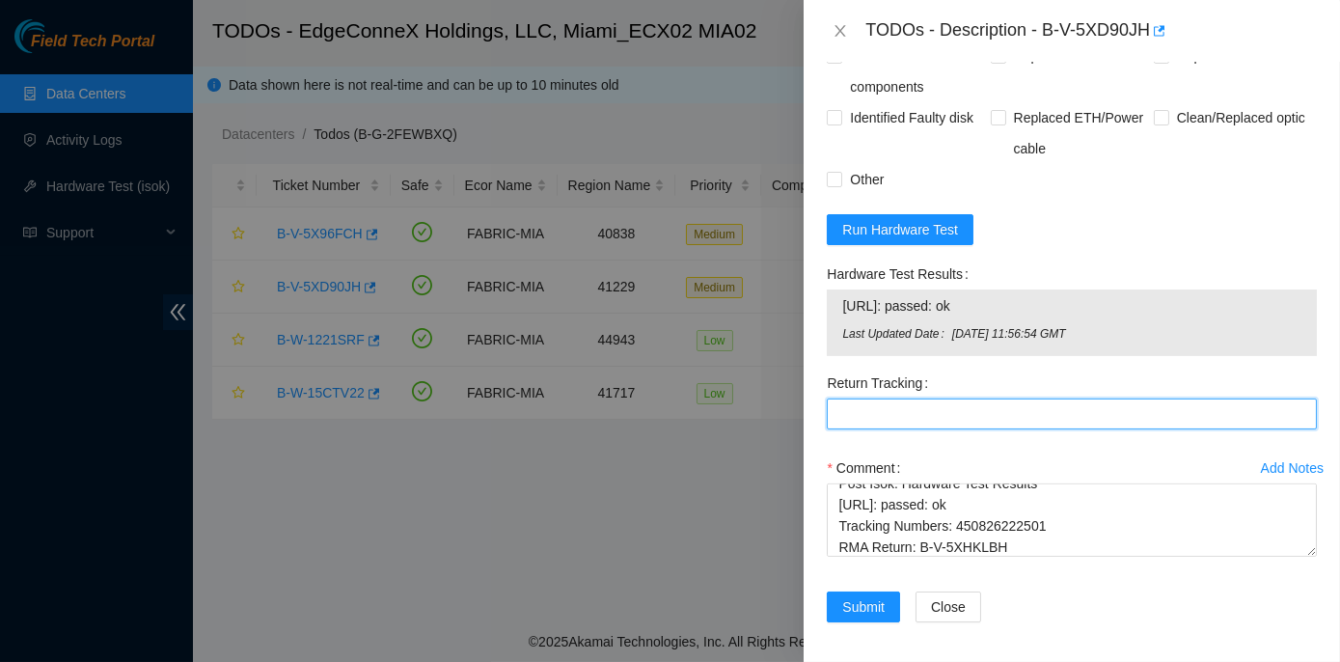
click at [866, 429] on Tracking "Return Tracking" at bounding box center [1072, 413] width 490 height 31
paste Tracking "450826222512"
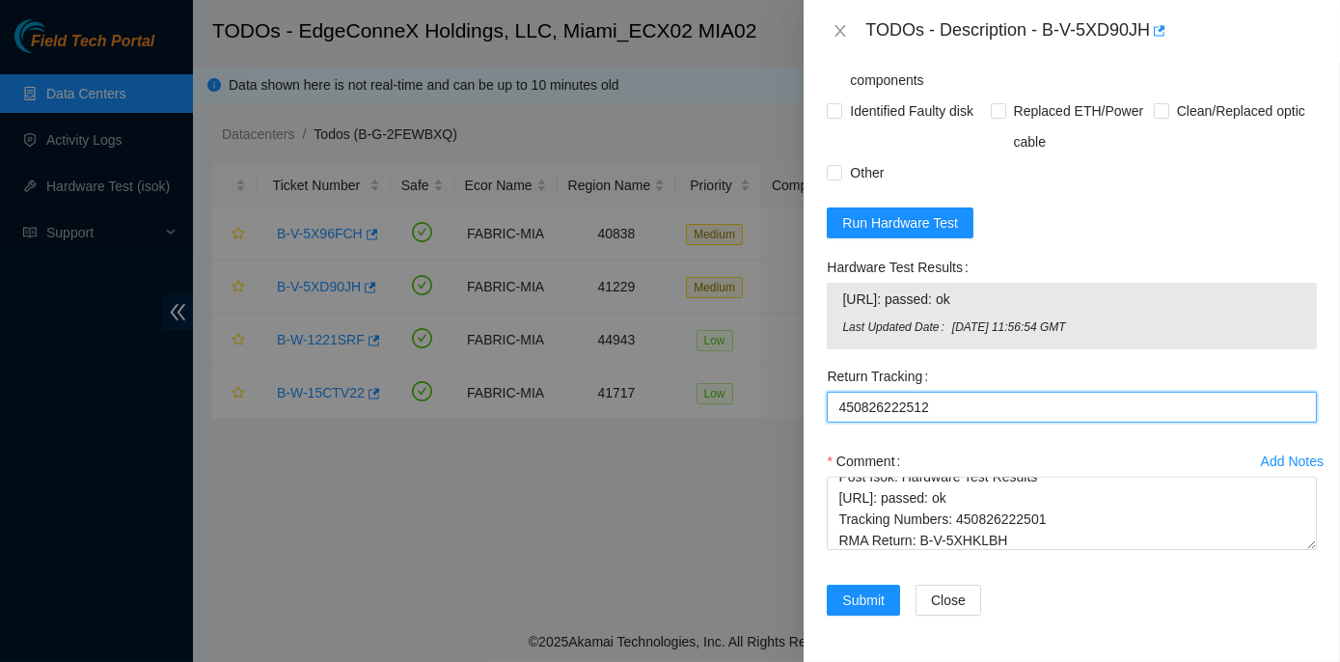
scroll to position [1572, 0]
type Tracking "450826222512"
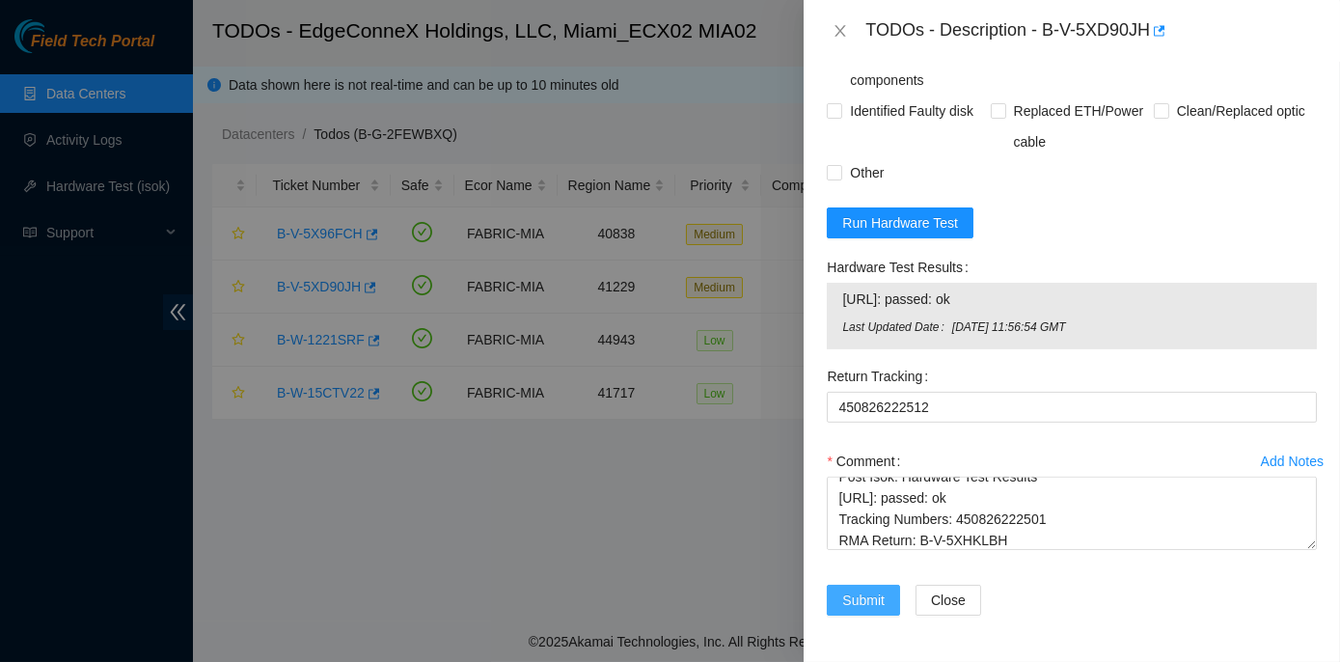
click at [874, 600] on span "Submit" at bounding box center [863, 599] width 42 height 21
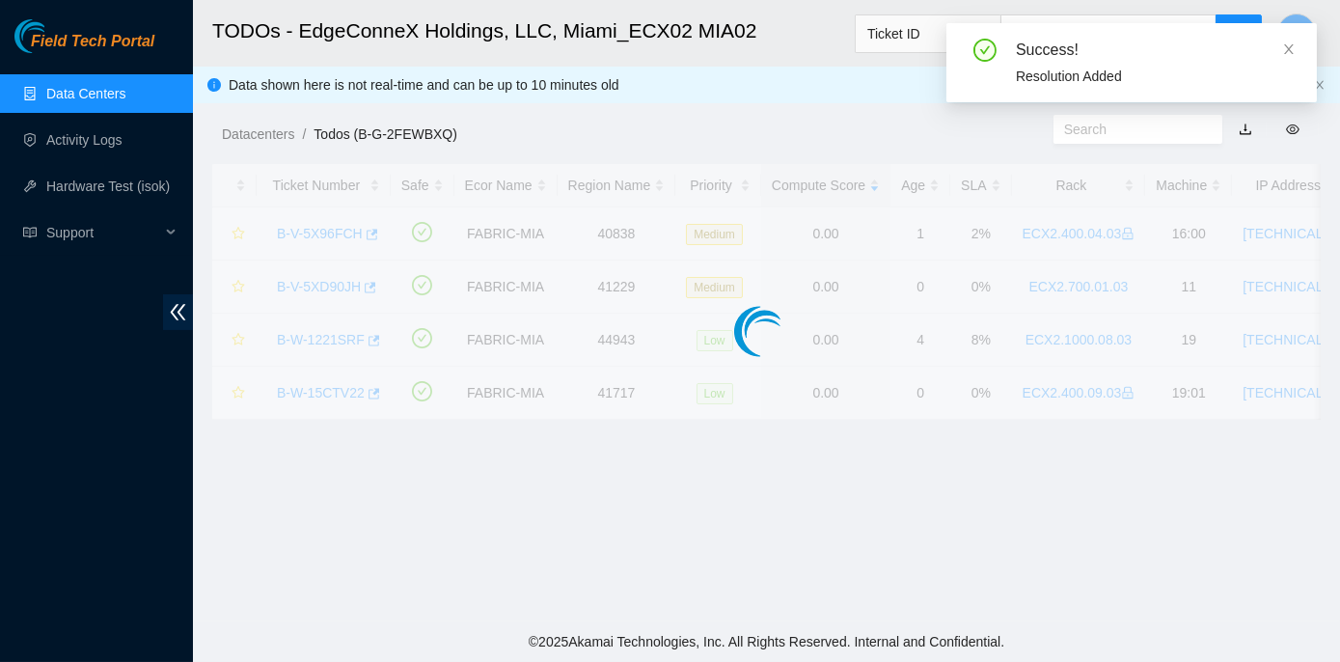
scroll to position [537, 0]
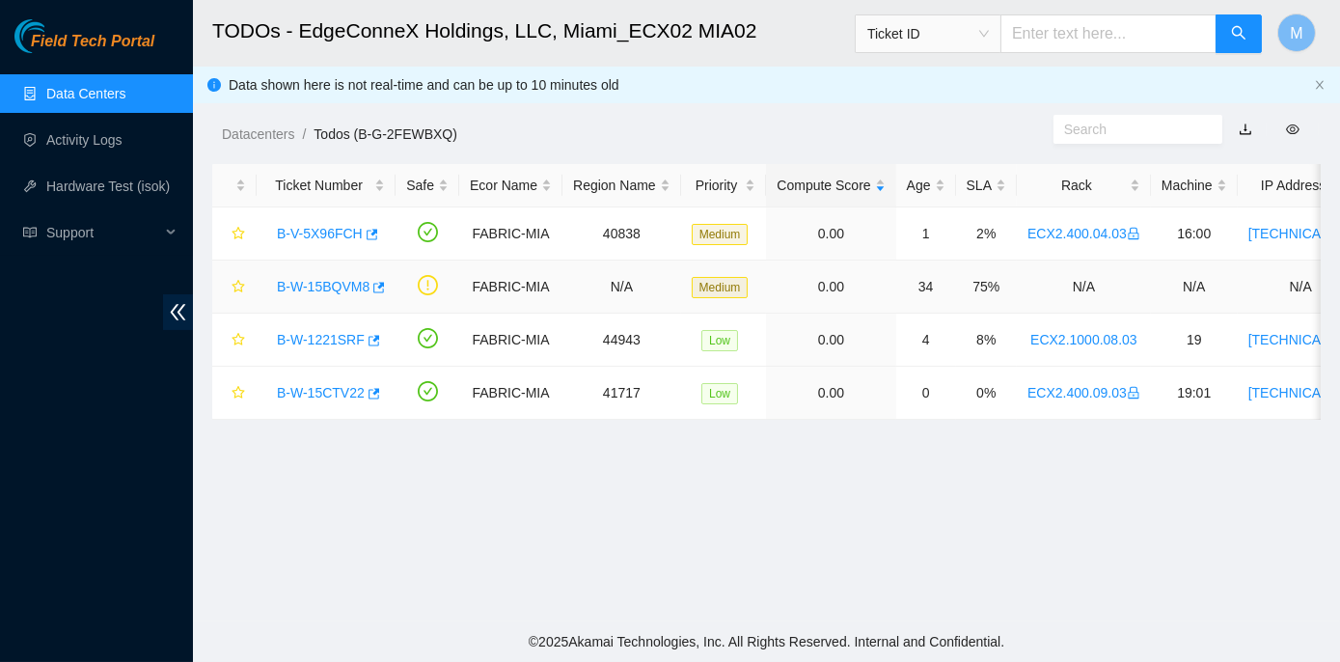
click at [325, 285] on link "B-W-15BQVM8" at bounding box center [323, 286] width 93 height 15
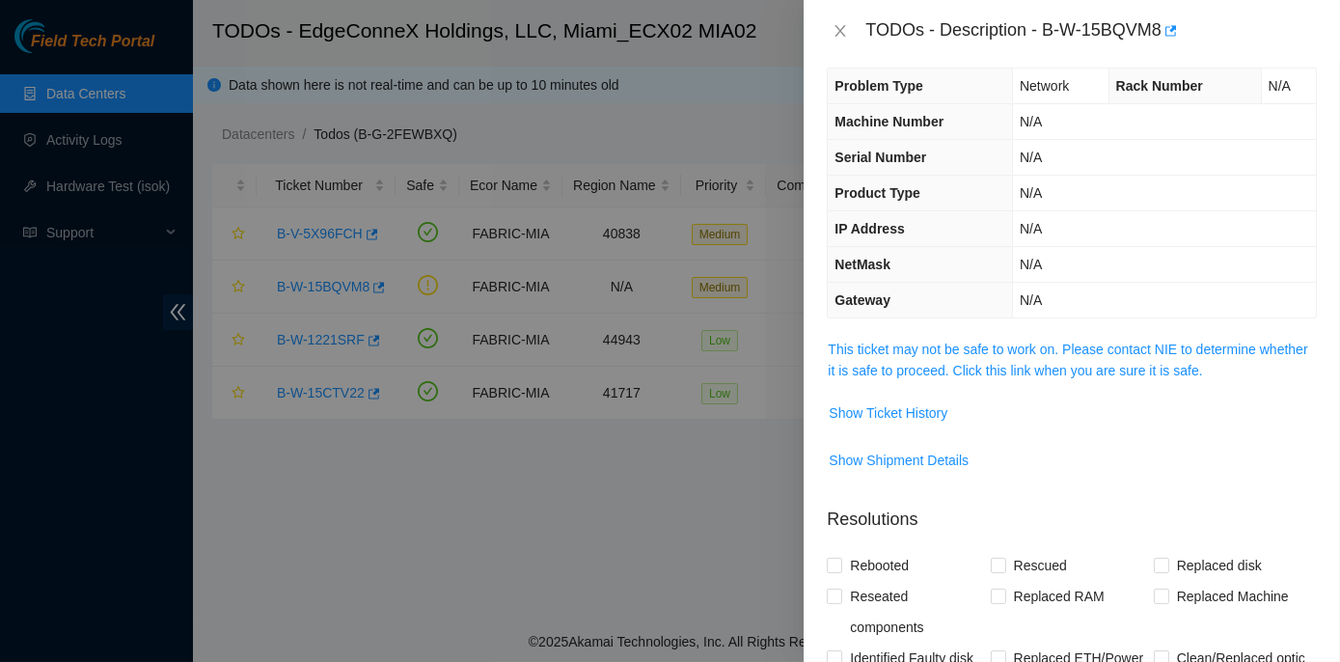
scroll to position [0, 0]
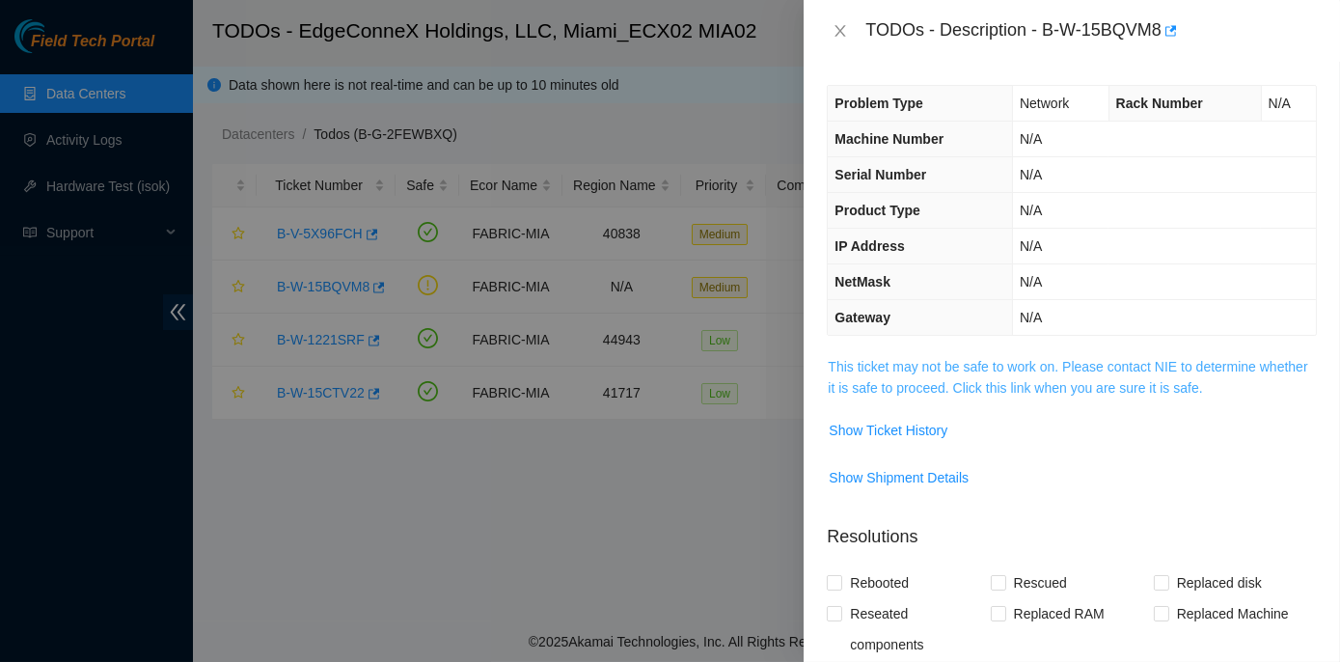
click at [1038, 359] on link "This ticket may not be safe to work on. Please contact NIE to determine whether…" at bounding box center [1066, 377] width 479 height 37
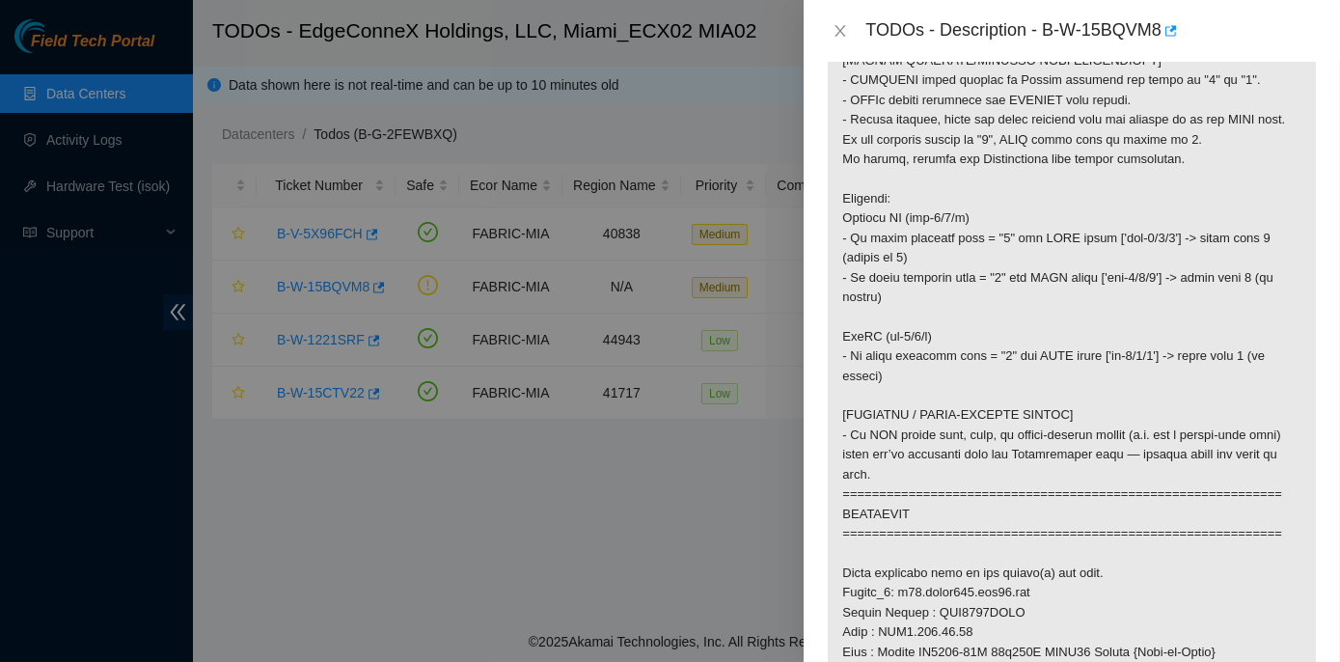
scroll to position [733, 0]
click at [1262, 306] on p at bounding box center [1071, 642] width 488 height 2038
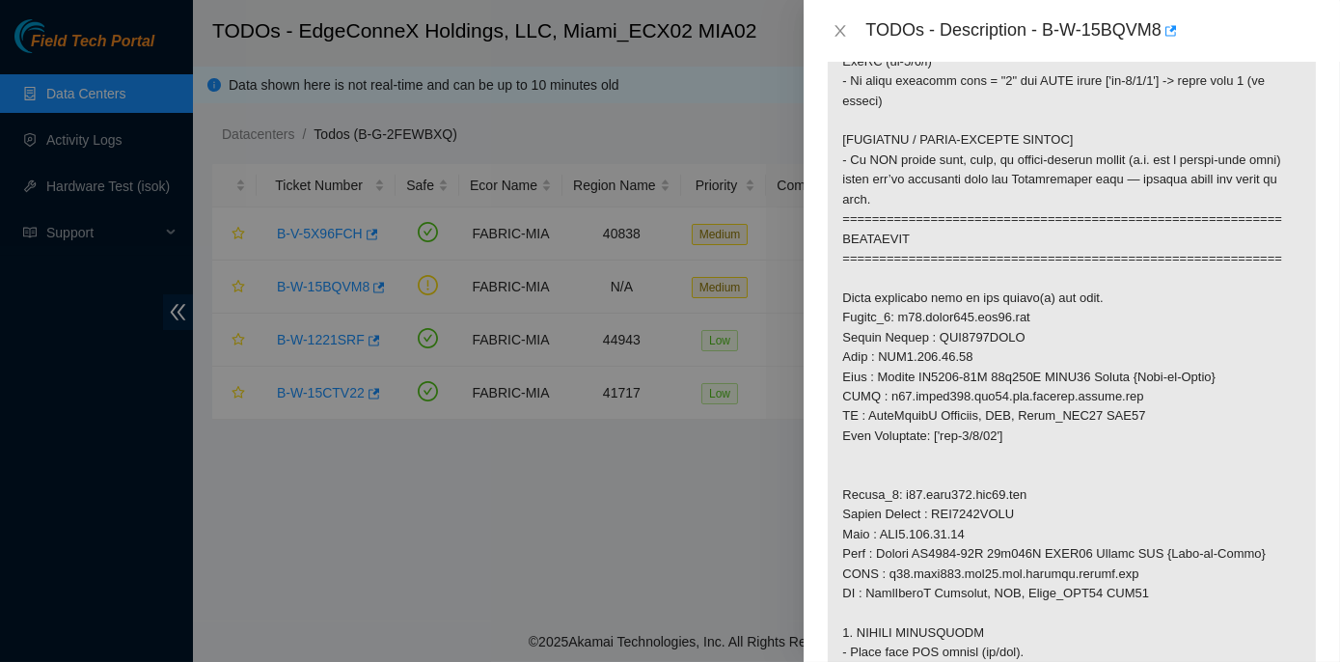
scroll to position [1000, 0]
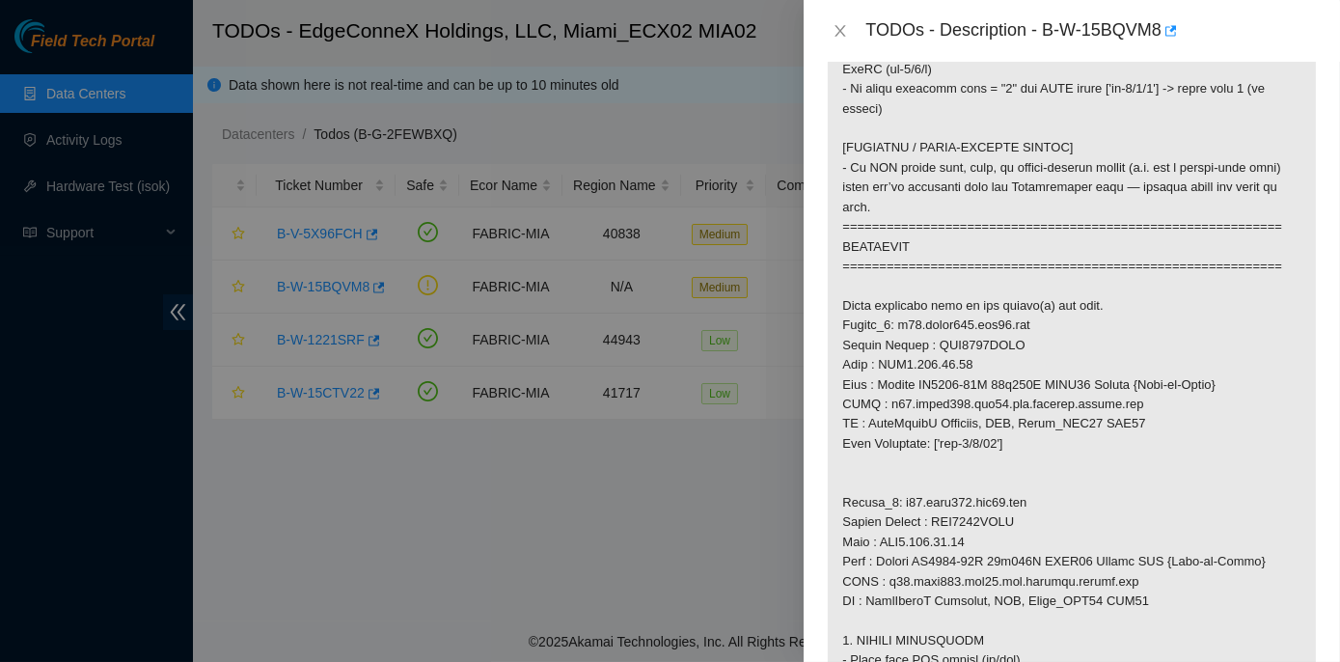
click at [1024, 579] on p at bounding box center [1071, 375] width 488 height 2038
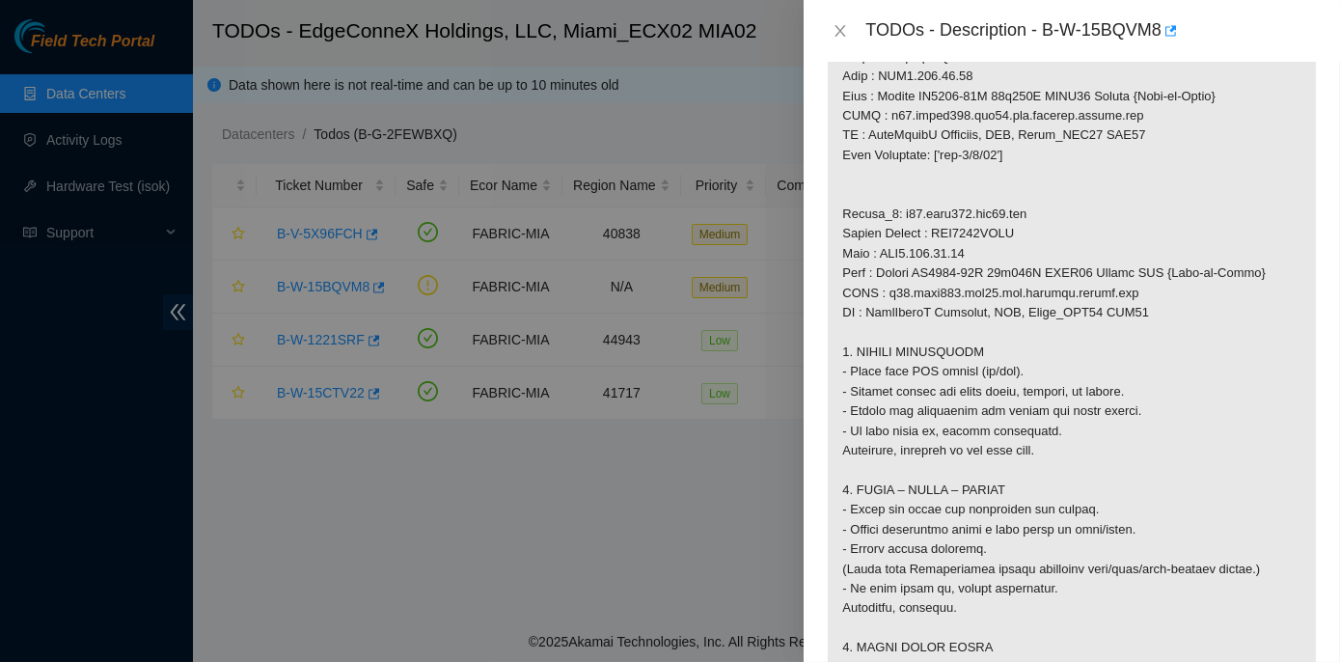
scroll to position [1262, 0]
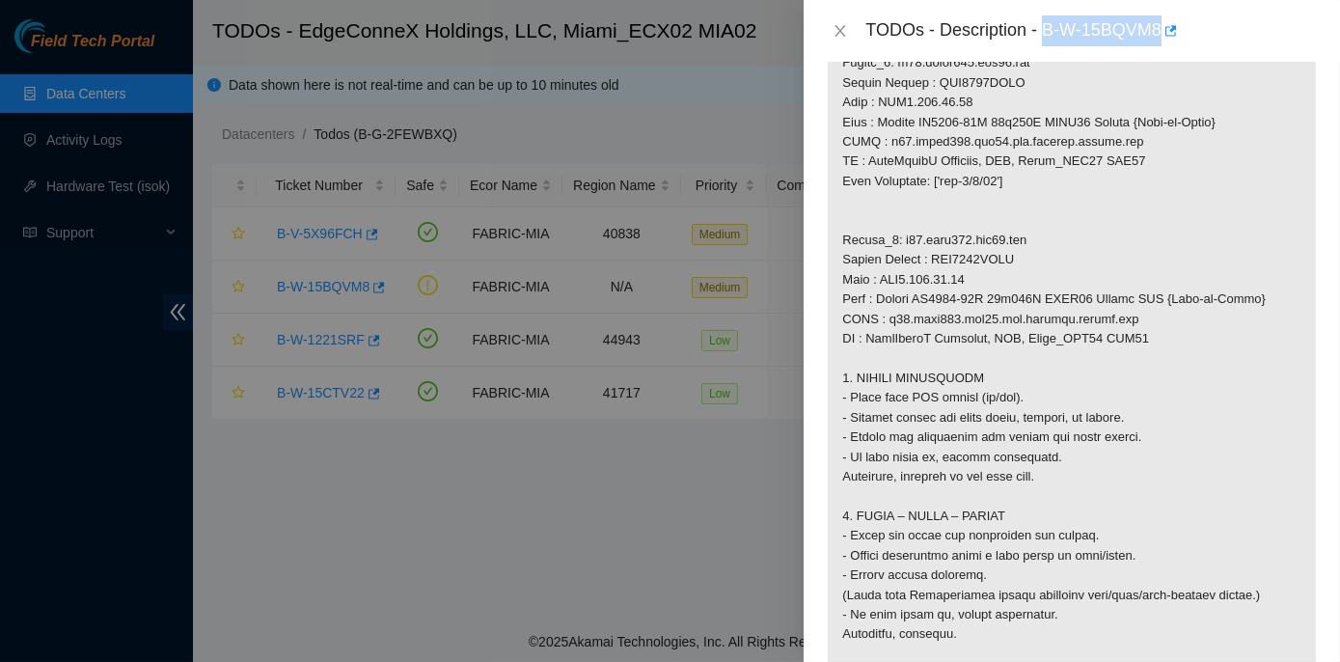
drag, startPoint x: 1046, startPoint y: 28, endPoint x: 1162, endPoint y: 34, distance: 115.9
click at [1162, 34] on div "TODOs - Description - B-W-15BQVM8" at bounding box center [1090, 30] width 451 height 31
copy div "B-W-15BQVM8"
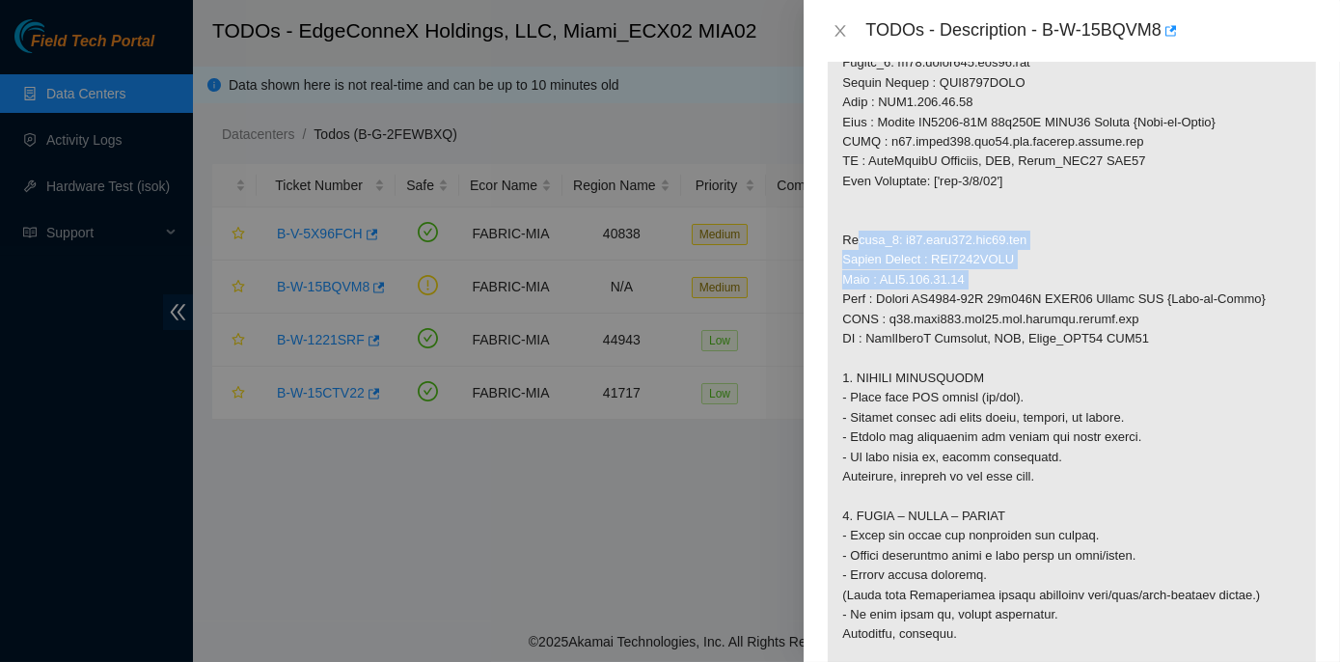
drag, startPoint x: 842, startPoint y: 370, endPoint x: 971, endPoint y: 419, distance: 137.9
click at [971, 419] on p at bounding box center [1071, 112] width 488 height 2038
copy p "Router_2: r02.leaf105.mia01.fab Serial Number : AAA2039AACQ Rack : ECX2.900.10.…"
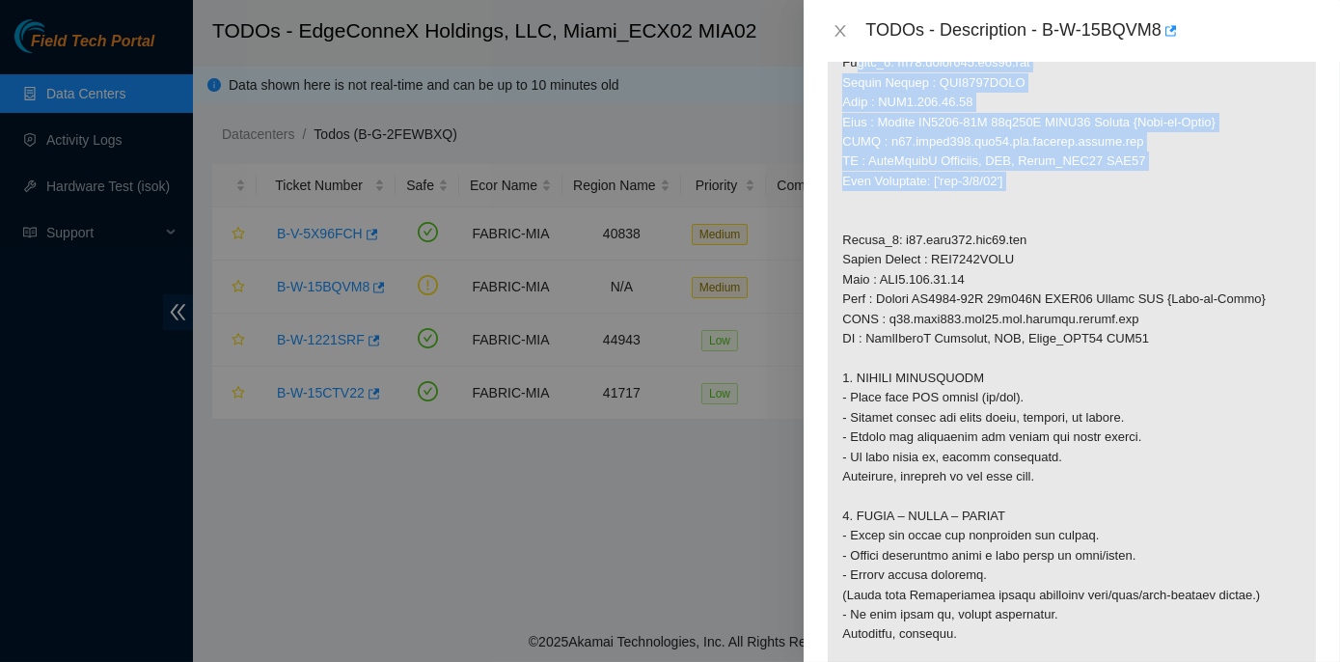
drag, startPoint x: 843, startPoint y: 199, endPoint x: 1041, endPoint y: 316, distance: 230.1
click at [1041, 316] on p at bounding box center [1071, 112] width 488 height 2038
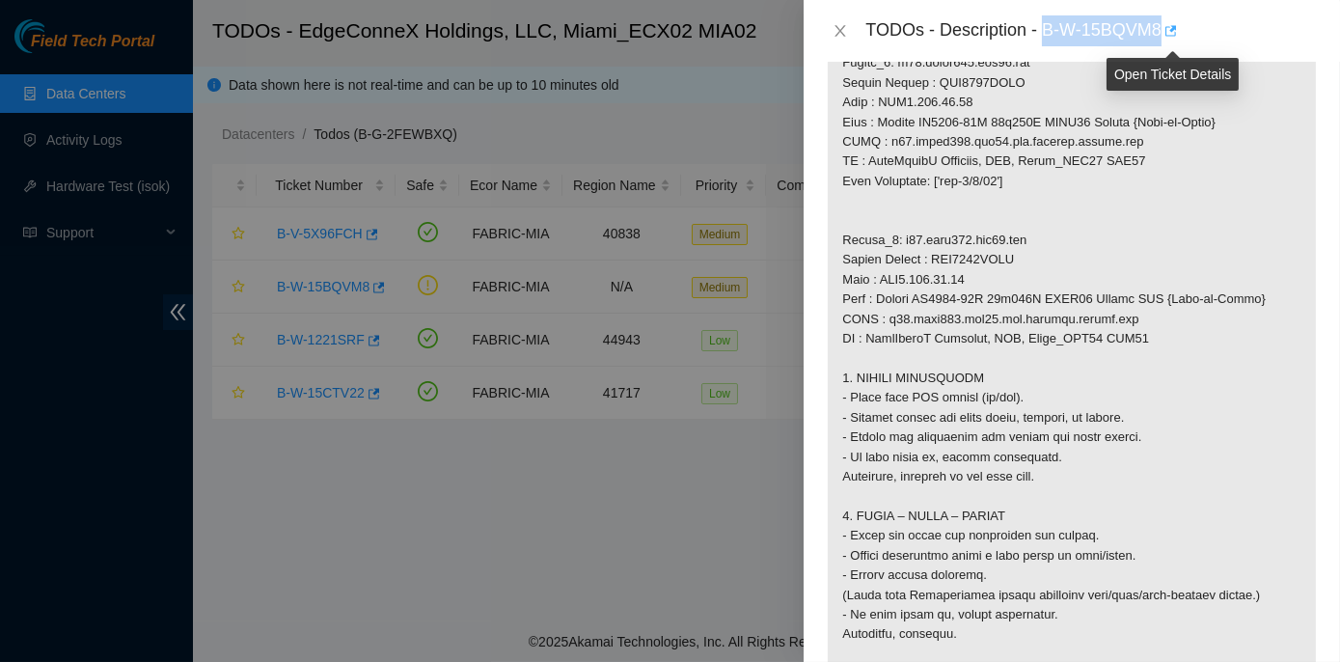
drag, startPoint x: 1042, startPoint y: 26, endPoint x: 1166, endPoint y: 30, distance: 124.5
click at [1166, 30] on div "TODOs - Description - B-W-15BQVM8" at bounding box center [1090, 30] width 451 height 31
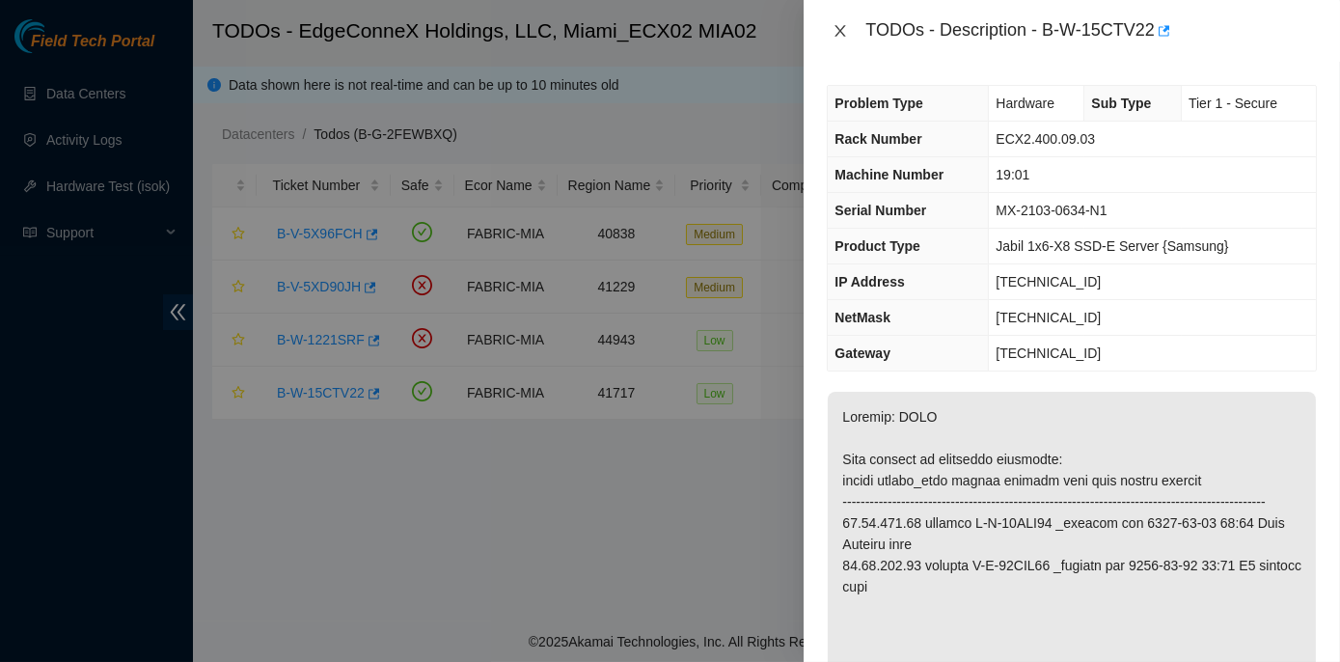
click at [842, 27] on icon "close" at bounding box center [839, 30] width 15 height 15
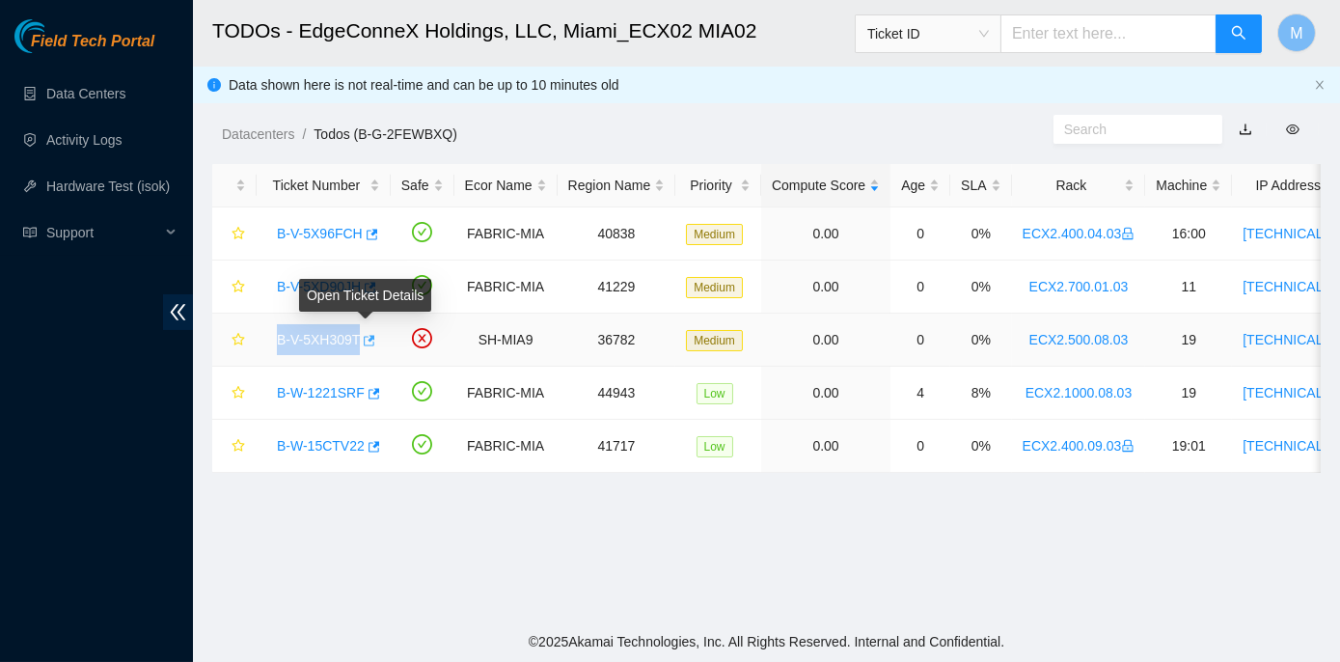
drag, startPoint x: 266, startPoint y: 339, endPoint x: 357, endPoint y: 336, distance: 90.7
click at [357, 336] on div "B-V-5XH309T" at bounding box center [323, 339] width 113 height 31
copy tr "B-V-5XH309T"
click at [290, 336] on link "B-V-5XH309T" at bounding box center [318, 339] width 83 height 15
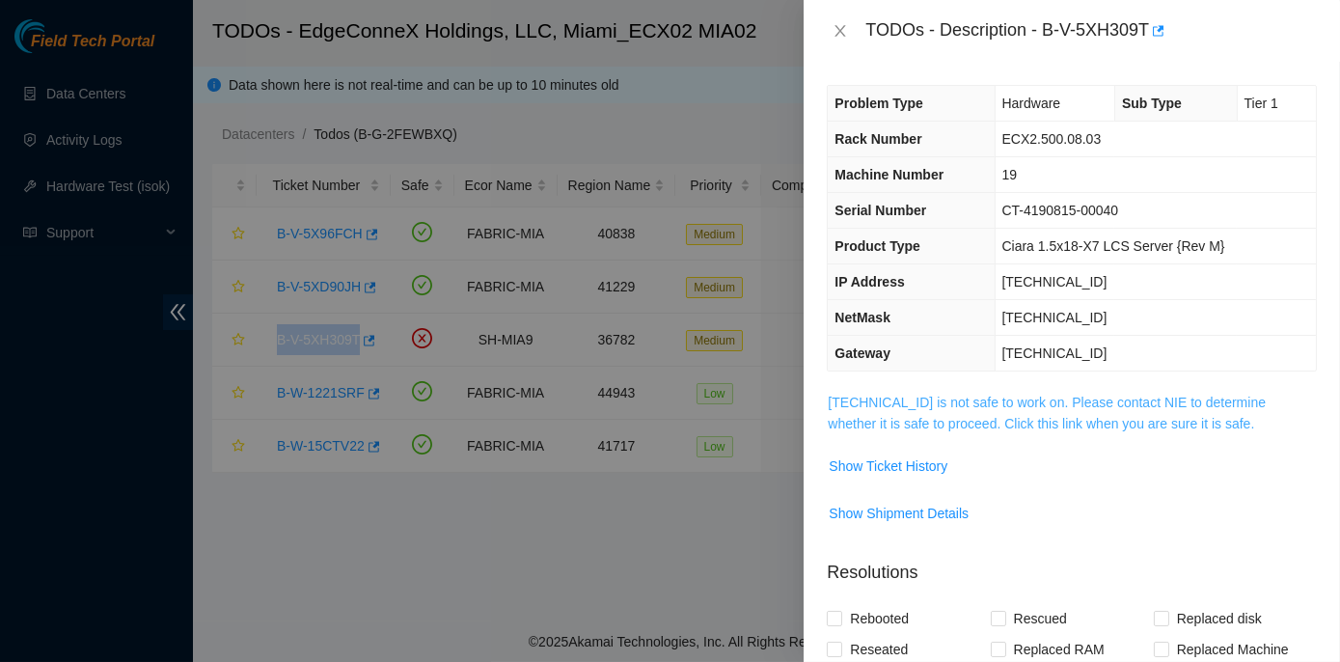
click at [1028, 395] on link "[TECHNICAL_ID] is not safe to work on. Please contact NIE to determine whether …" at bounding box center [1046, 412] width 438 height 37
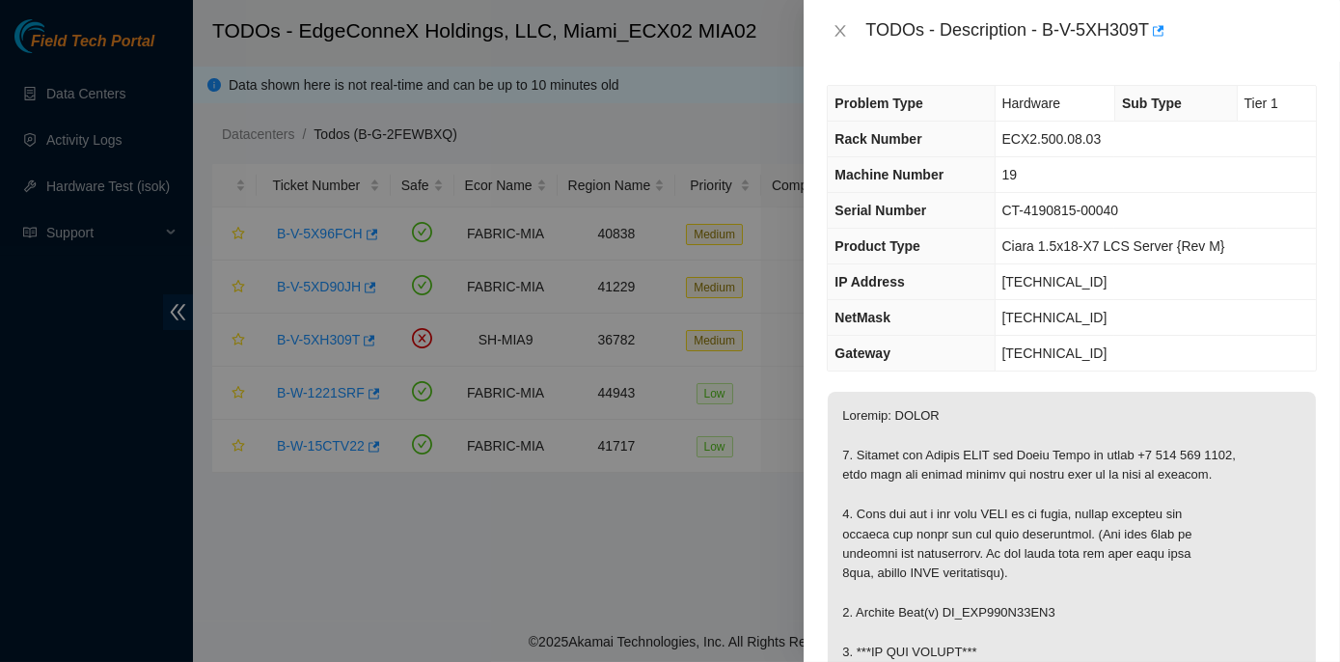
click at [1067, 179] on td "19" at bounding box center [1154, 175] width 321 height 36
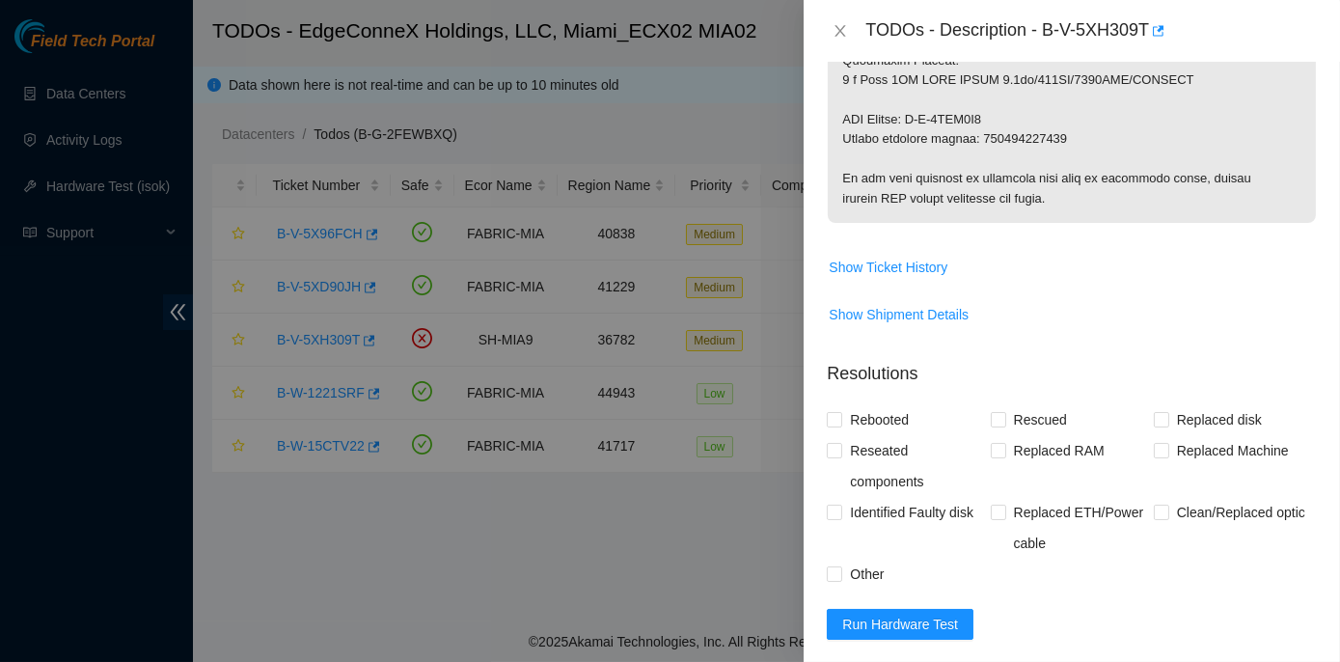
scroll to position [1227, 0]
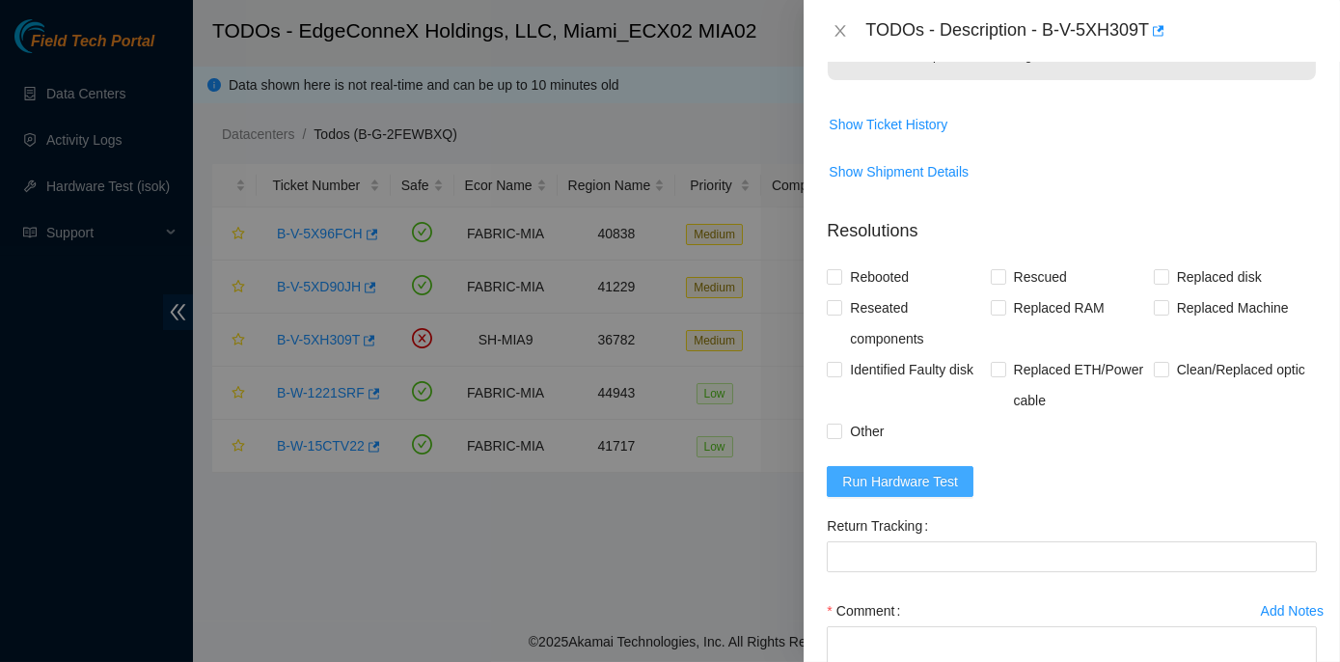
click at [915, 474] on span "Run Hardware Test" at bounding box center [900, 481] width 116 height 21
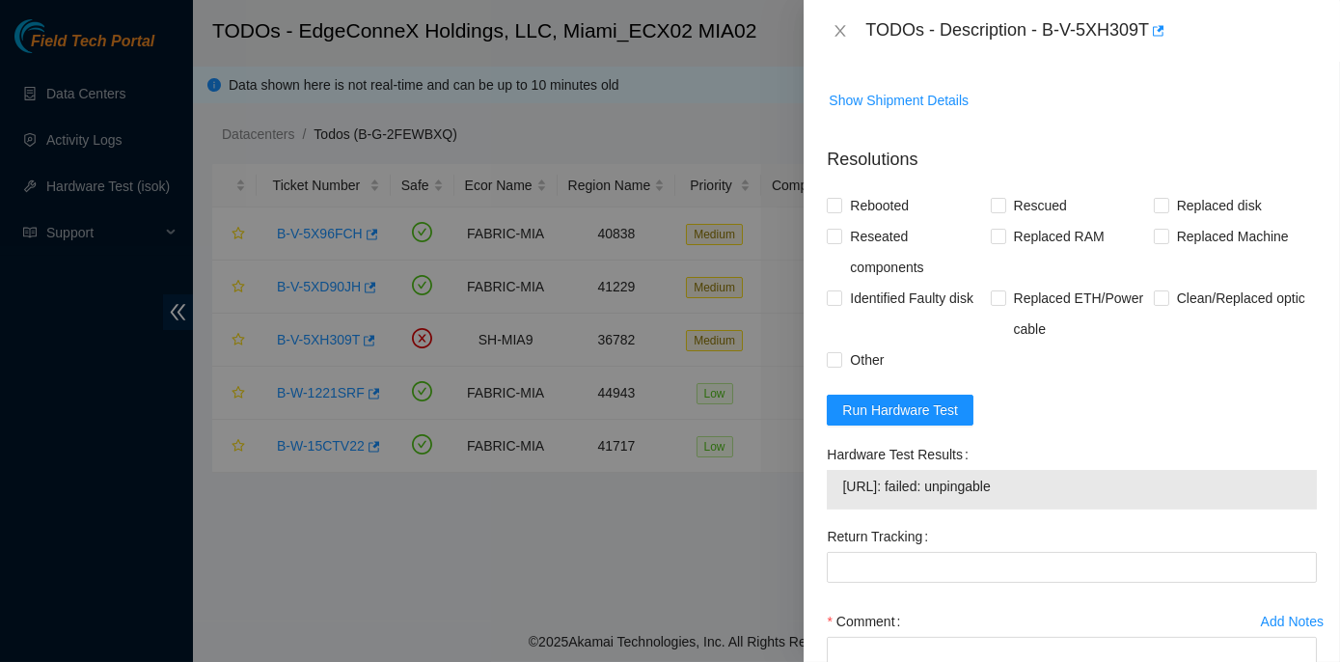
scroll to position [1314, 0]
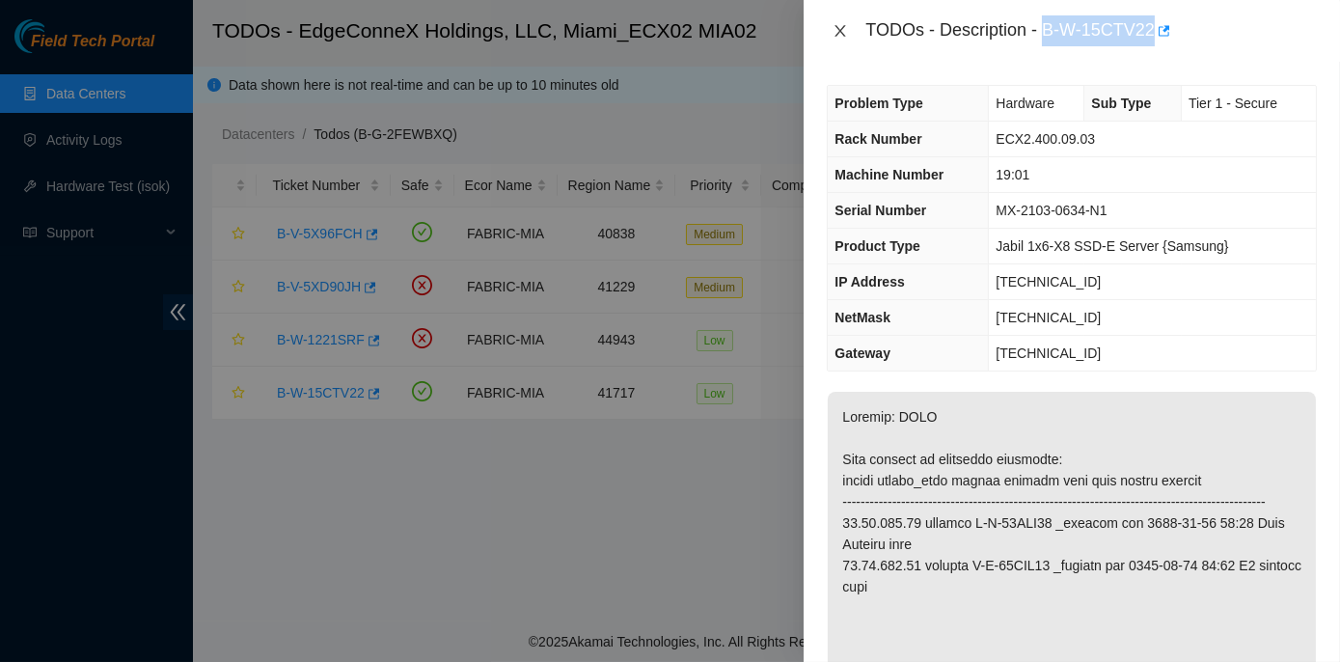
click at [833, 28] on icon "close" at bounding box center [839, 30] width 15 height 15
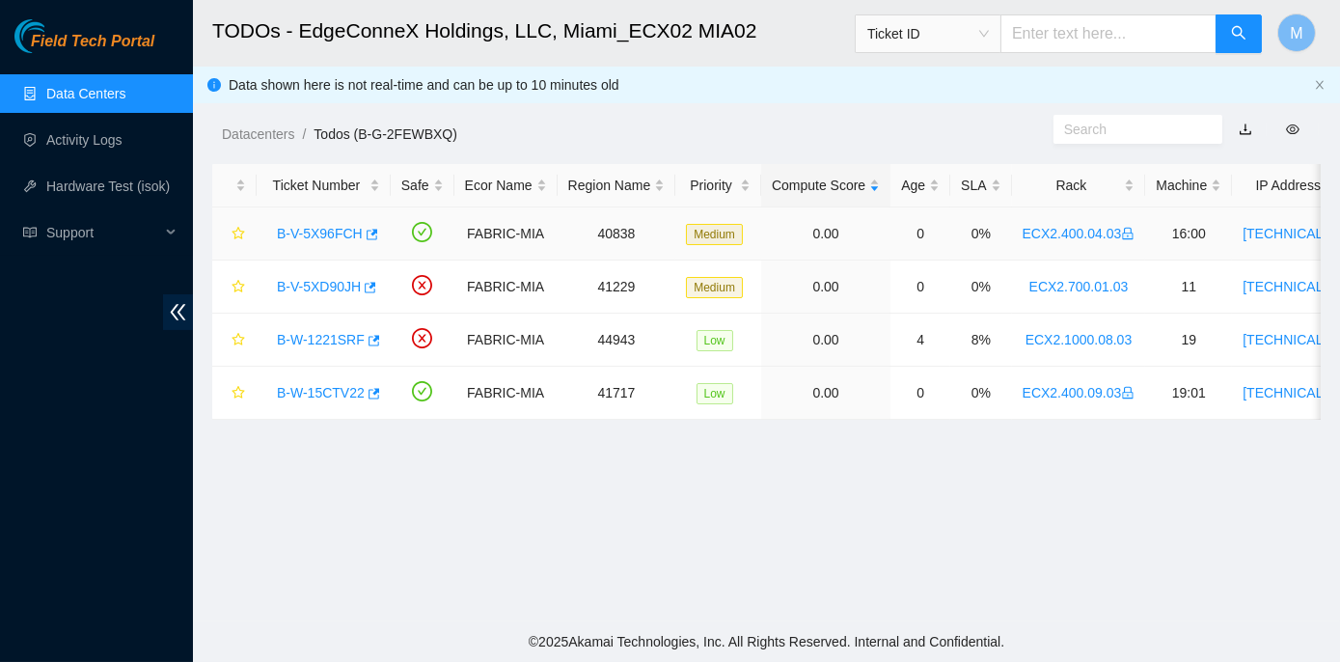
click at [318, 229] on link "B-V-5X96FCH" at bounding box center [320, 233] width 86 height 15
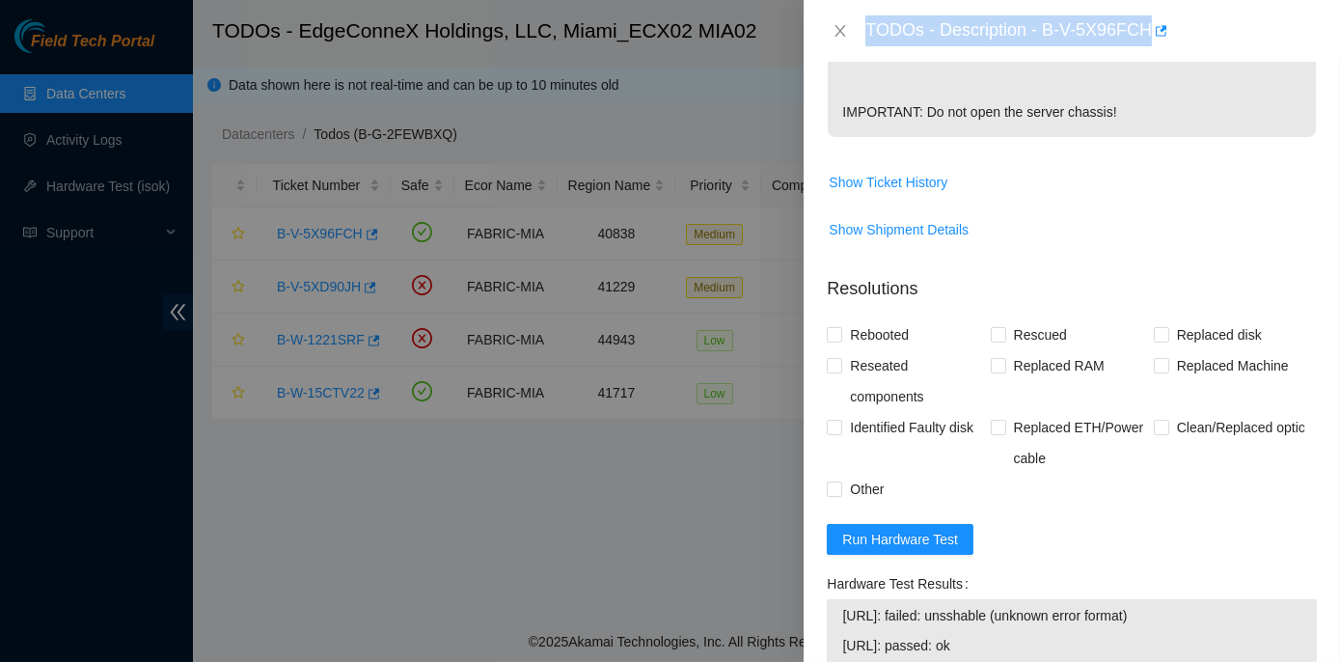
scroll to position [1139, 0]
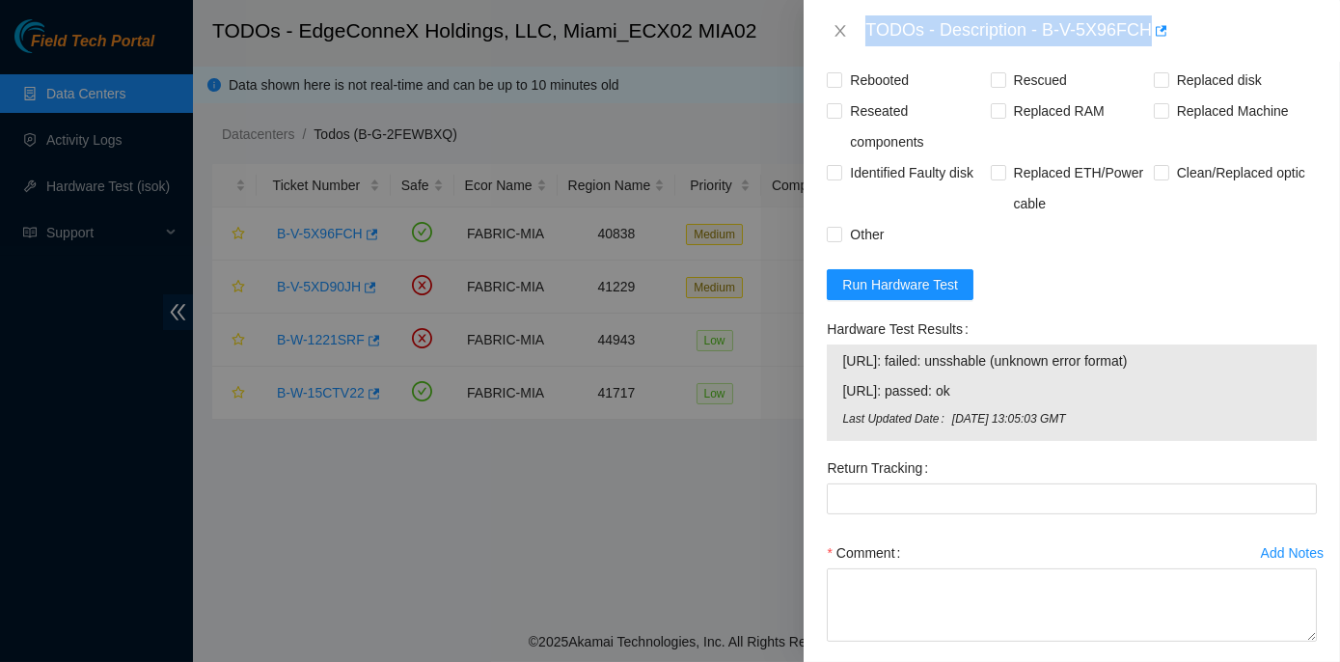
drag, startPoint x: 823, startPoint y: 365, endPoint x: 1179, endPoint y: 395, distance: 358.2
click at [1179, 395] on div "Hardware Test Results [URL]: failed: unsshable (unknown error format) [URL]: pa…" at bounding box center [1071, 382] width 505 height 139
copy div "Hardware Test Results [URL]: failed: unsshable (unknown error format)"
click at [826, 381] on div "Hardware Test Results [URL]: failed: unsshable (unknown error format) [URL]: pa…" at bounding box center [1071, 382] width 505 height 139
drag, startPoint x: 827, startPoint y: 366, endPoint x: 993, endPoint y: 432, distance: 179.3
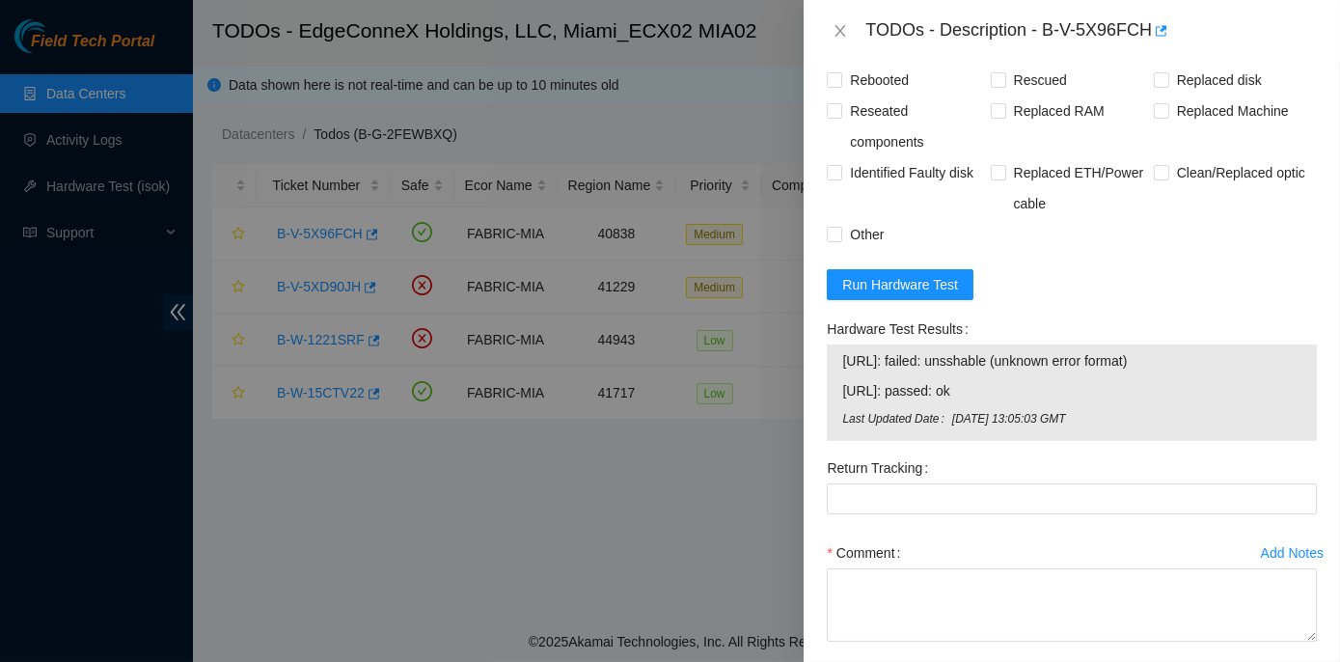
click at [993, 432] on div "Hardware Test Results [URL]: failed: unsshable (unknown error format) [URL]: pa…" at bounding box center [1072, 376] width 490 height 127
copy div "Hardware Test Results [URL]: failed: unsshable (unknown error format) [URL]: pa…"
